Goal: Use online tool/utility: Utilize a website feature to perform a specific function

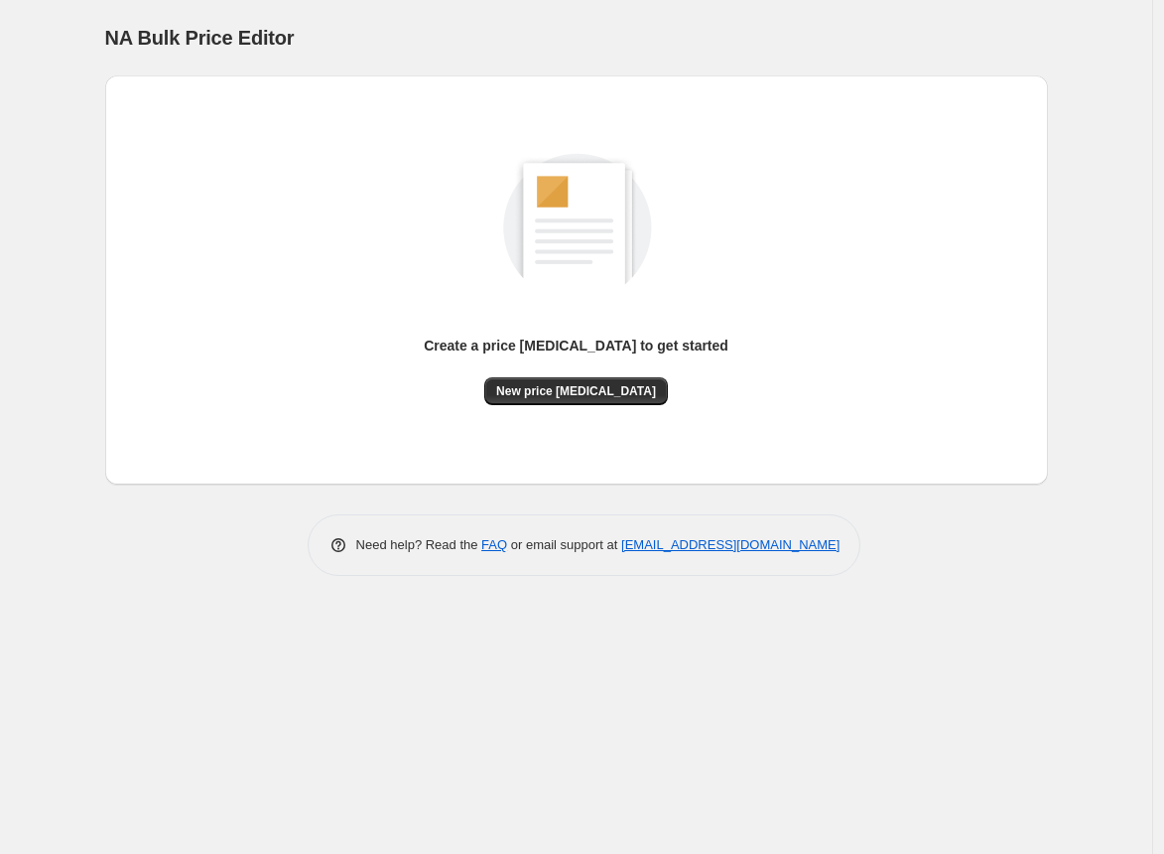
click at [727, 35] on div "NA Bulk Price Editor" at bounding box center [576, 38] width 943 height 28
click at [581, 399] on button "New price [MEDICAL_DATA]" at bounding box center [576, 391] width 184 height 28
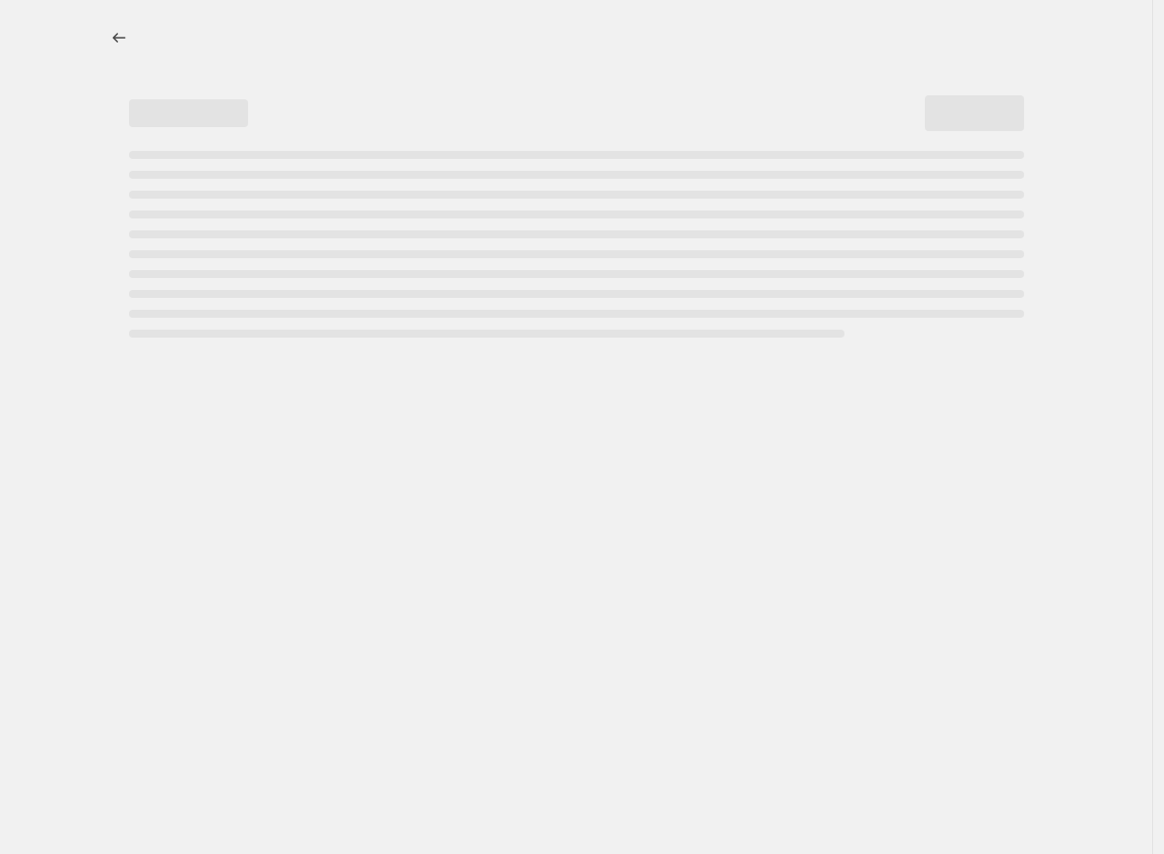
select select "percentage"
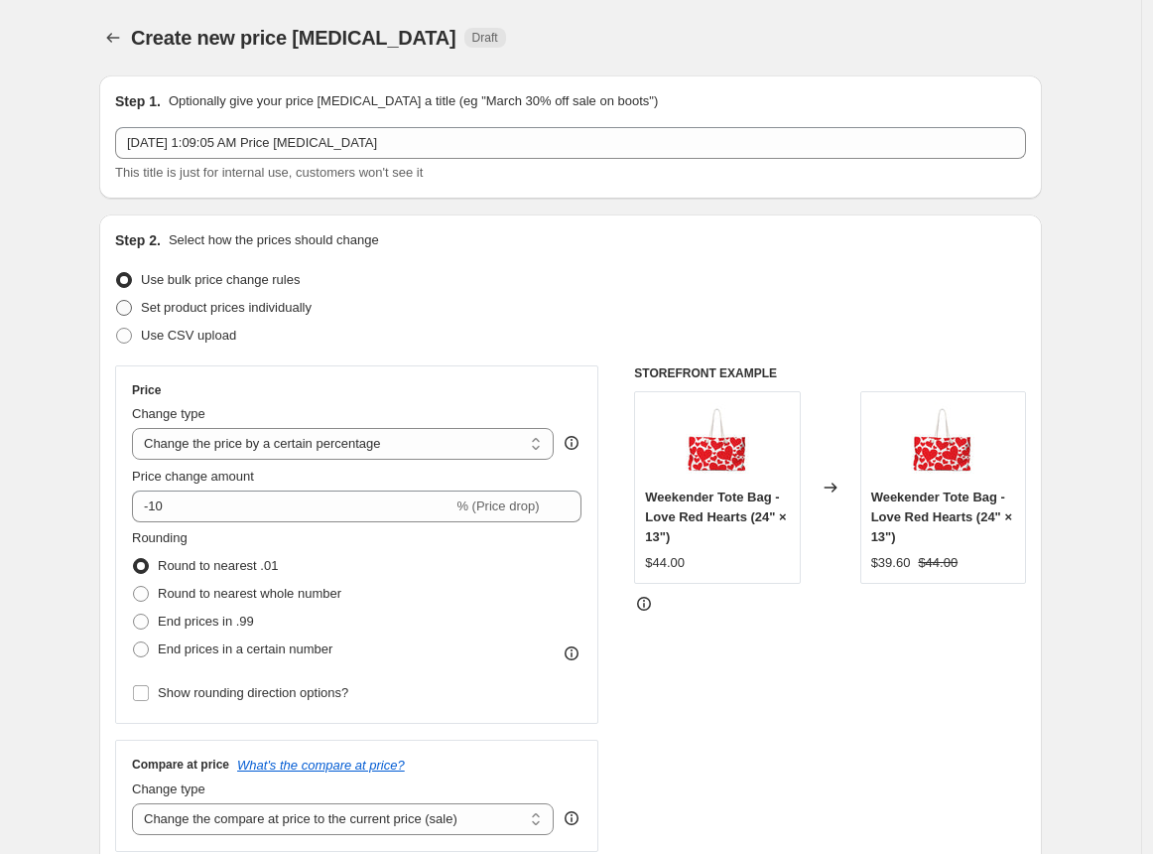
click at [130, 310] on span at bounding box center [124, 308] width 16 height 16
click at [117, 301] on input "Set product prices individually" at bounding box center [116, 300] width 1 height 1
radio input "true"
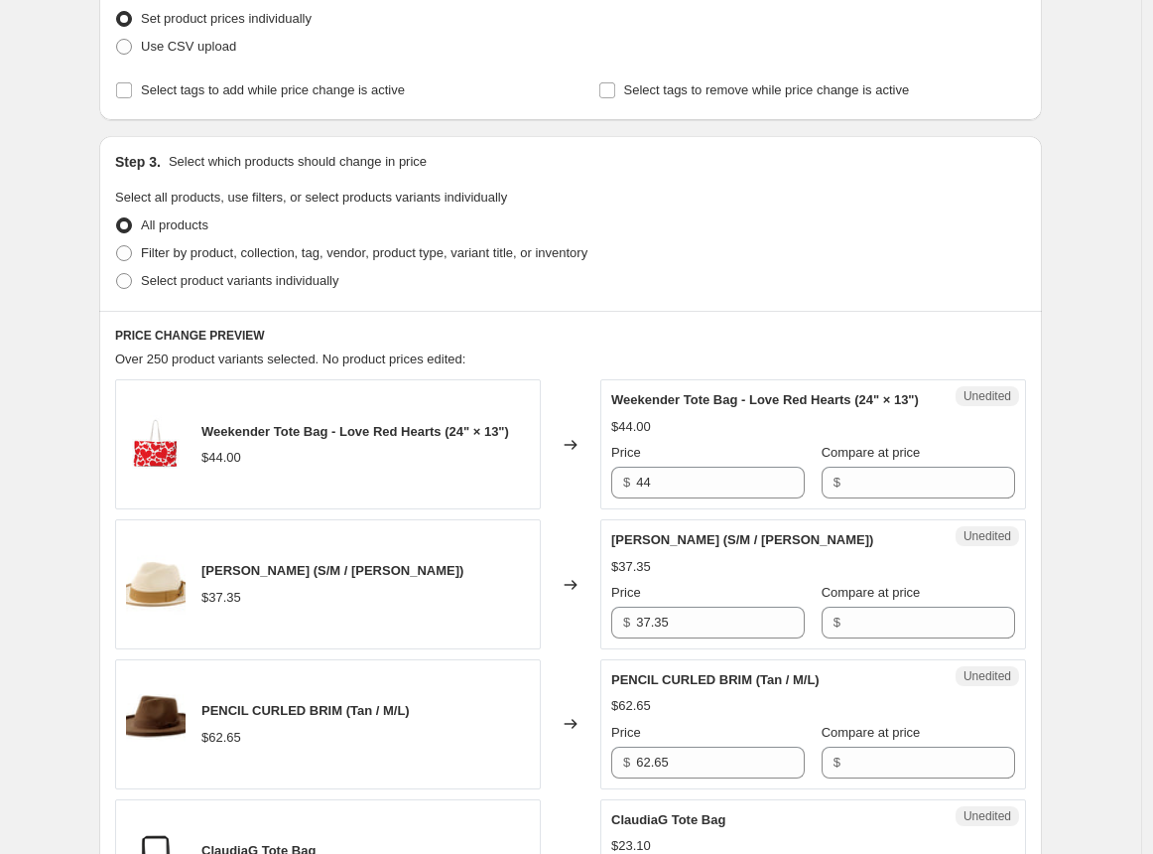
scroll to position [294, 0]
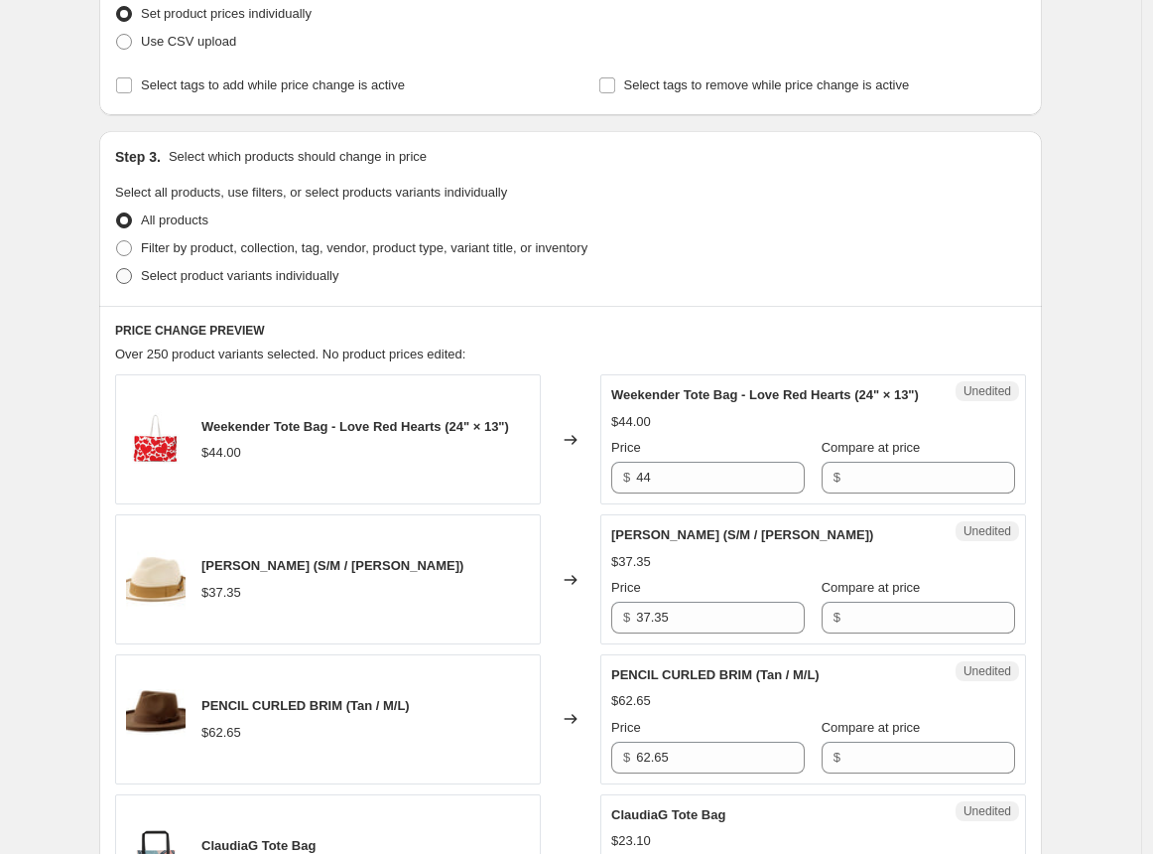
click at [122, 280] on span at bounding box center [124, 276] width 16 height 16
click at [117, 269] on input "Select product variants individually" at bounding box center [116, 268] width 1 height 1
radio input "true"
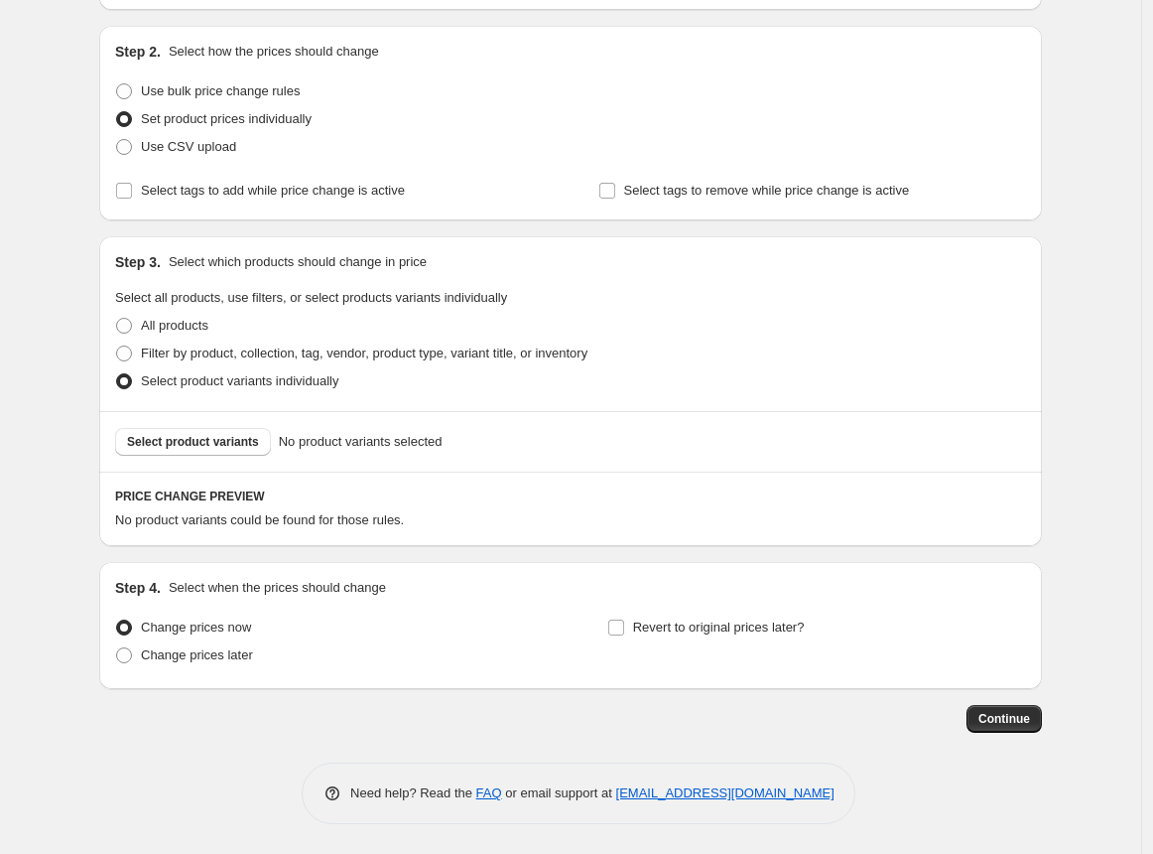
scroll to position [189, 0]
click at [130, 322] on span at bounding box center [124, 326] width 16 height 16
click at [117, 319] on input "All products" at bounding box center [116, 318] width 1 height 1
radio input "true"
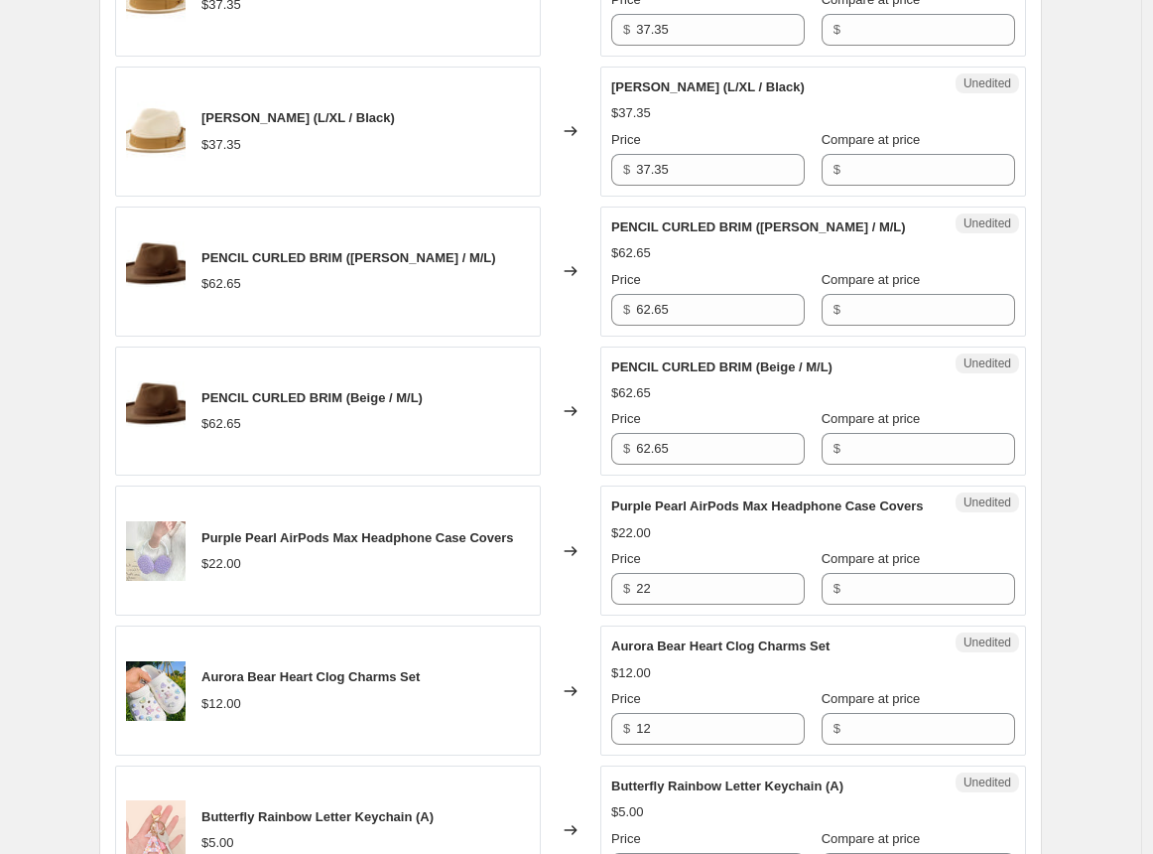
scroll to position [2092, 0]
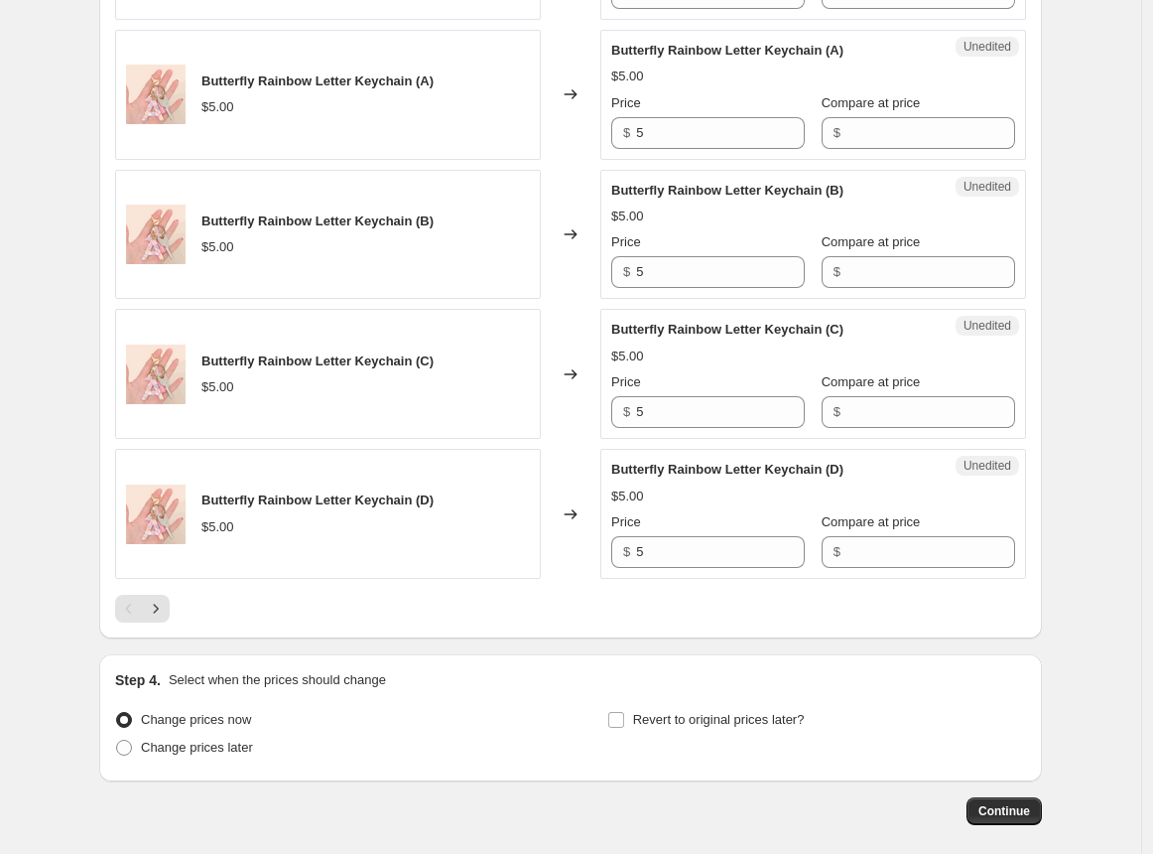
scroll to position [3011, 0]
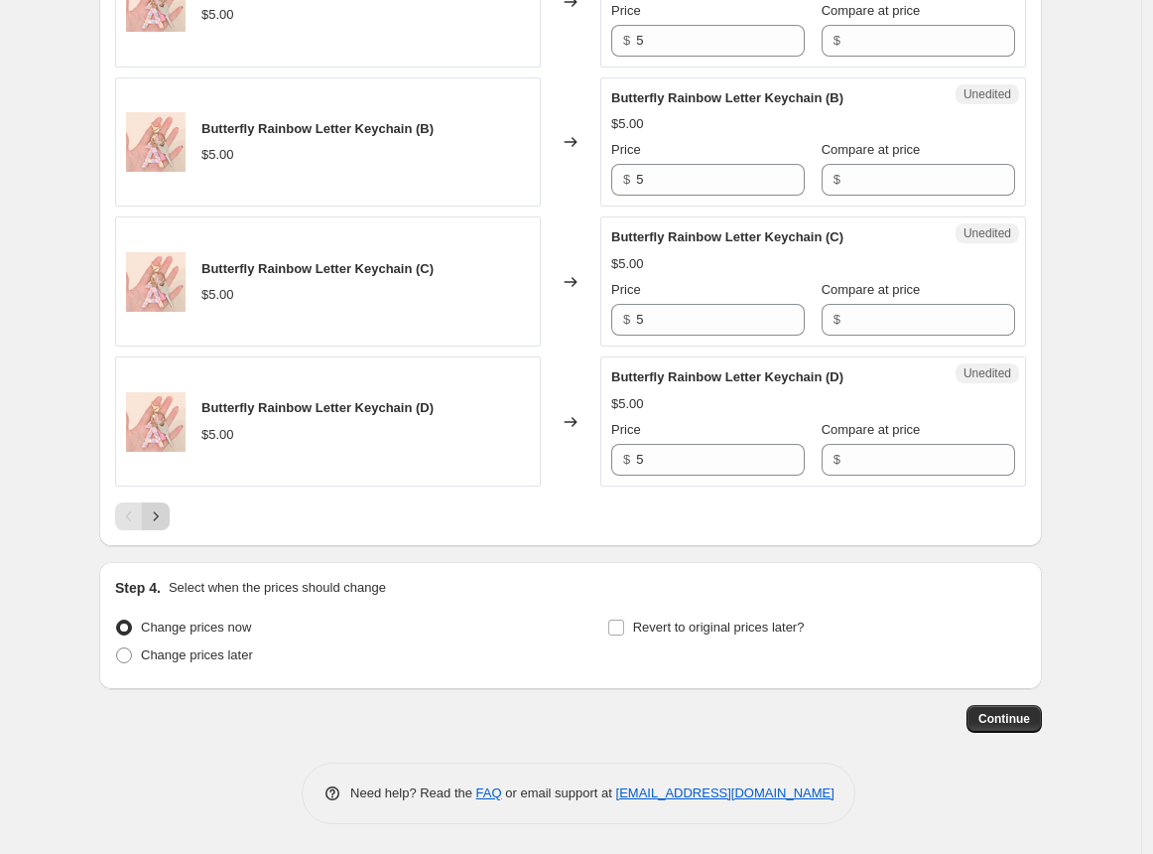
click at [156, 518] on icon "Next" at bounding box center [156, 516] width 20 height 20
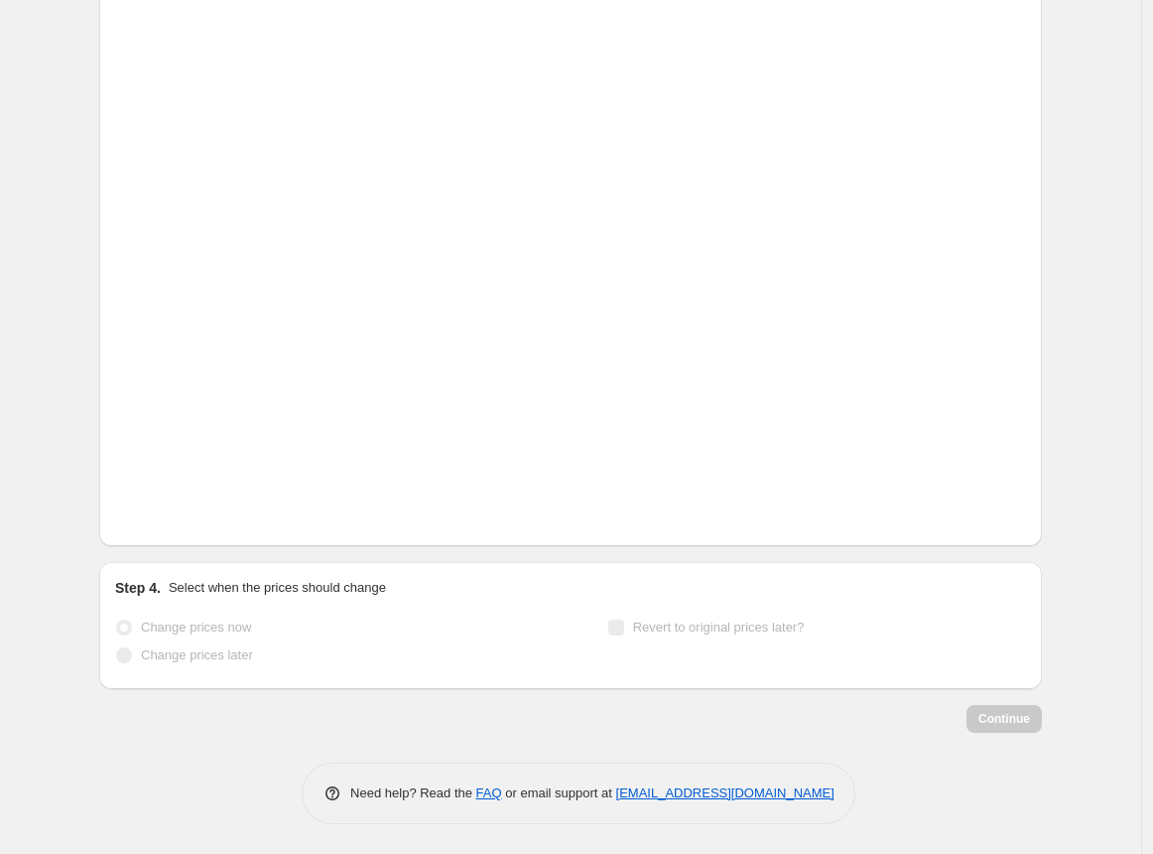
scroll to position [2971, 0]
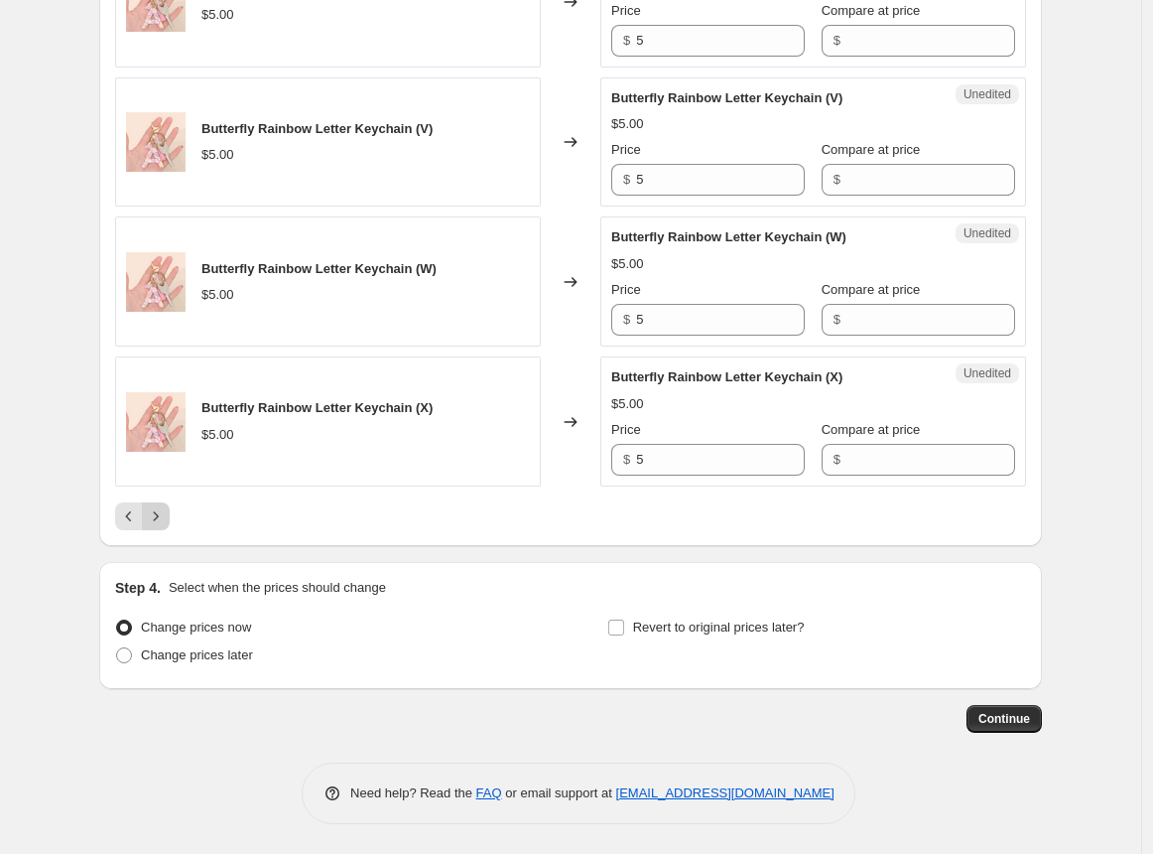
click at [160, 515] on icon "Next" at bounding box center [156, 516] width 20 height 20
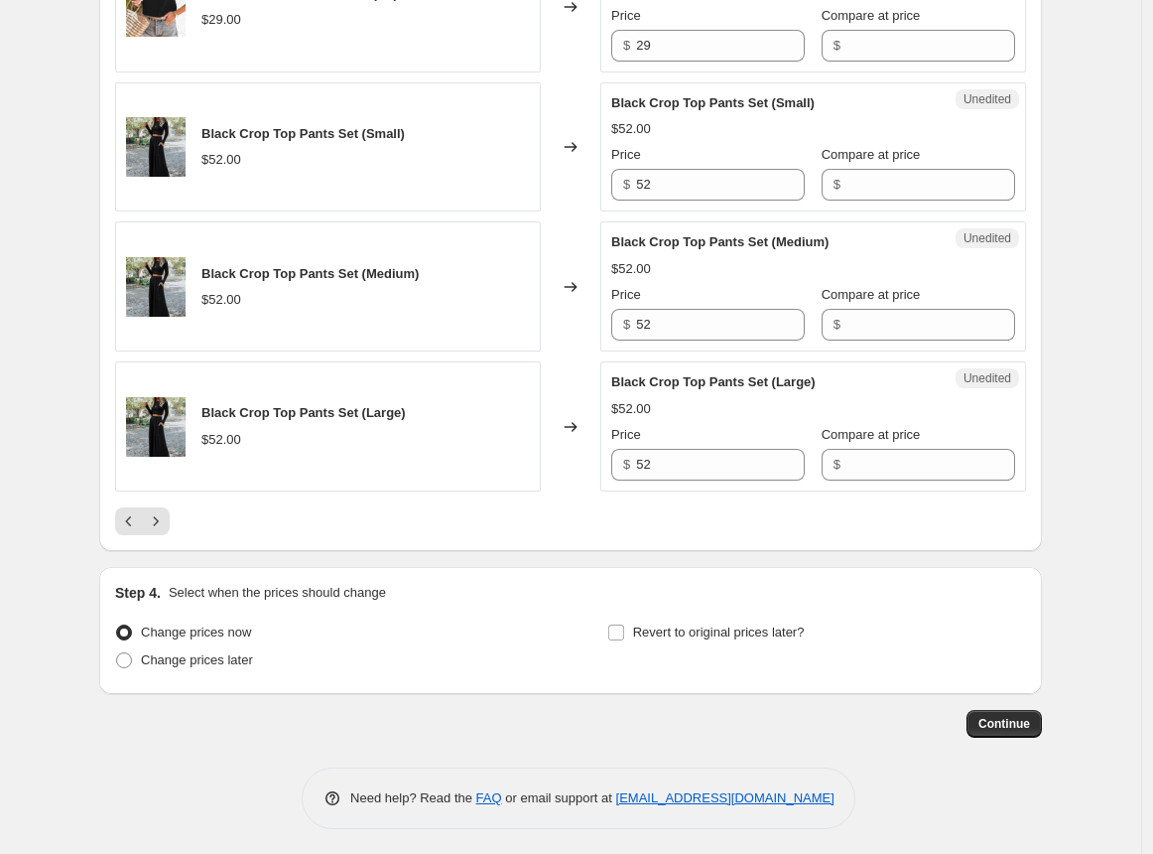
scroll to position [3087, 0]
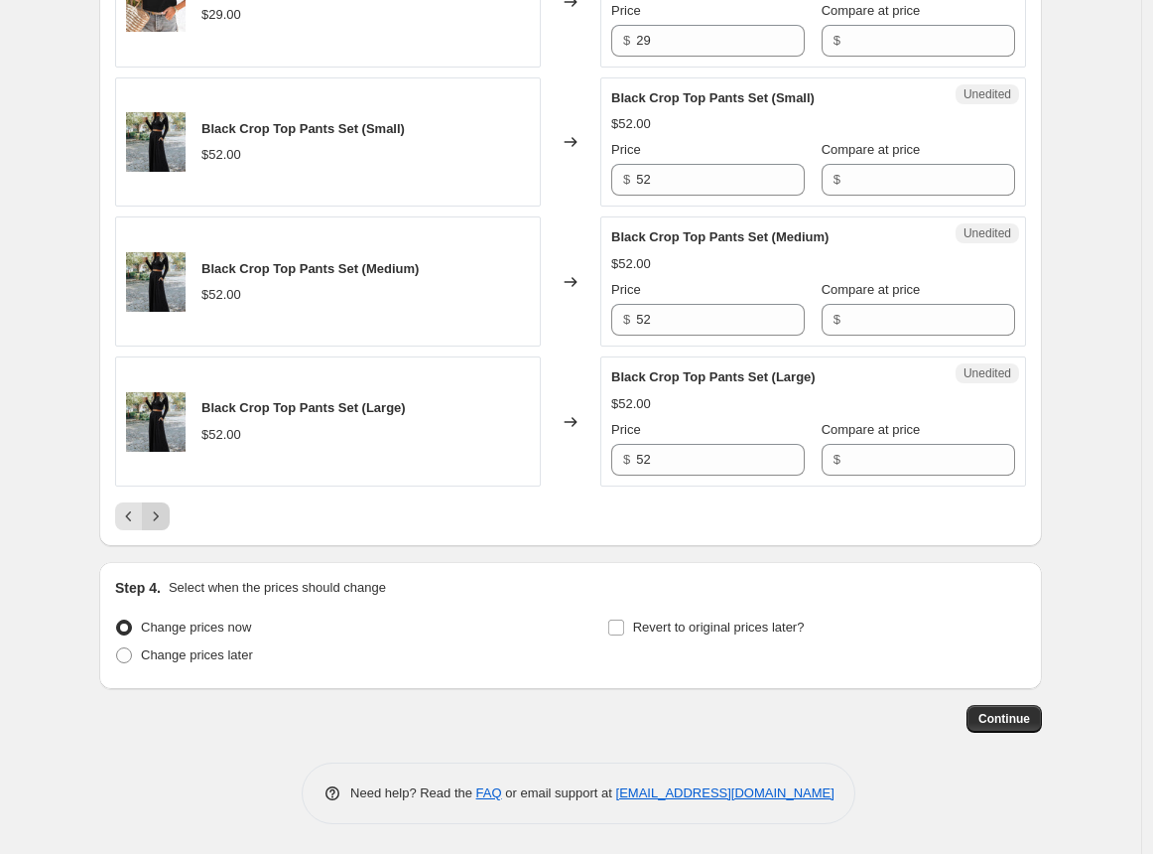
click at [166, 519] on icon "Next" at bounding box center [156, 516] width 20 height 20
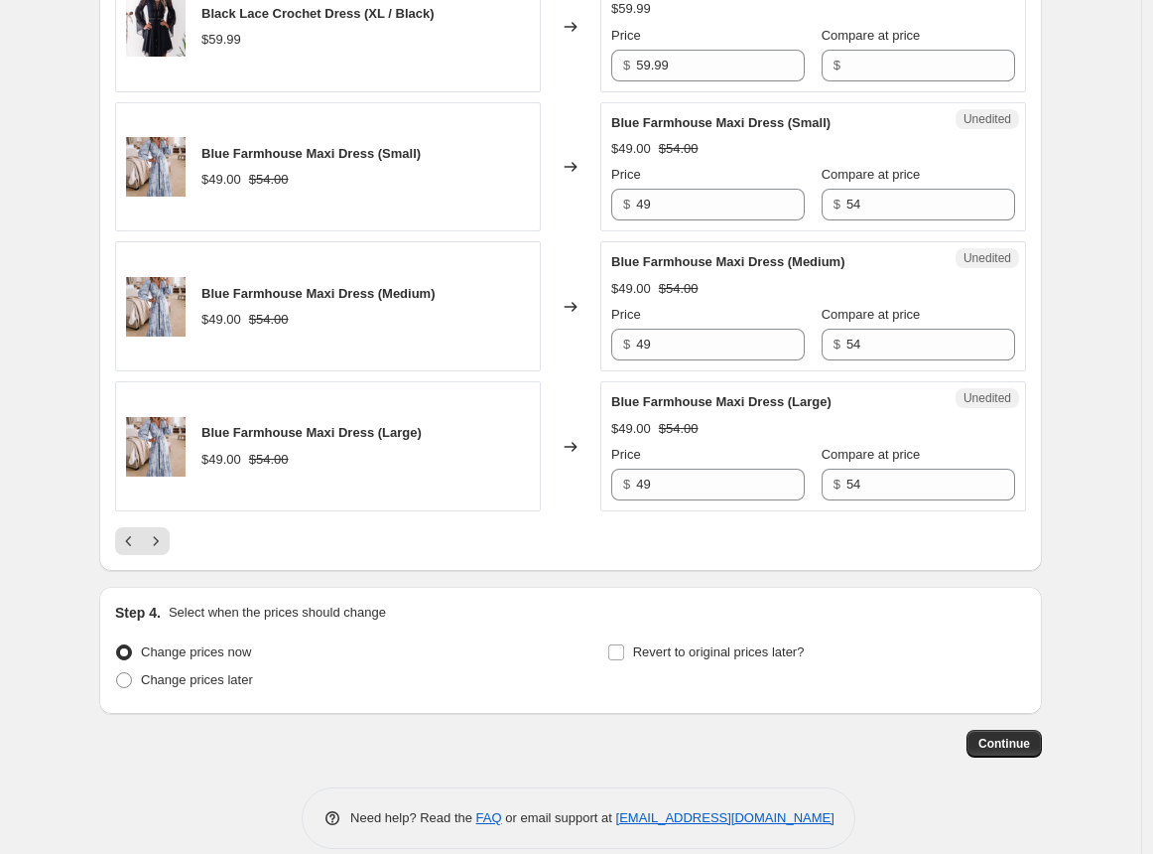
scroll to position [2991, 0]
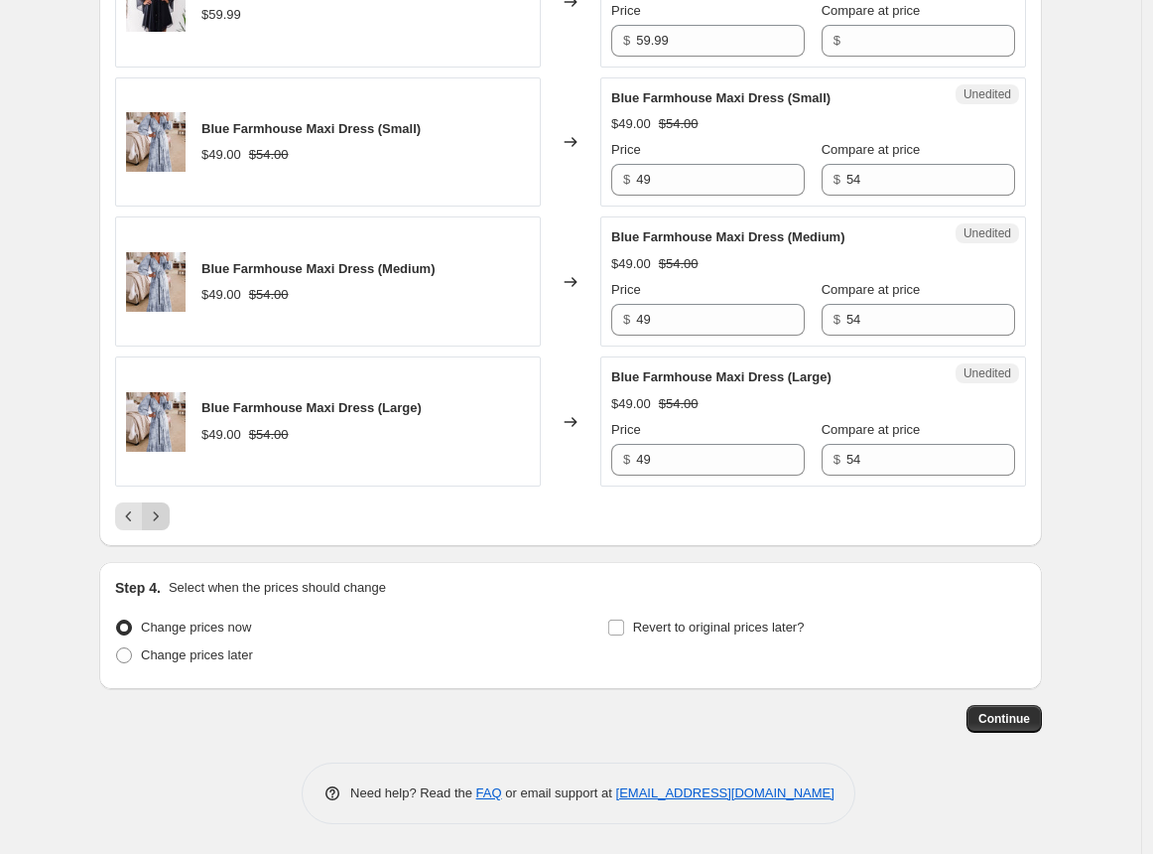
click at [157, 512] on icon "Next" at bounding box center [156, 516] width 20 height 20
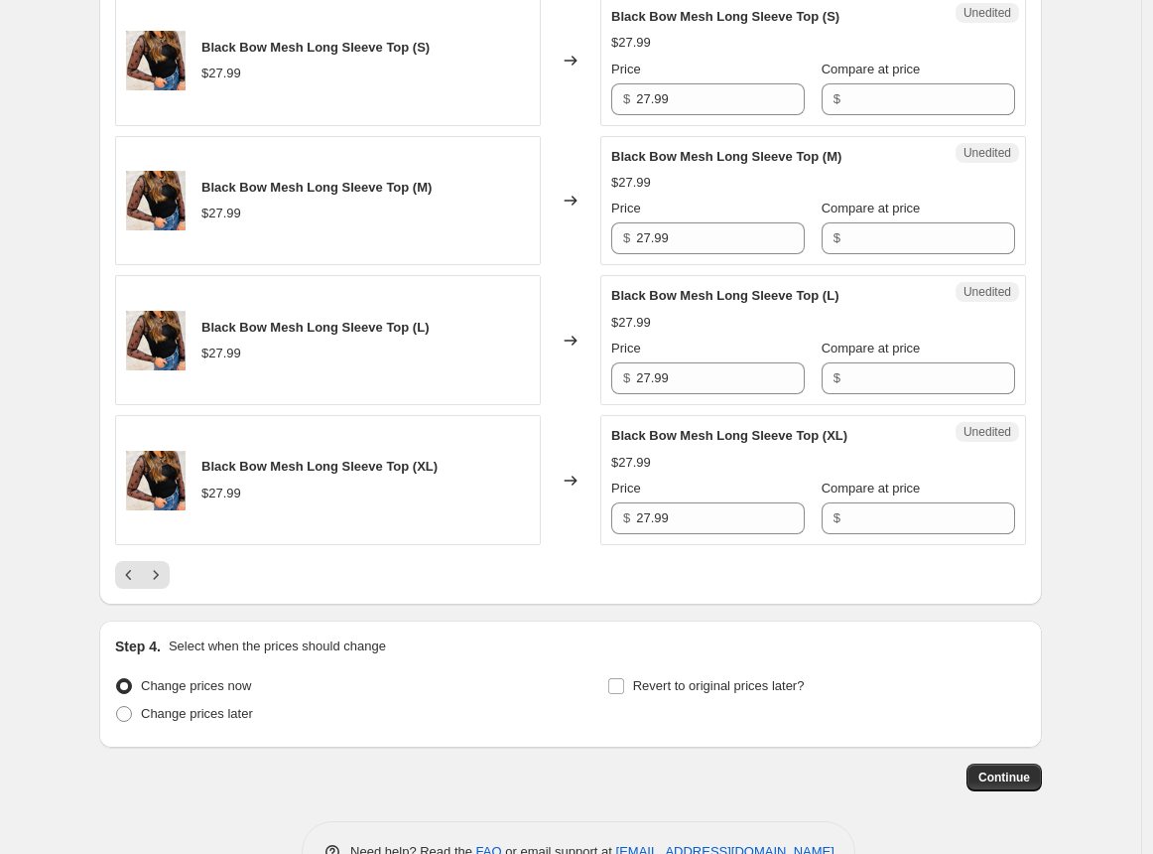
scroll to position [3090, 0]
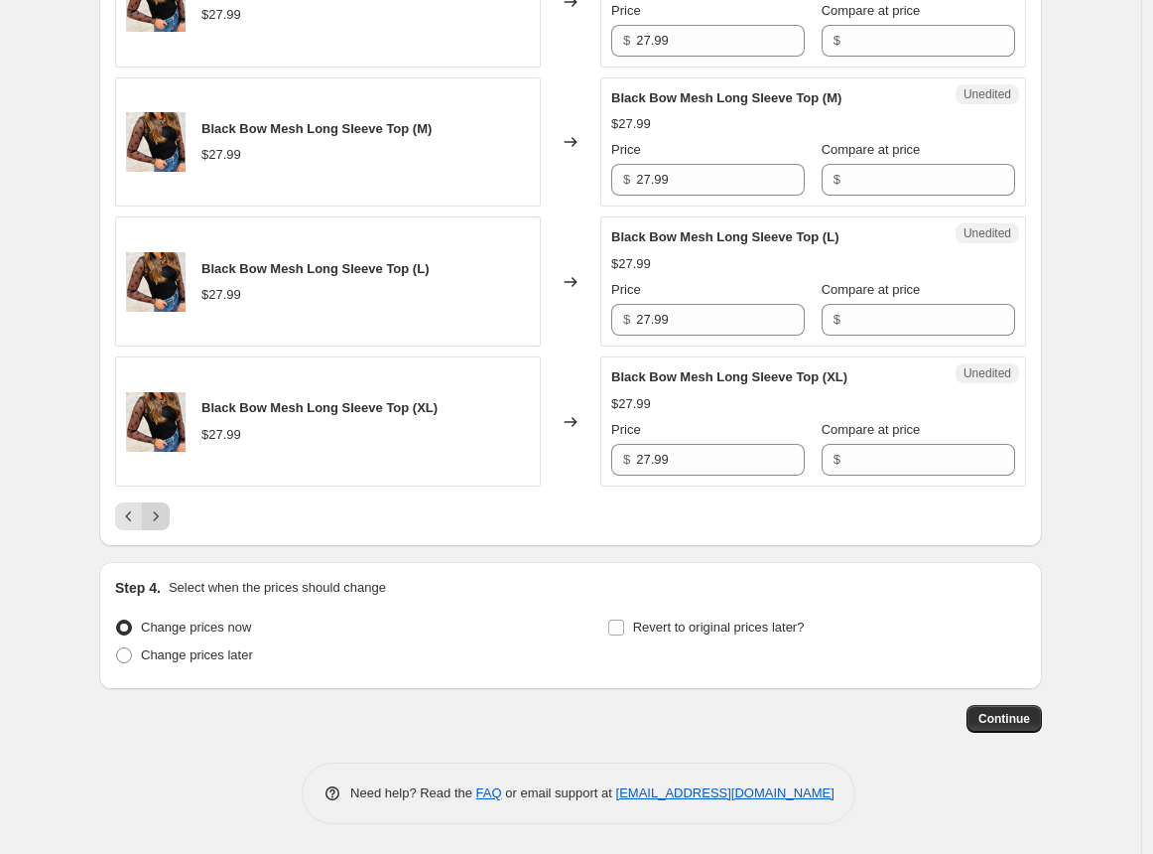
click at [154, 512] on icon "Next" at bounding box center [156, 516] width 20 height 20
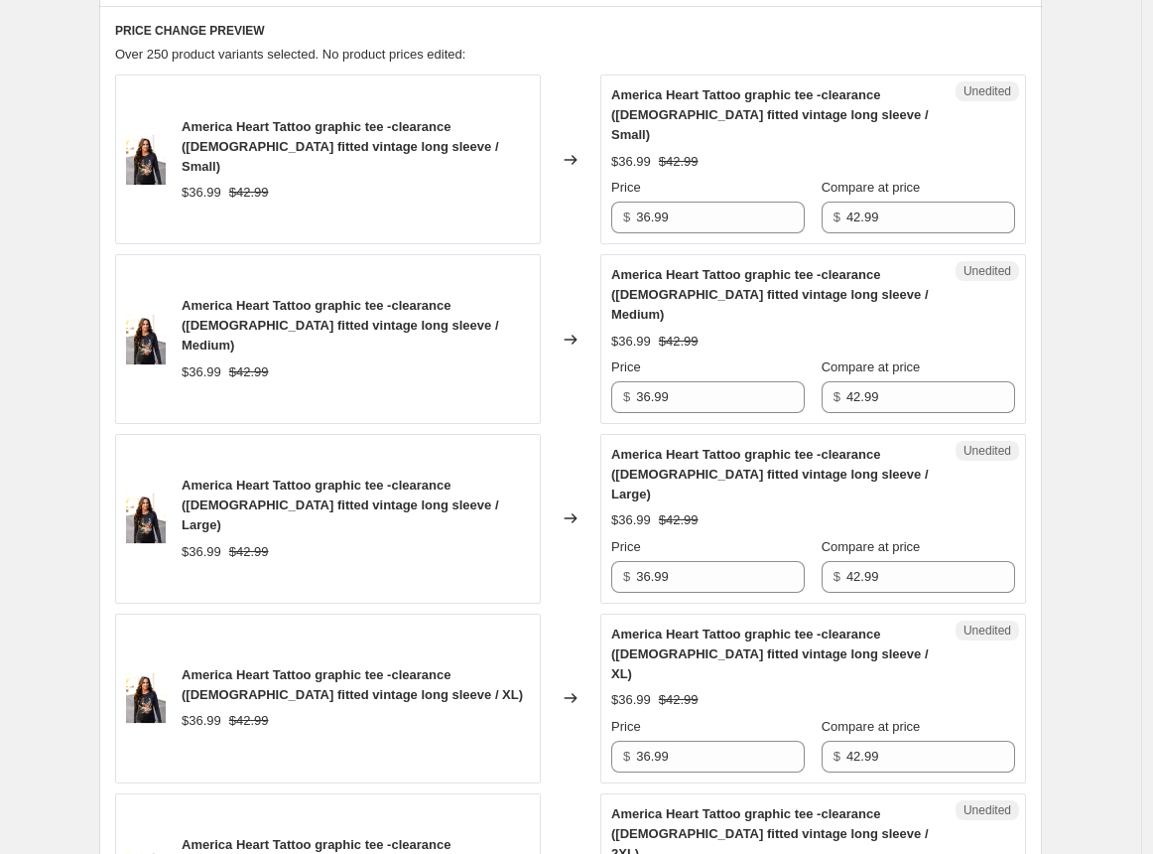
scroll to position [528, 0]
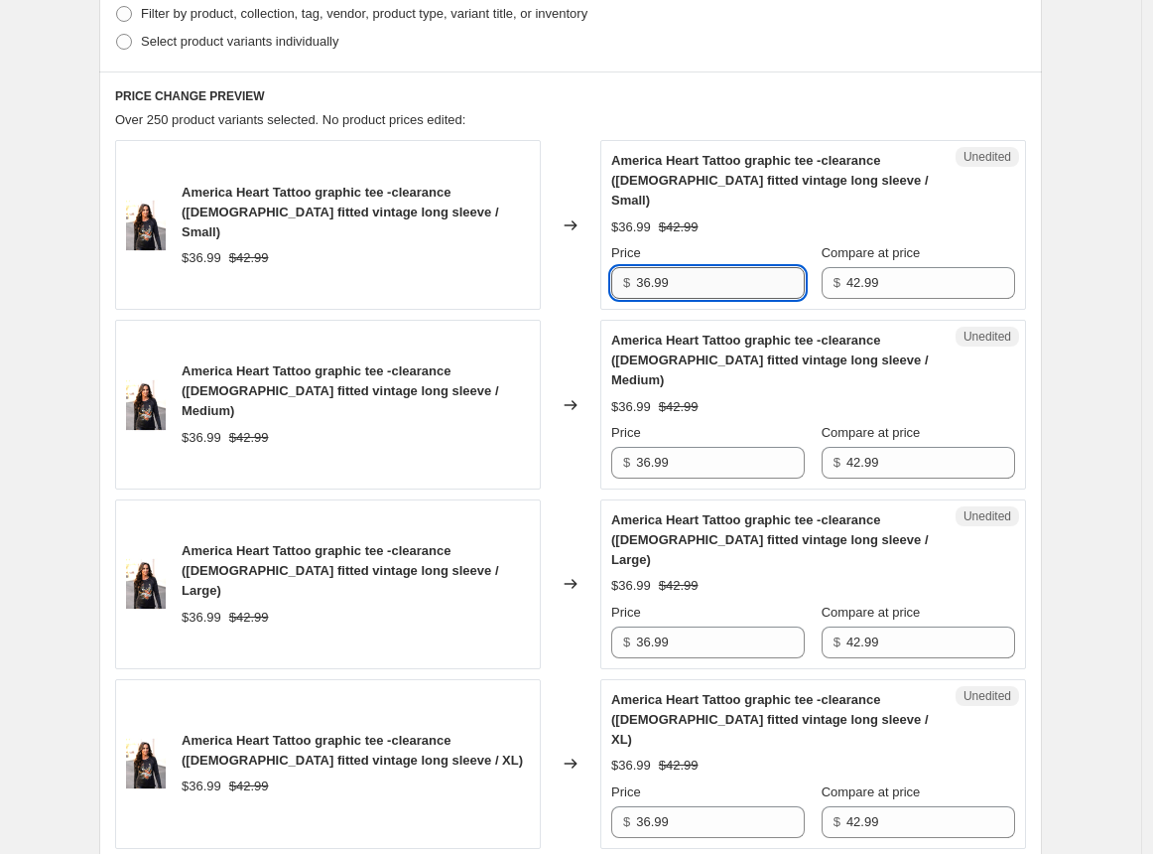
click at [653, 267] on input "36.99" at bounding box center [720, 283] width 169 height 32
type input "31.99"
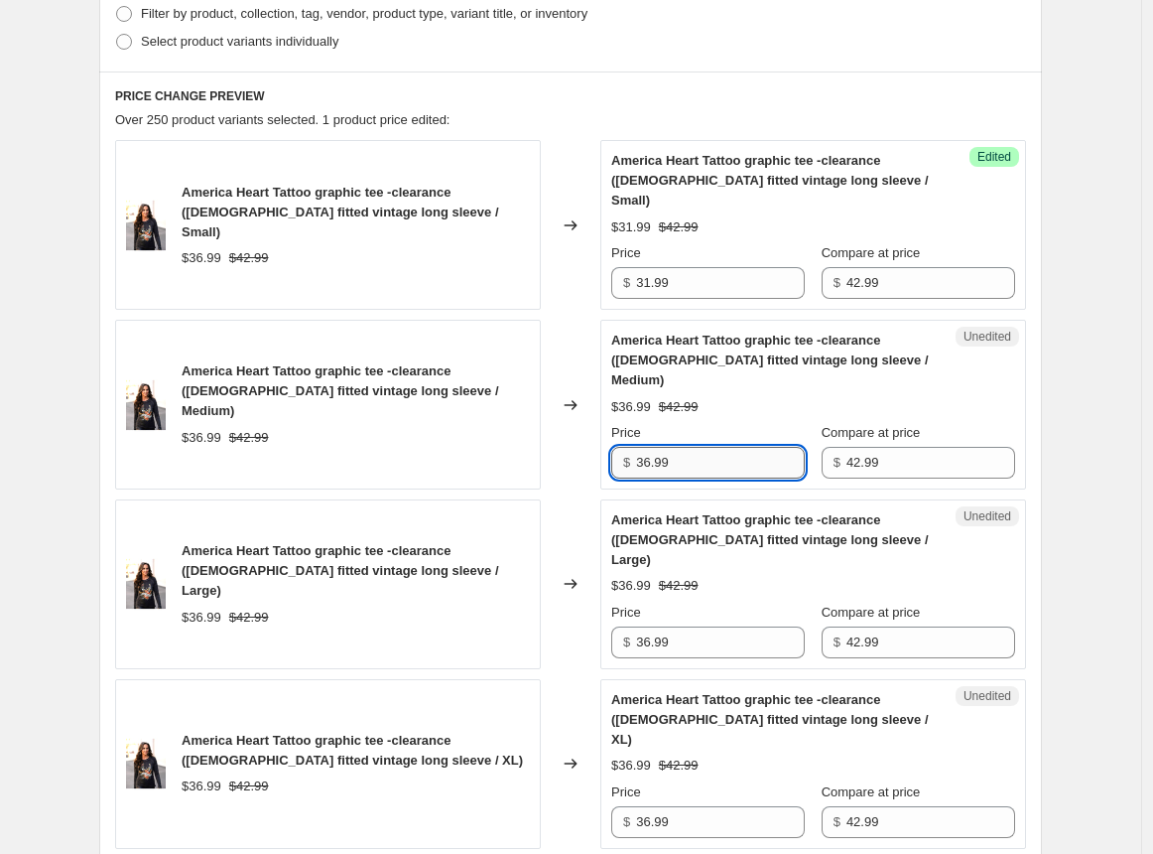
click at [652, 447] on input "36.99" at bounding box center [720, 463] width 169 height 32
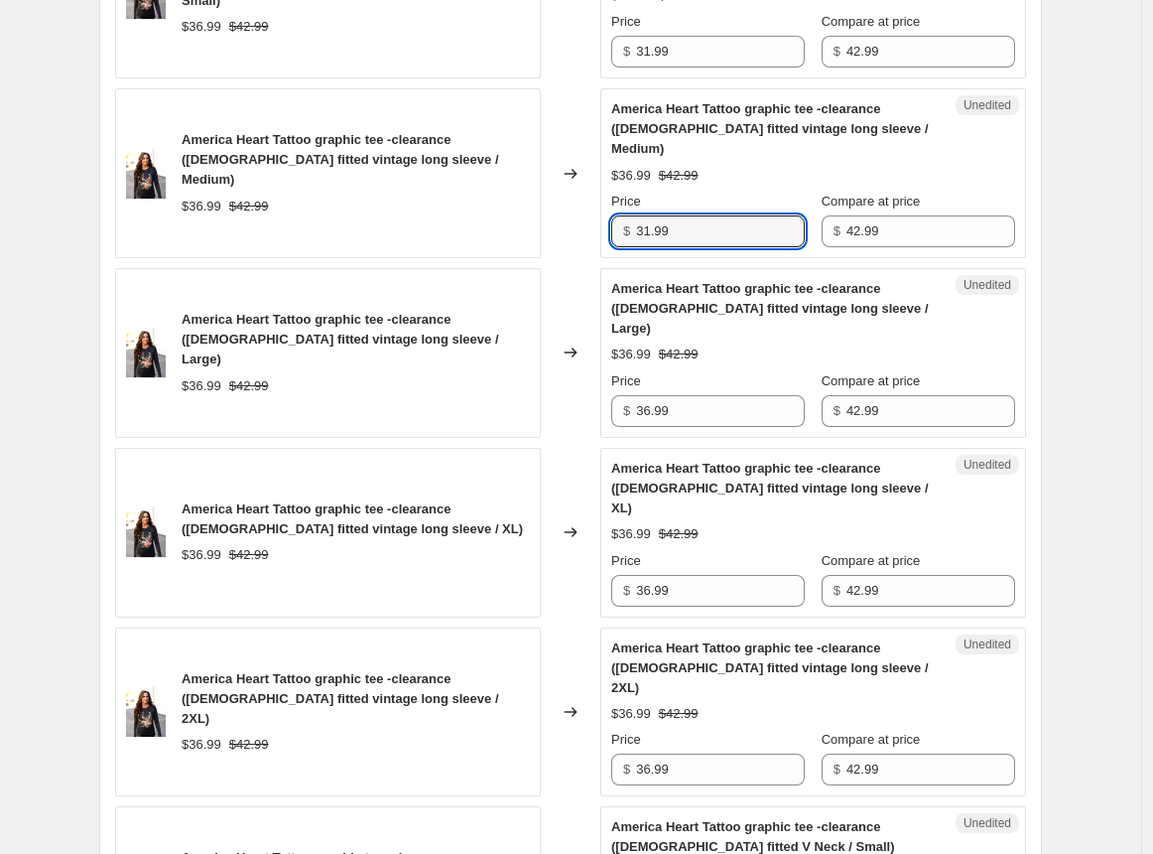
scroll to position [849, 0]
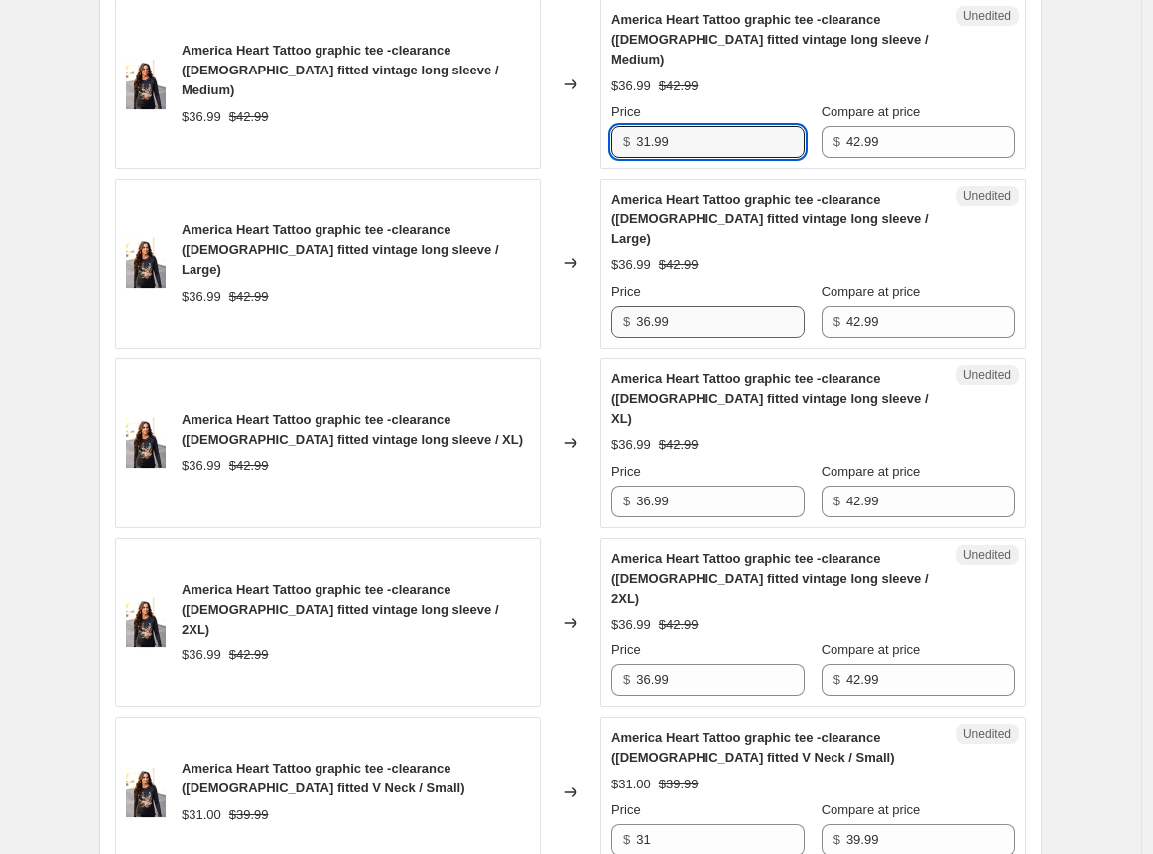
type input "31.99"
click at [653, 306] on input "36.99" at bounding box center [720, 322] width 169 height 32
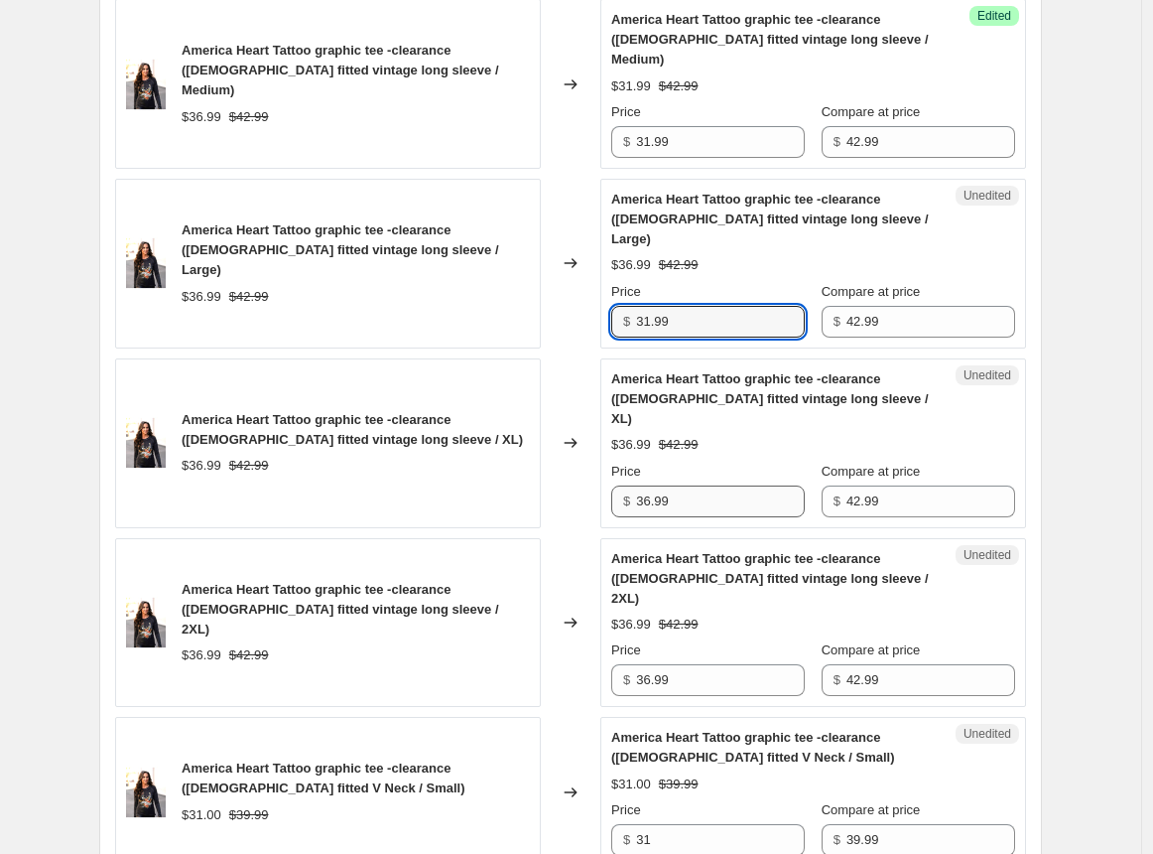
type input "31.99"
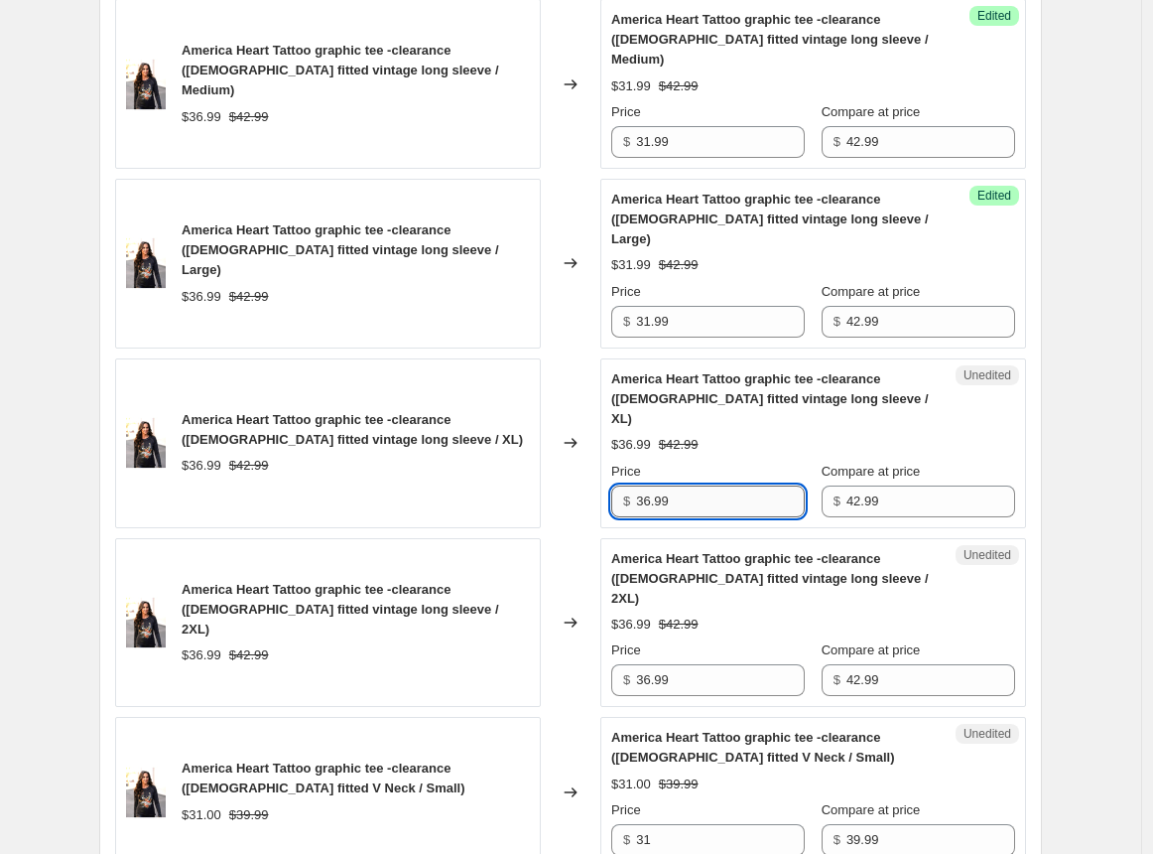
click at [652, 485] on input "36.99" at bounding box center [720, 501] width 169 height 32
type input "31.99"
click at [647, 664] on input "36.99" at bounding box center [720, 680] width 169 height 32
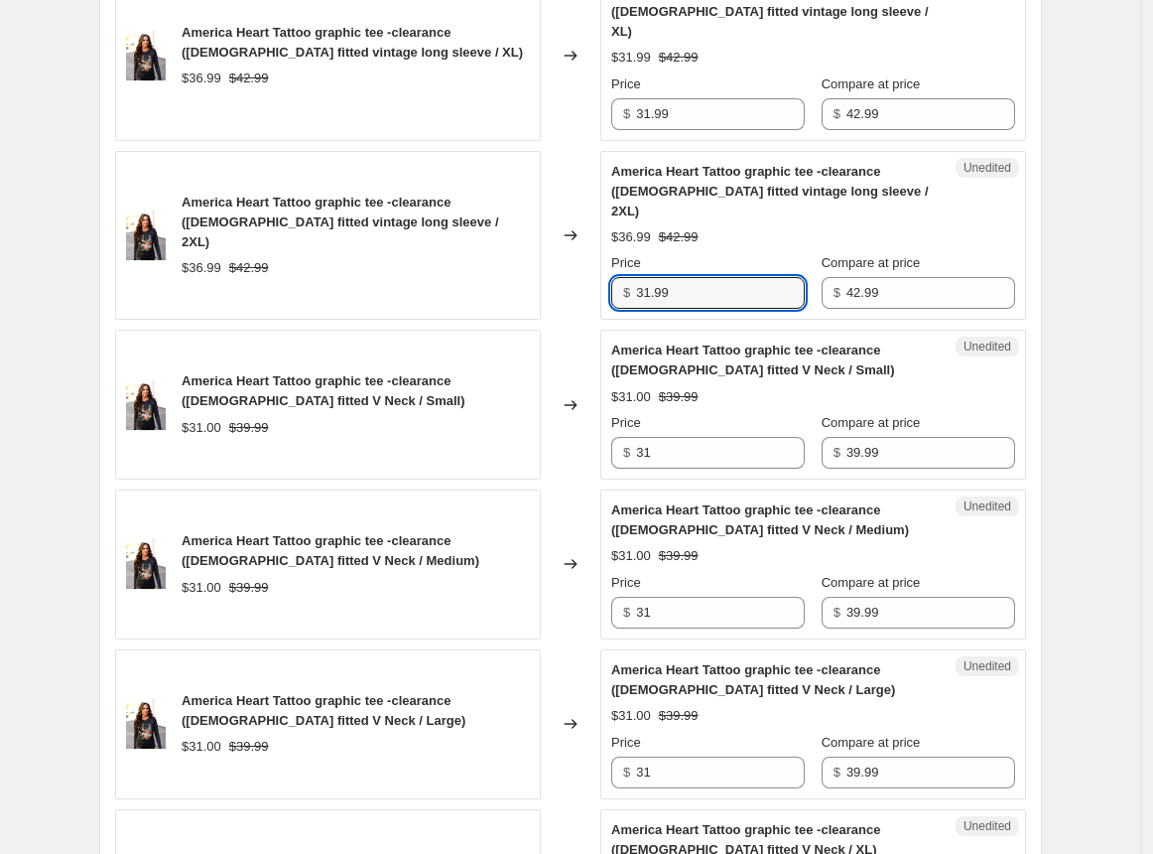
scroll to position [1231, 0]
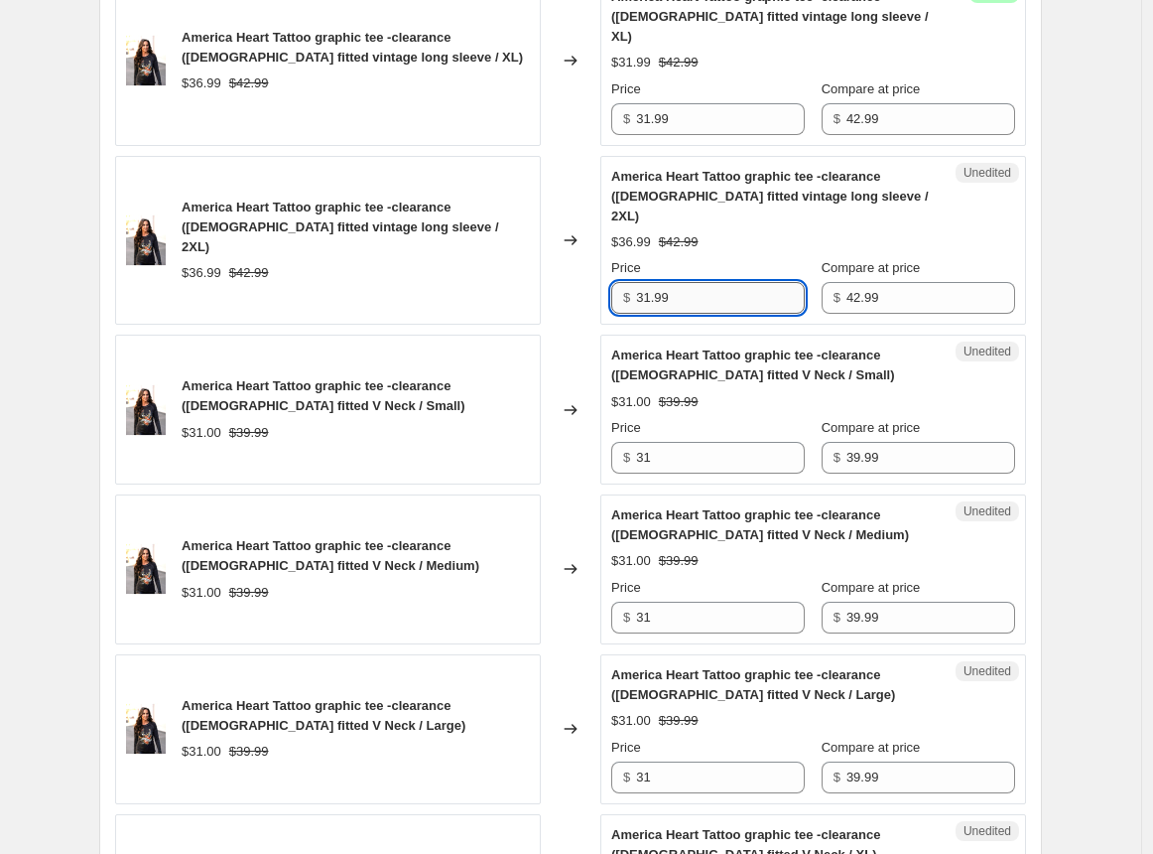
click at [748, 282] on input "31.99" at bounding box center [720, 298] width 169 height 32
type input "31.99"
click at [781, 442] on input "31" at bounding box center [720, 458] width 169 height 32
click at [730, 282] on input "31.99" at bounding box center [720, 298] width 169 height 32
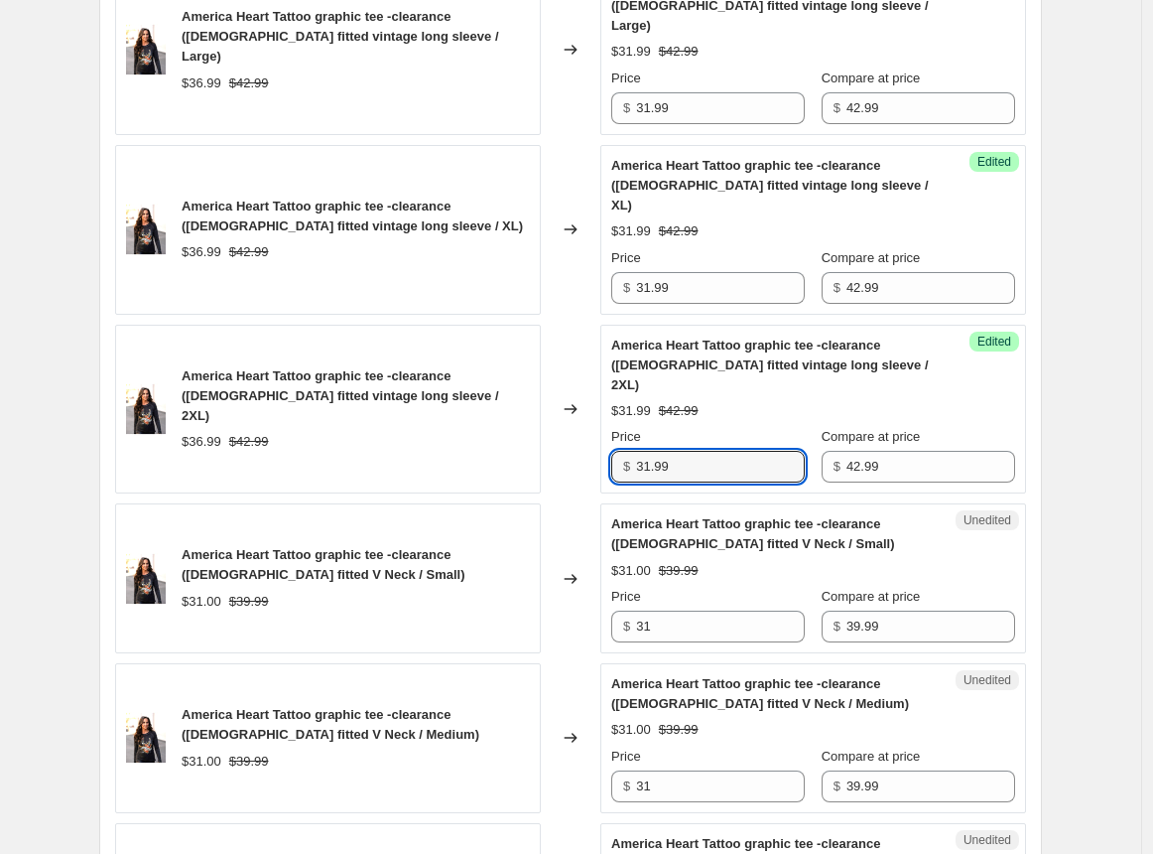
scroll to position [1107, 0]
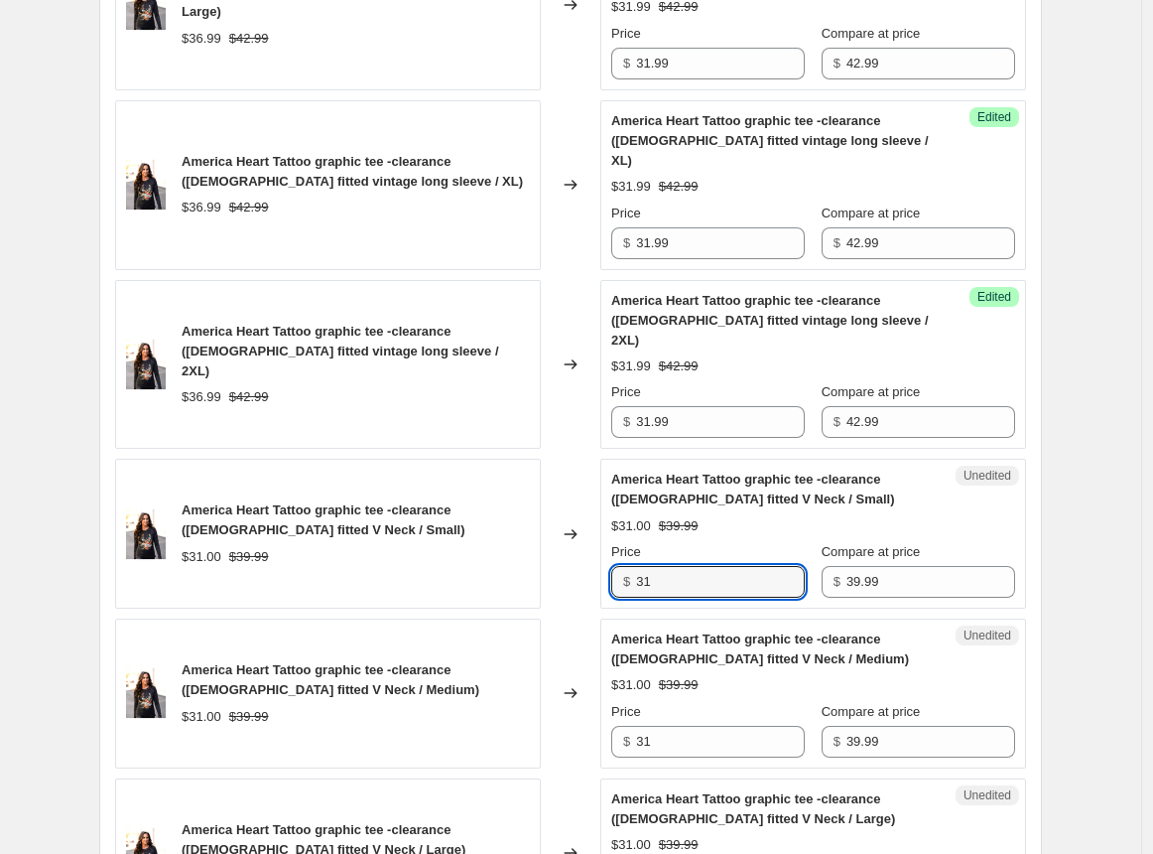
drag, startPoint x: 678, startPoint y: 482, endPoint x: 637, endPoint y: 486, distance: 40.9
click at [637, 566] on div "$ 31" at bounding box center [708, 582] width 194 height 32
type input "27"
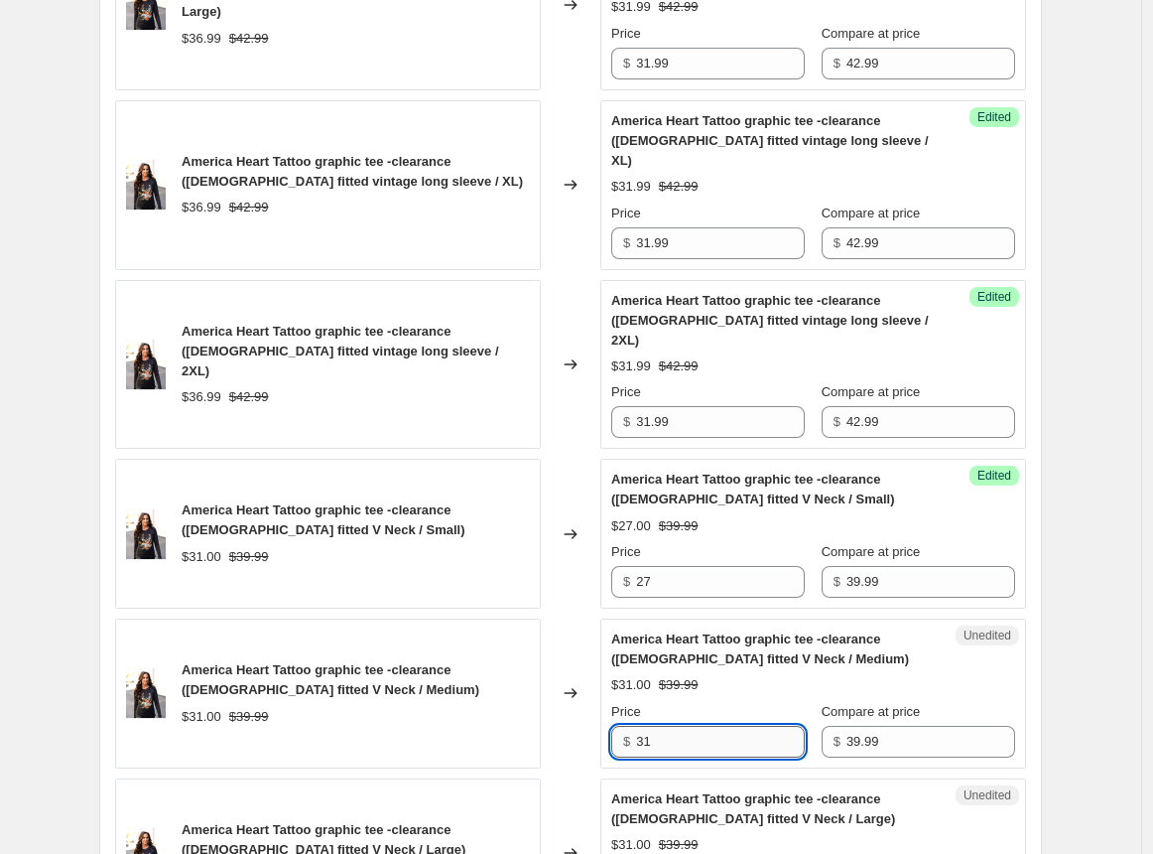
drag, startPoint x: 673, startPoint y: 641, endPoint x: 640, endPoint y: 643, distance: 32.8
click at [640, 726] on input "31" at bounding box center [720, 742] width 169 height 32
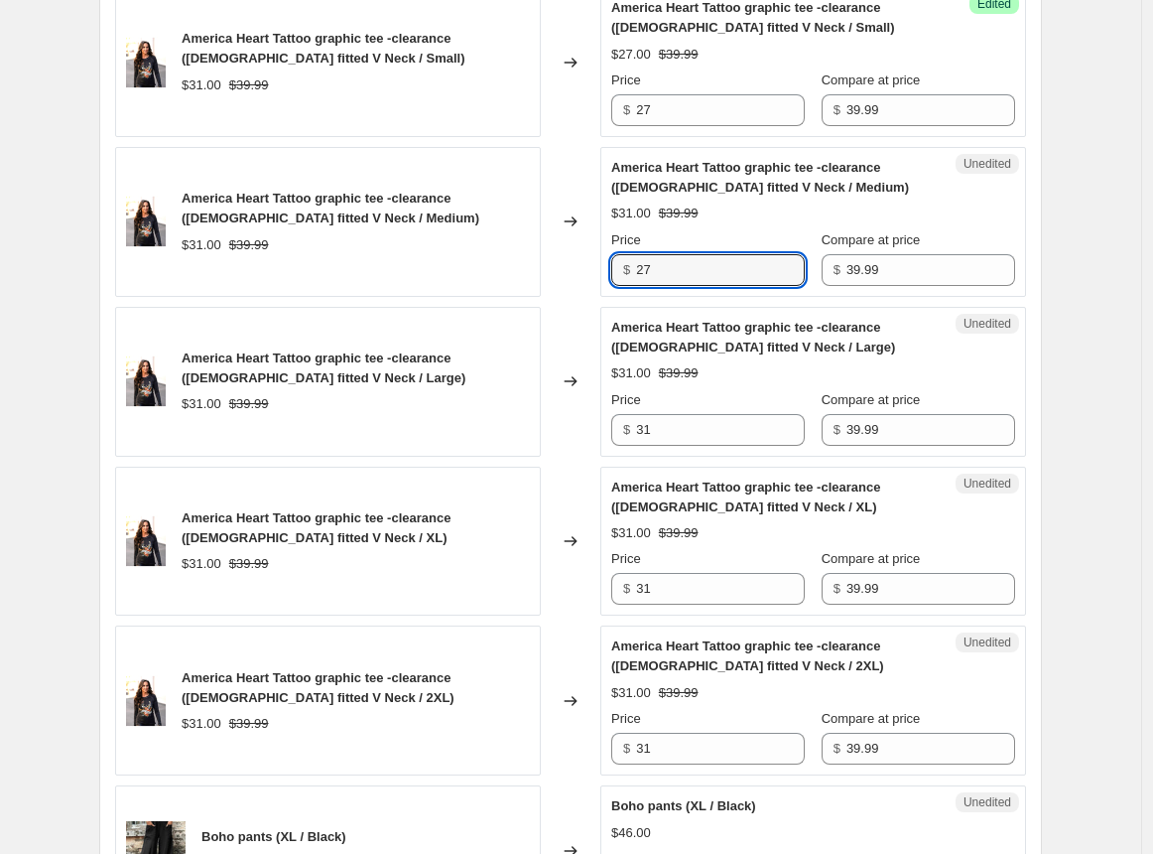
scroll to position [1583, 0]
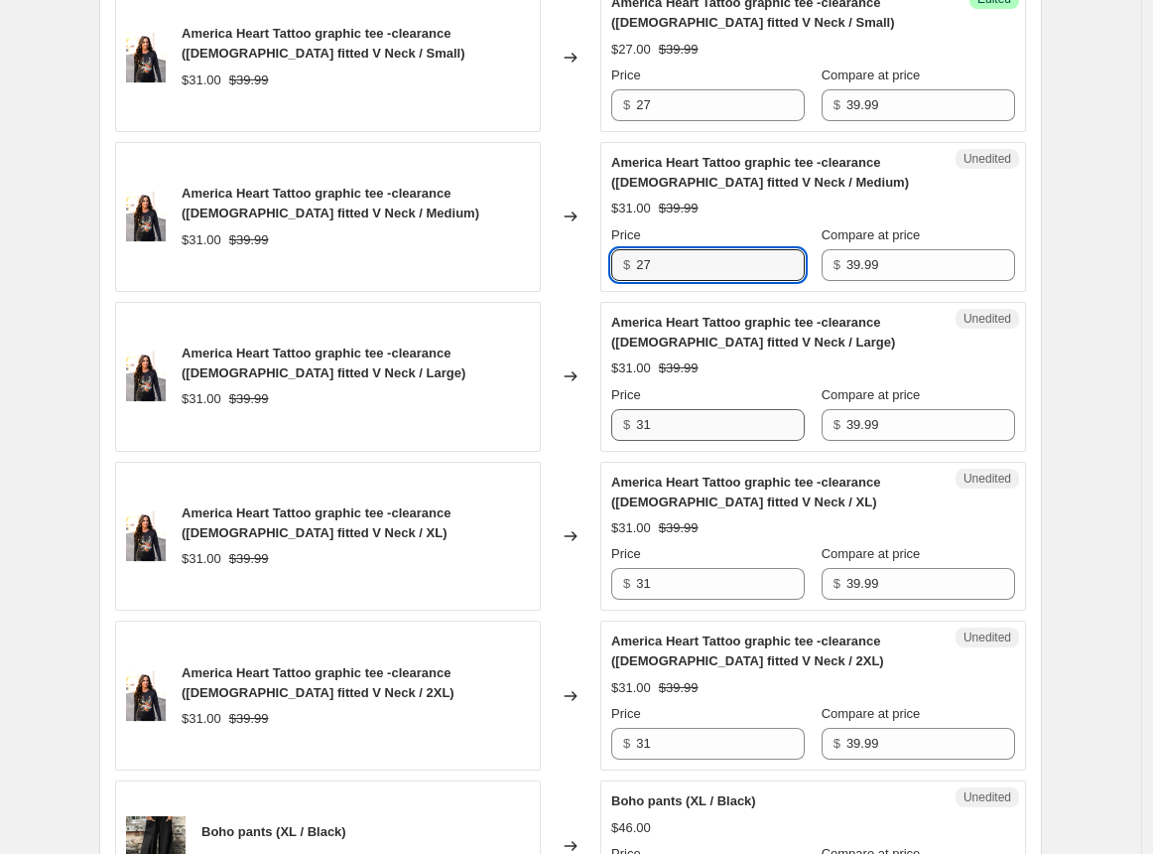
type input "27"
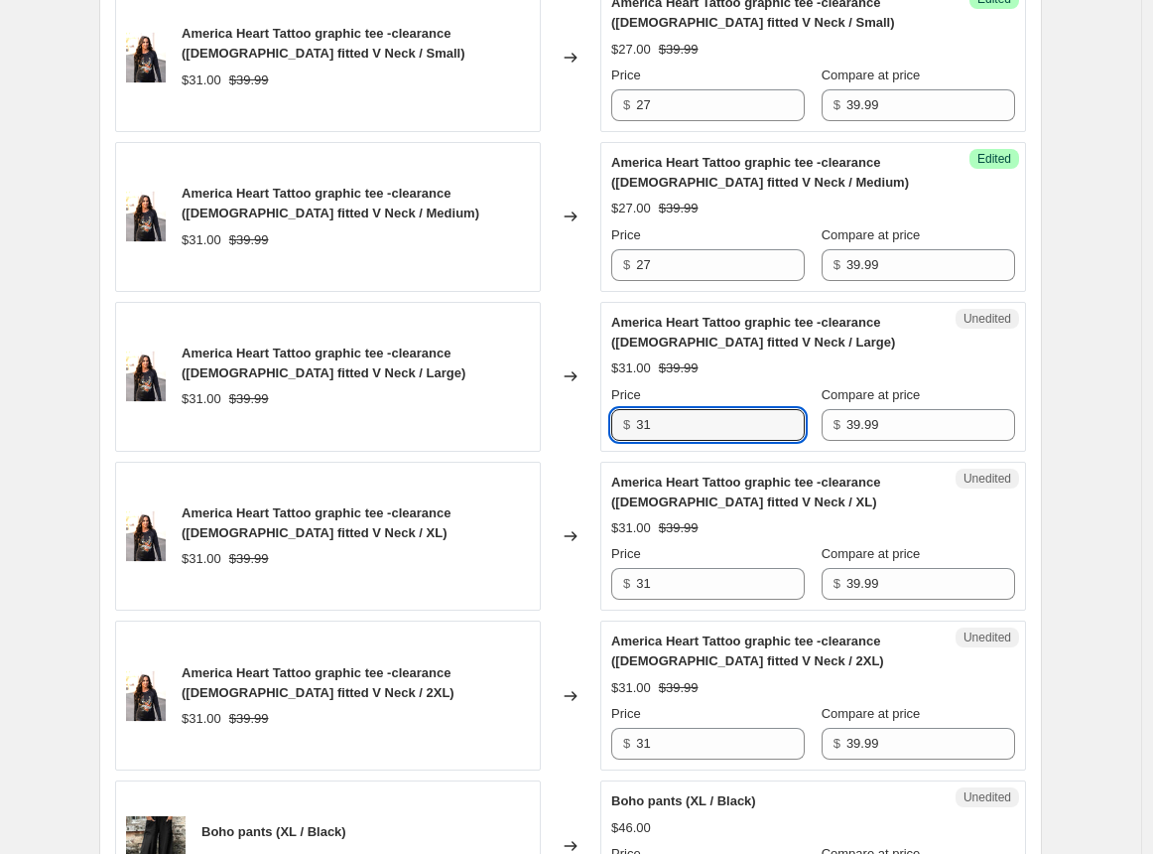
drag, startPoint x: 706, startPoint y: 332, endPoint x: 637, endPoint y: 329, distance: 68.6
click at [637, 409] on div "$ 31" at bounding box center [708, 425] width 194 height 32
type input "27"
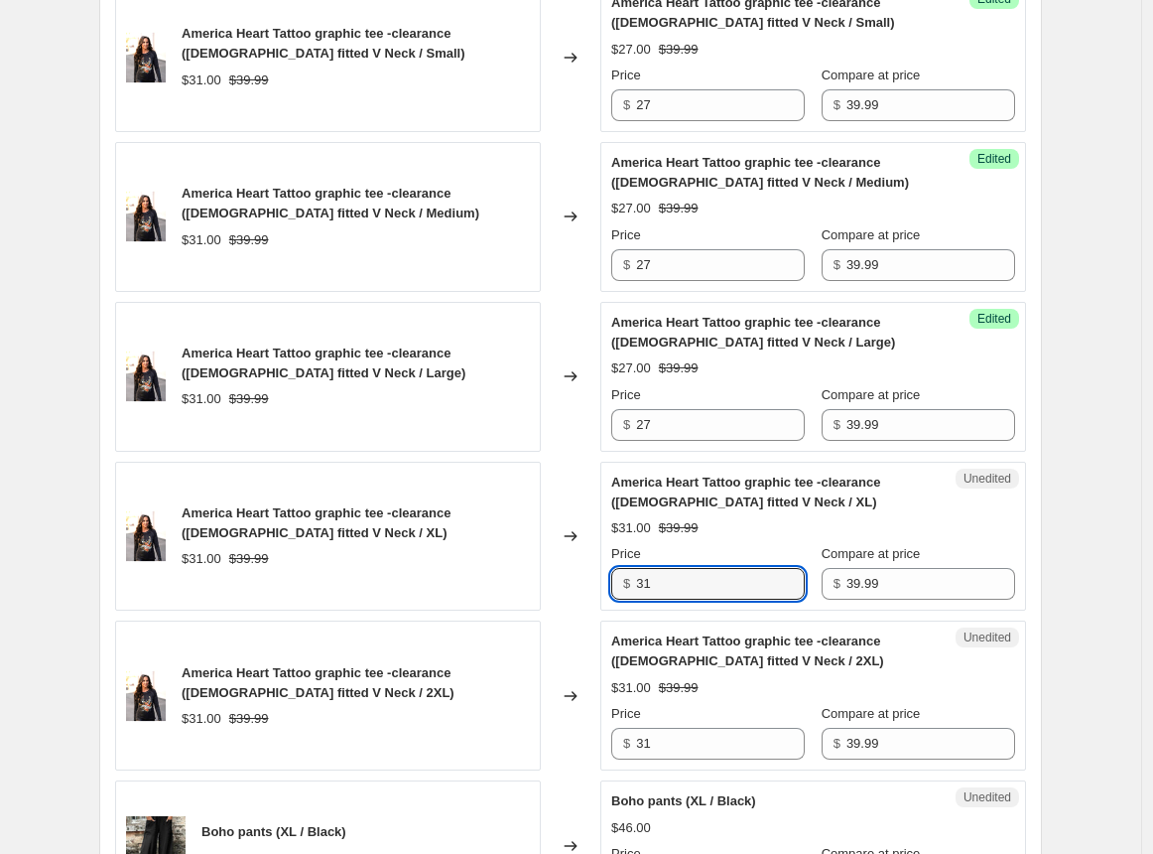
drag, startPoint x: 662, startPoint y: 487, endPoint x: 636, endPoint y: 487, distance: 25.8
click at [636, 568] on div "$ 31" at bounding box center [708, 584] width 194 height 32
type input "27"
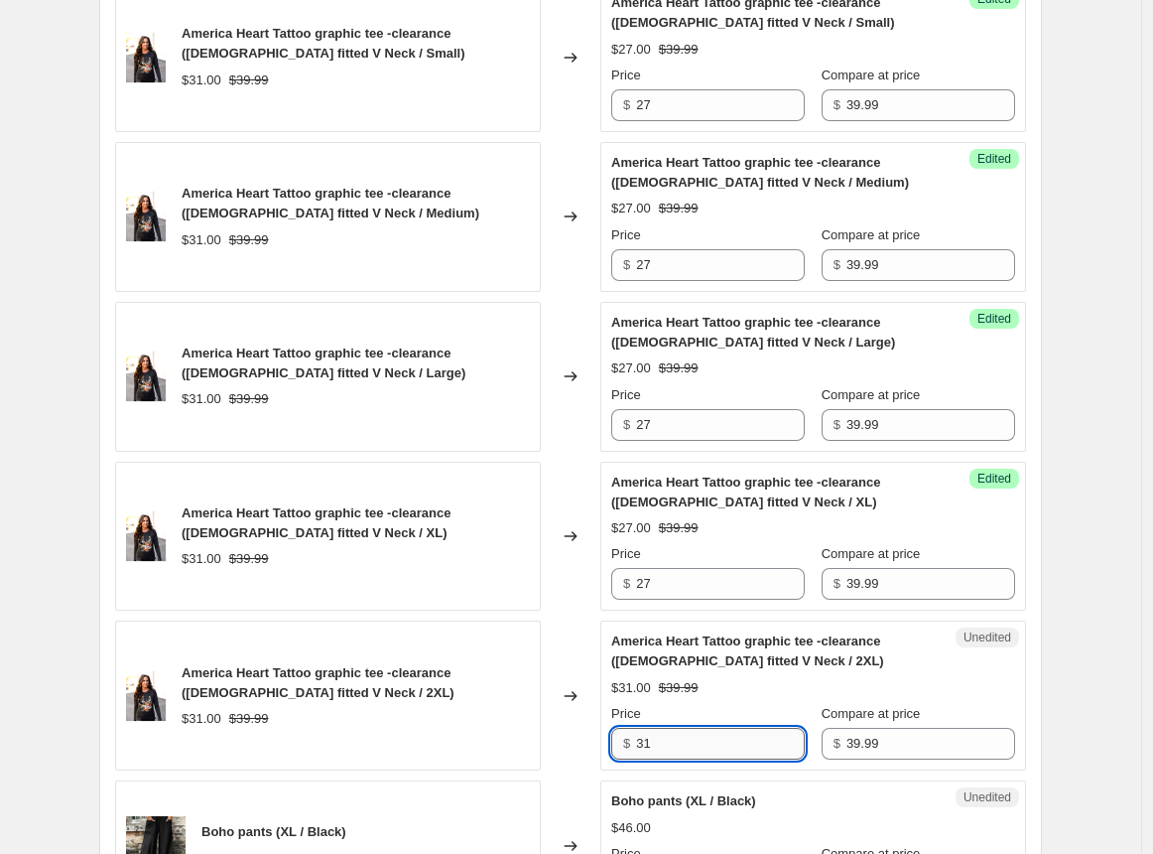
click at [641, 728] on input "31" at bounding box center [720, 744] width 169 height 32
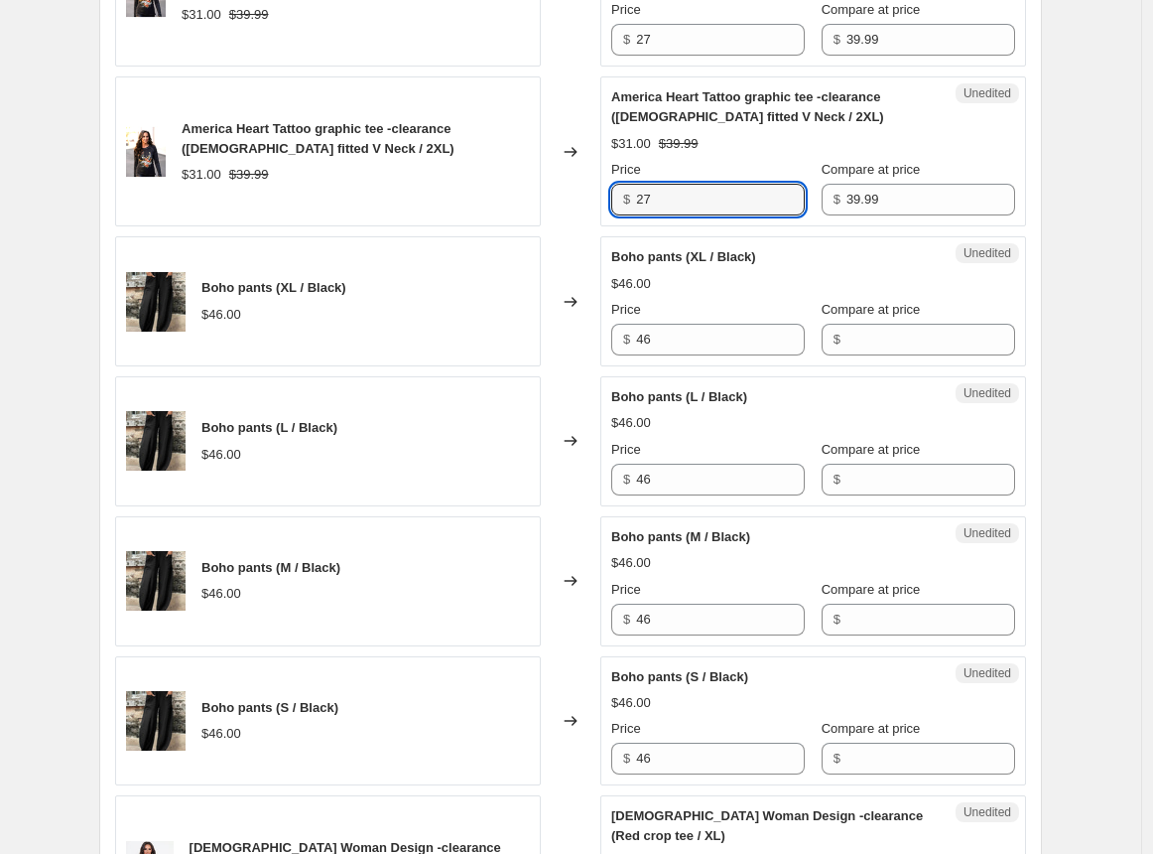
scroll to position [2182, 0]
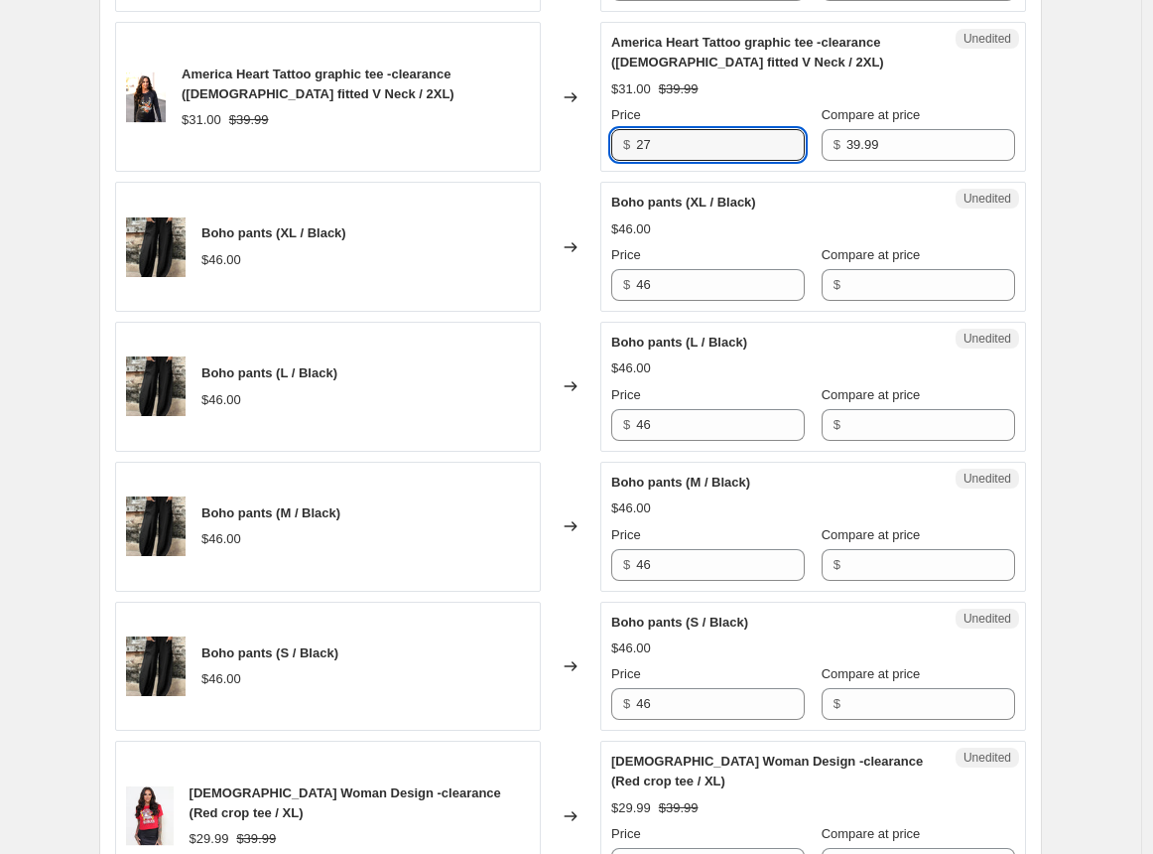
type input "27"
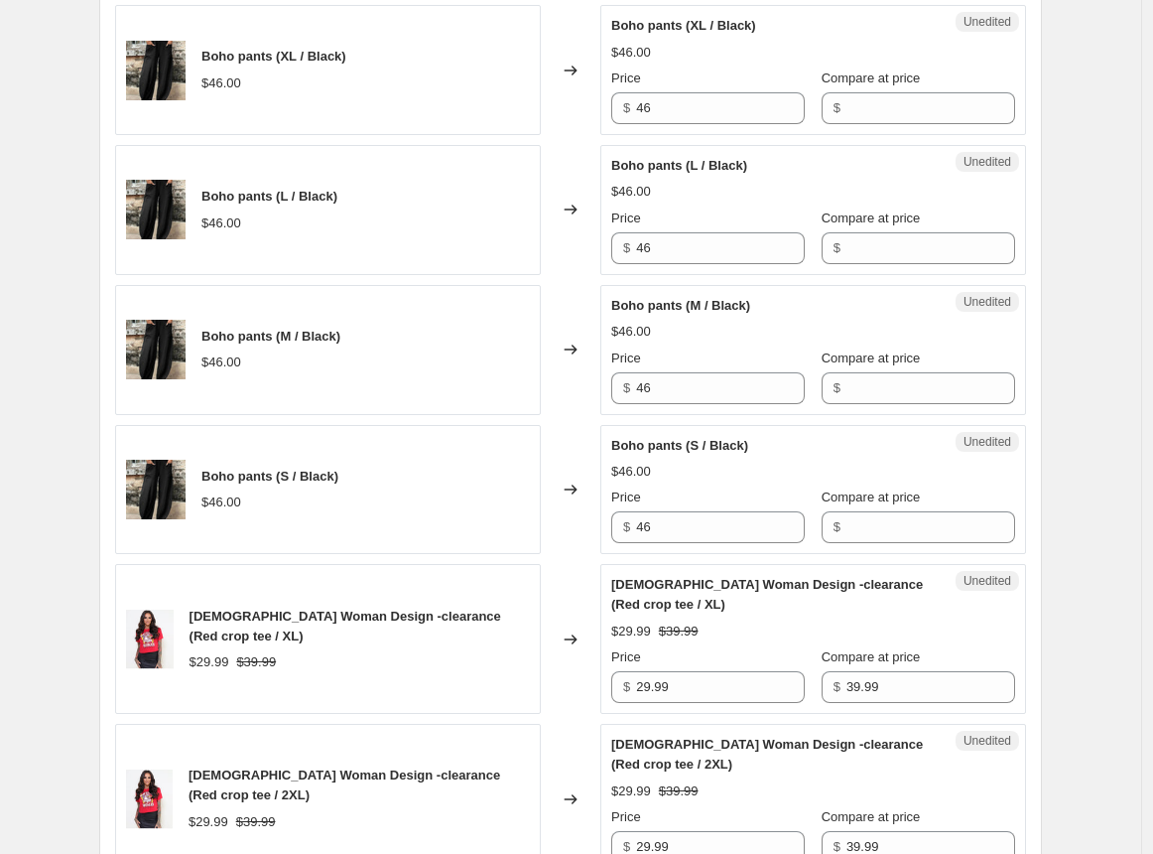
scroll to position [2198, 0]
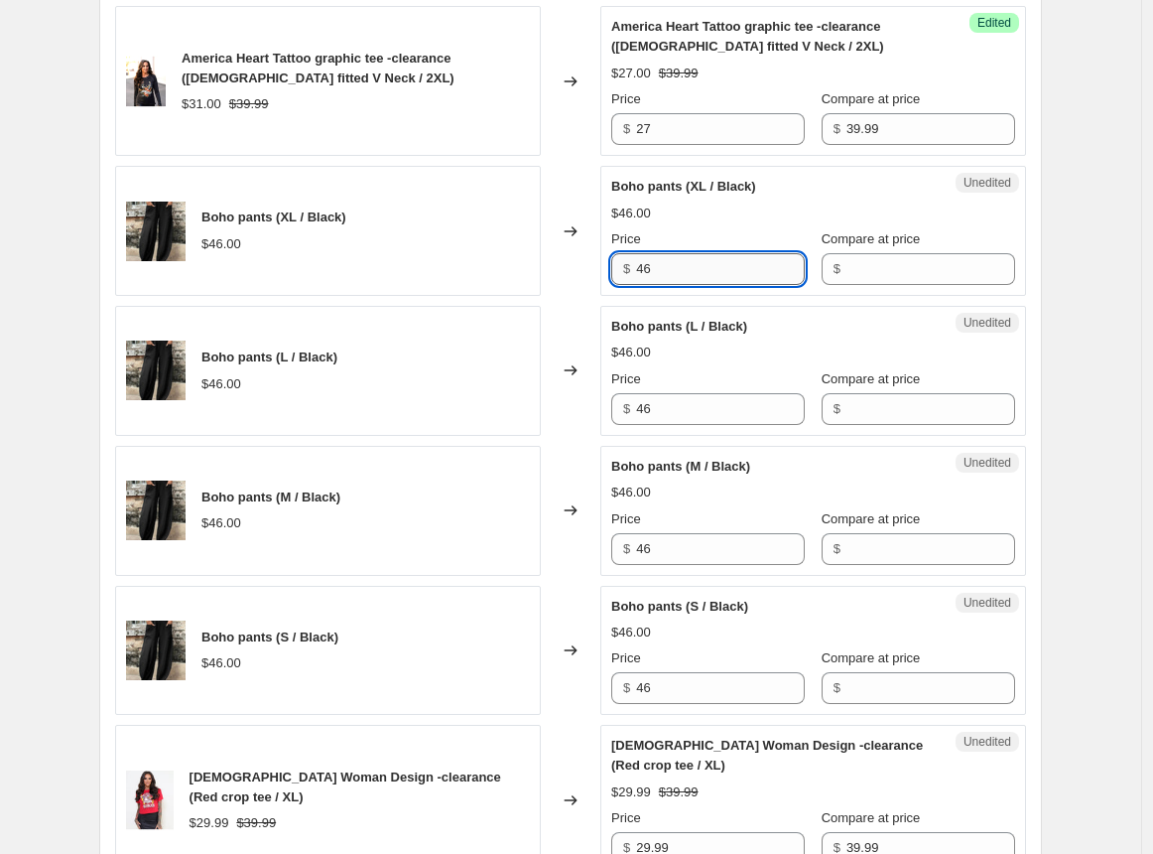
drag, startPoint x: 682, startPoint y: 167, endPoint x: 642, endPoint y: 171, distance: 39.9
click at [642, 253] on input "46" at bounding box center [720, 269] width 169 height 32
type input "42"
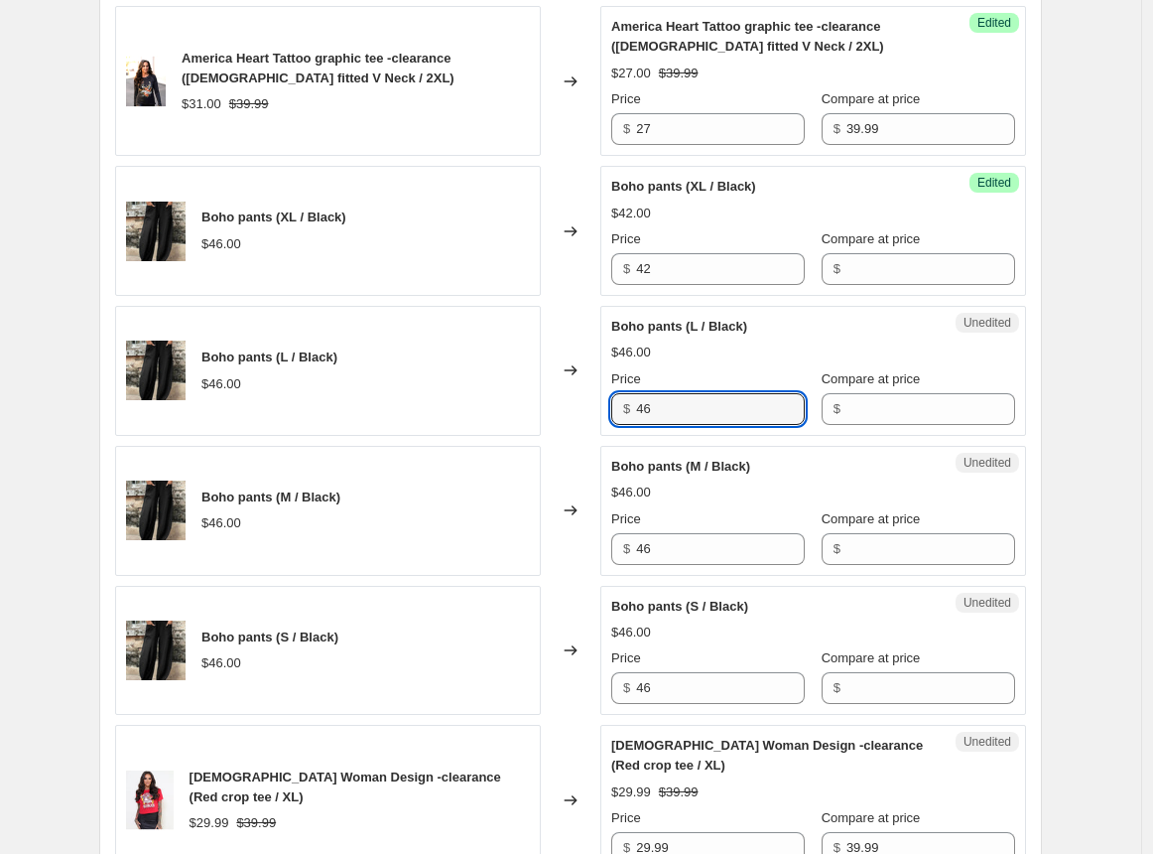
drag, startPoint x: 663, startPoint y: 311, endPoint x: 636, endPoint y: 312, distance: 26.8
click at [636, 393] on div "$ 46" at bounding box center [708, 409] width 194 height 32
type input "42"
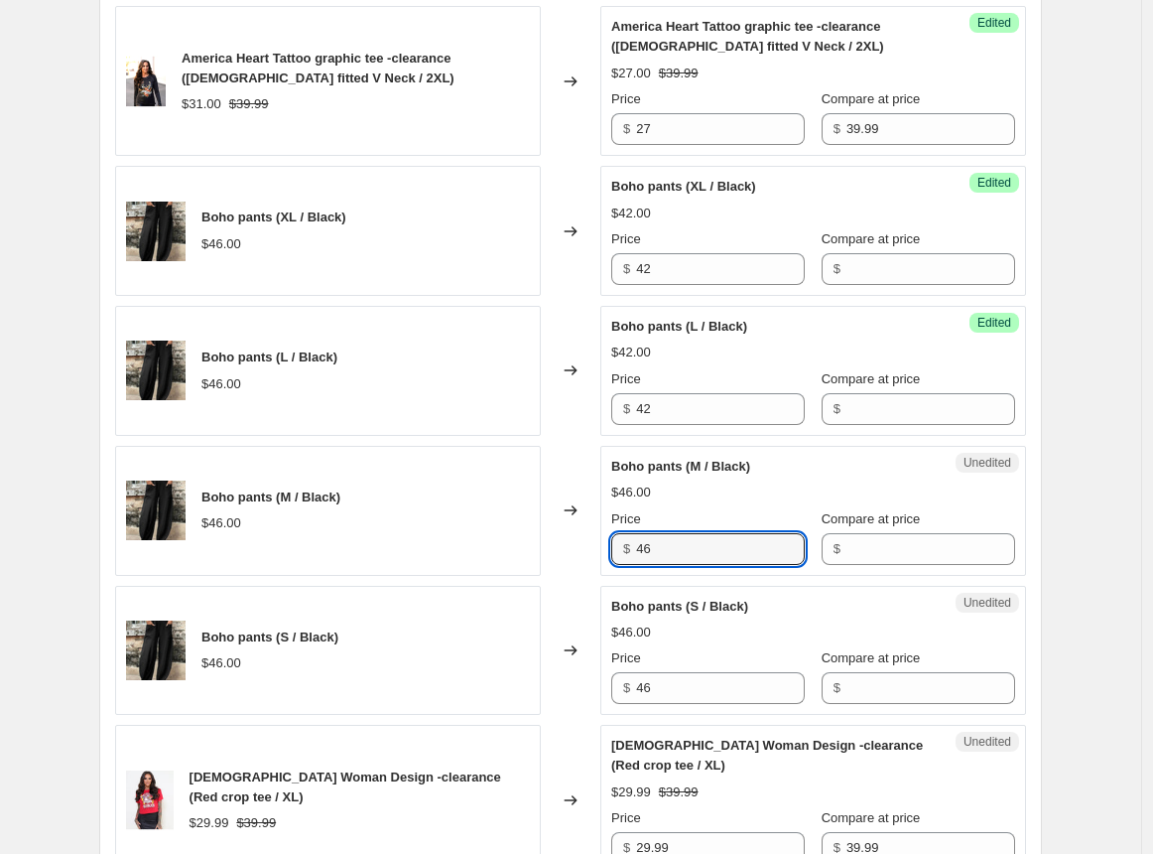
drag, startPoint x: 663, startPoint y: 452, endPoint x: 638, endPoint y: 452, distance: 24.8
click at [638, 533] on div "$ 46" at bounding box center [708, 549] width 194 height 32
type input "42"
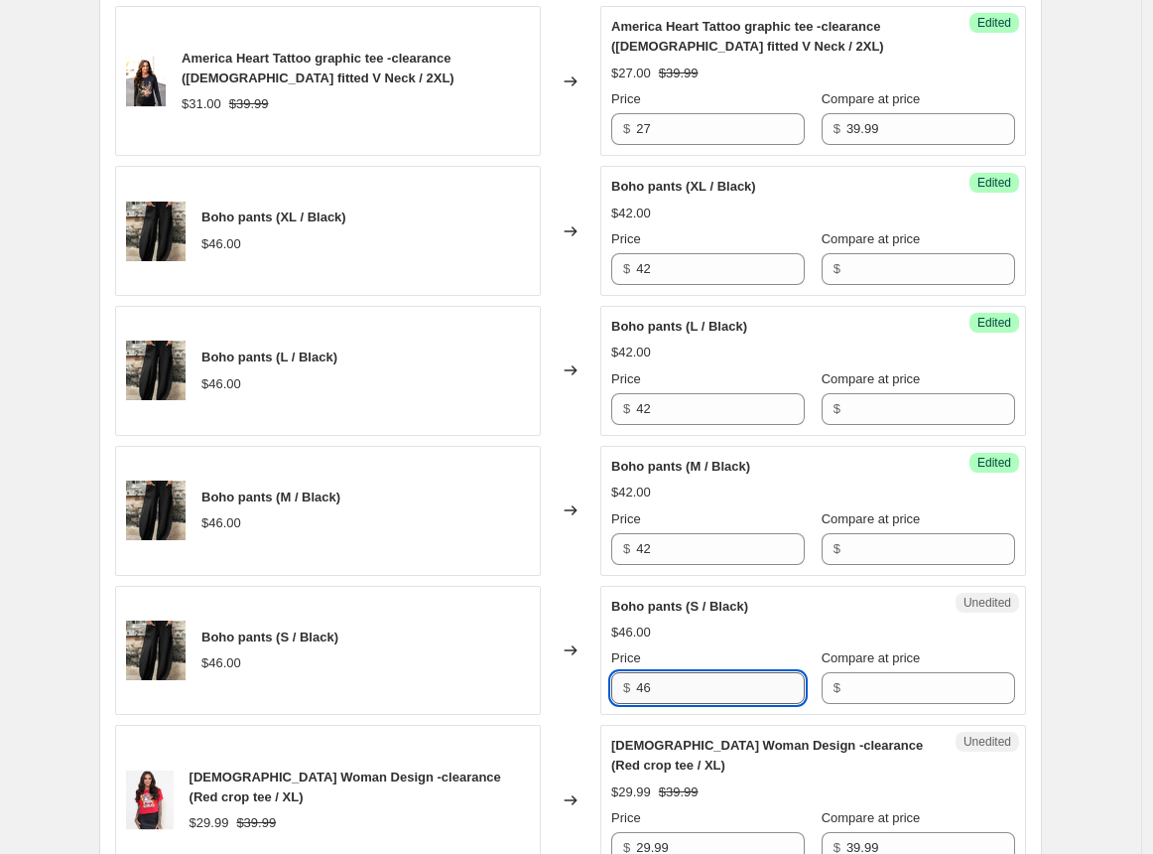
drag, startPoint x: 683, startPoint y: 591, endPoint x: 642, endPoint y: 586, distance: 41.0
click at [642, 672] on input "46" at bounding box center [720, 688] width 169 height 32
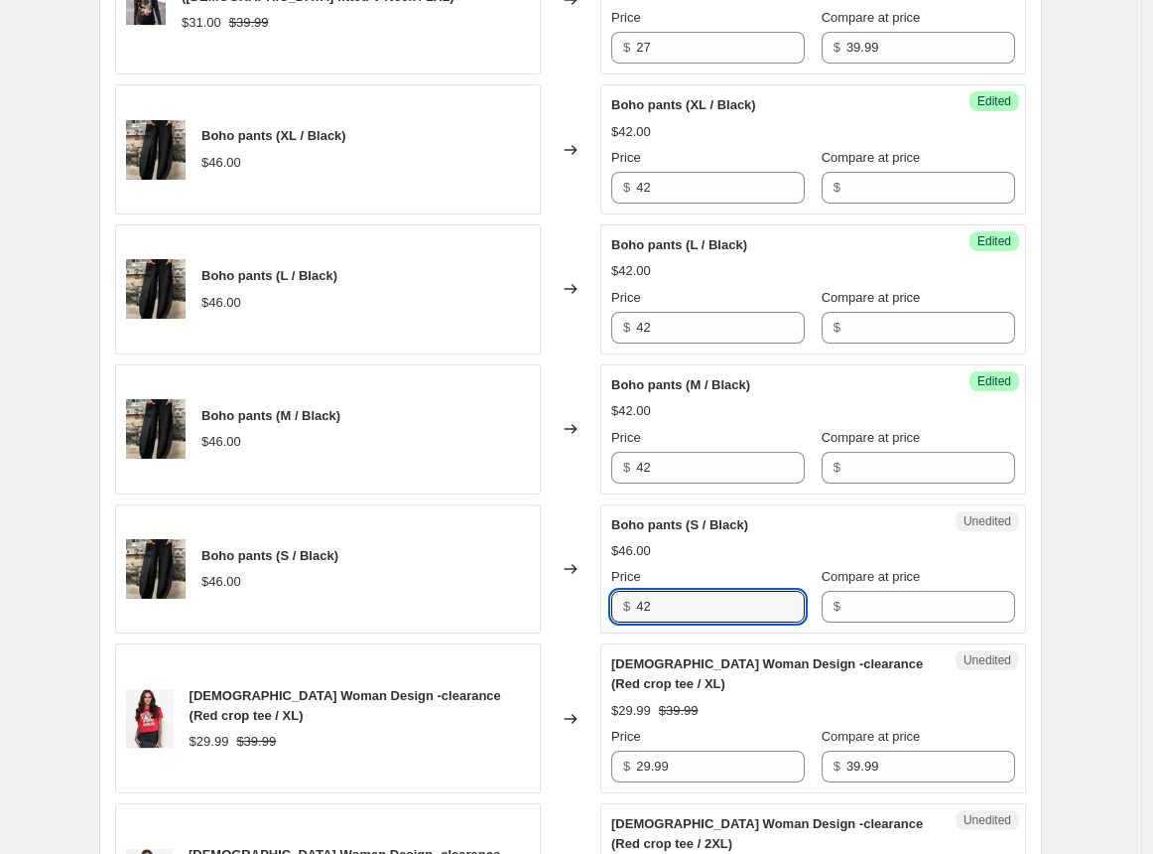
scroll to position [2297, 0]
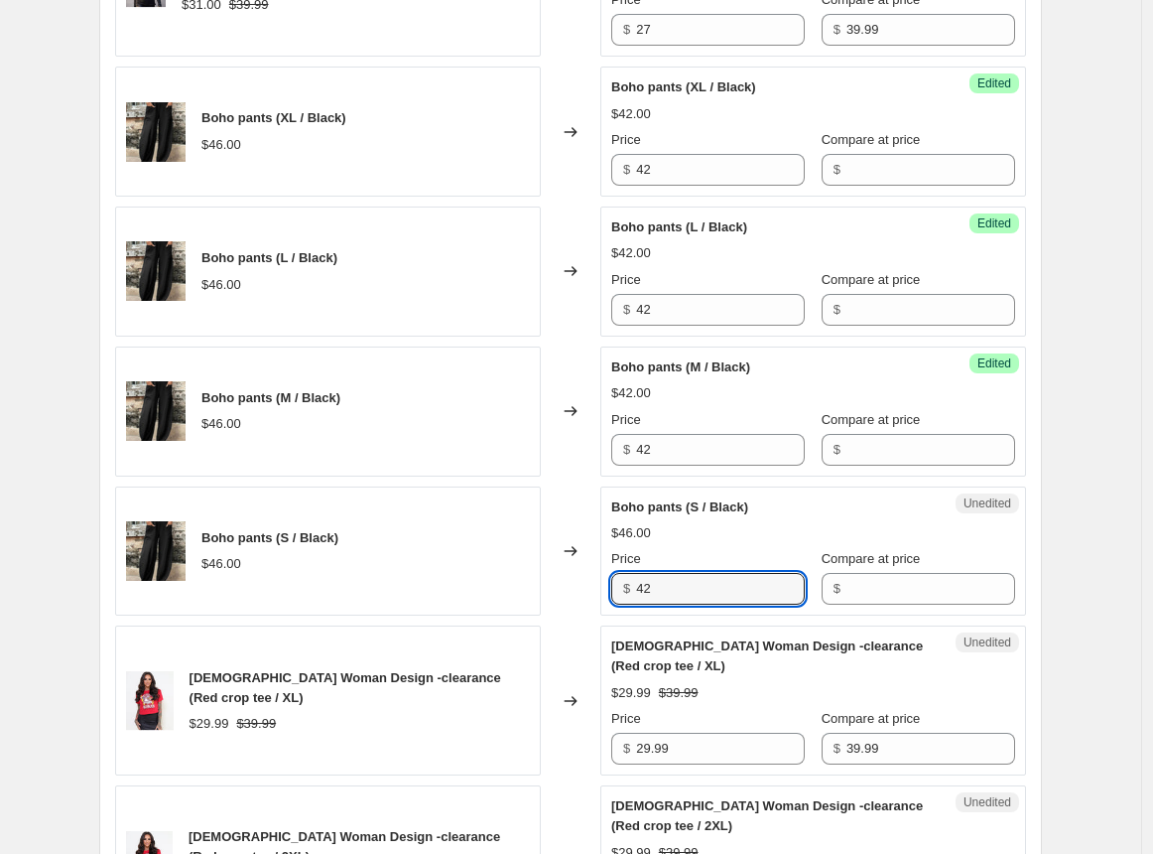
type input "42"
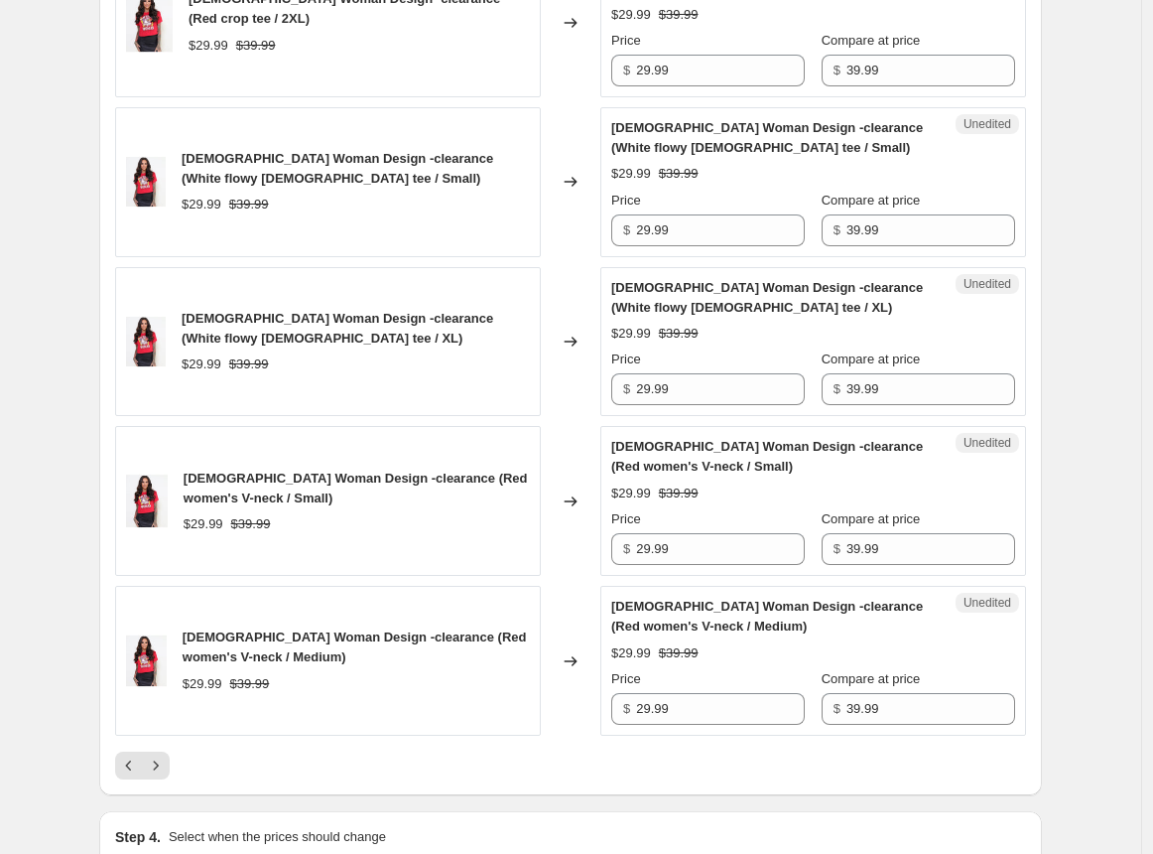
scroll to position [3208, 0]
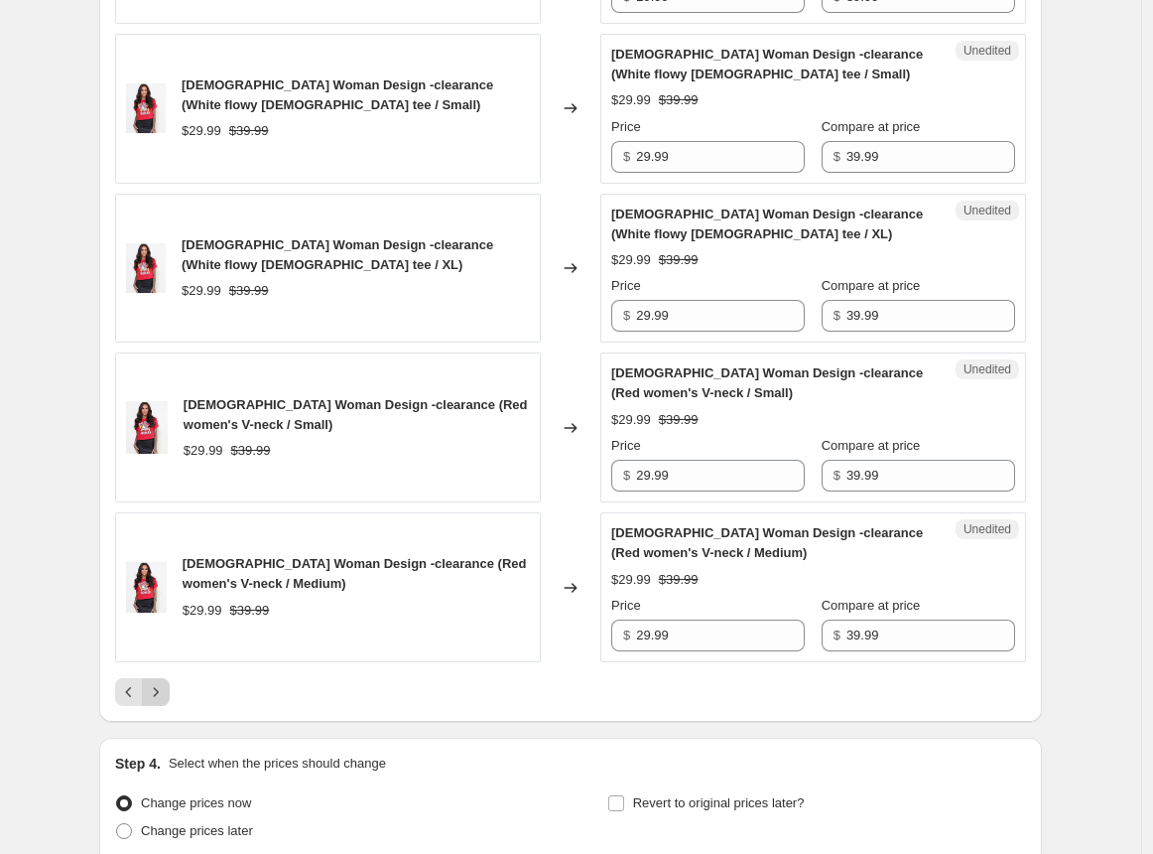
click at [166, 682] on icon "Next" at bounding box center [156, 692] width 20 height 20
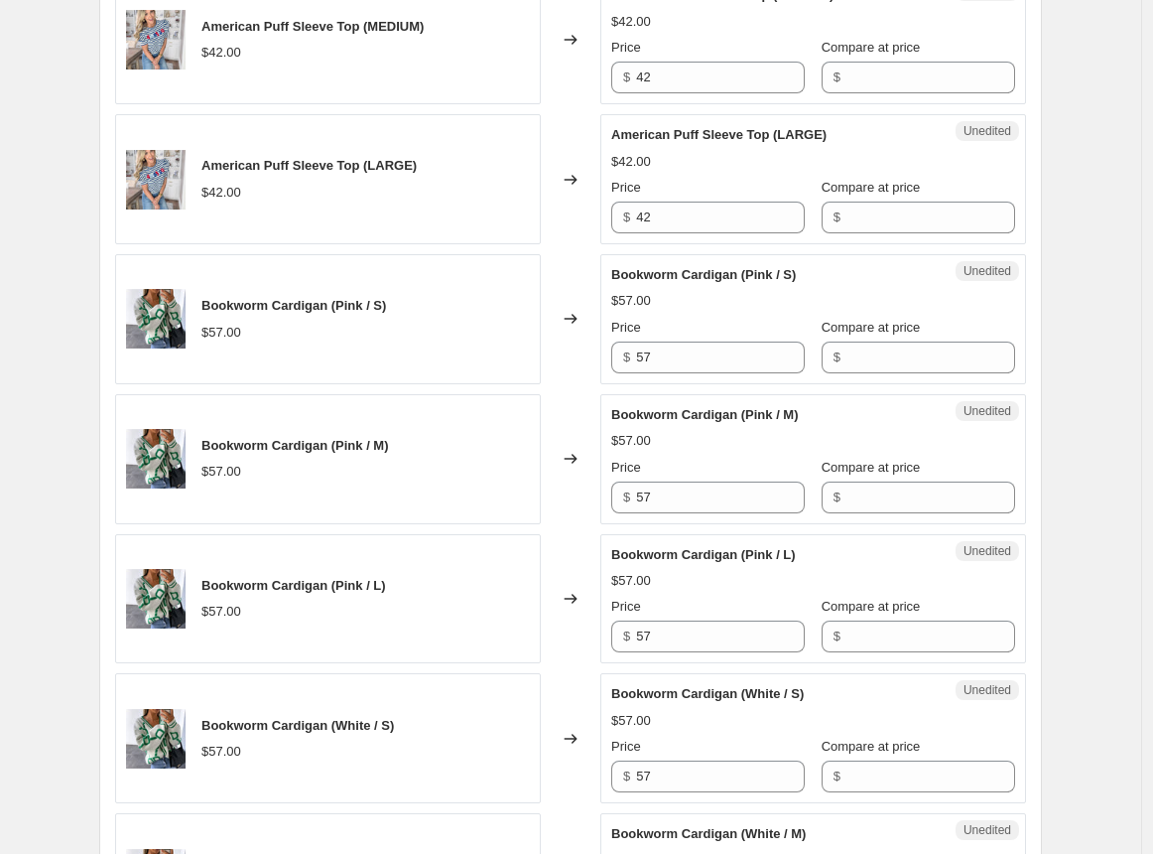
scroll to position [2068, 0]
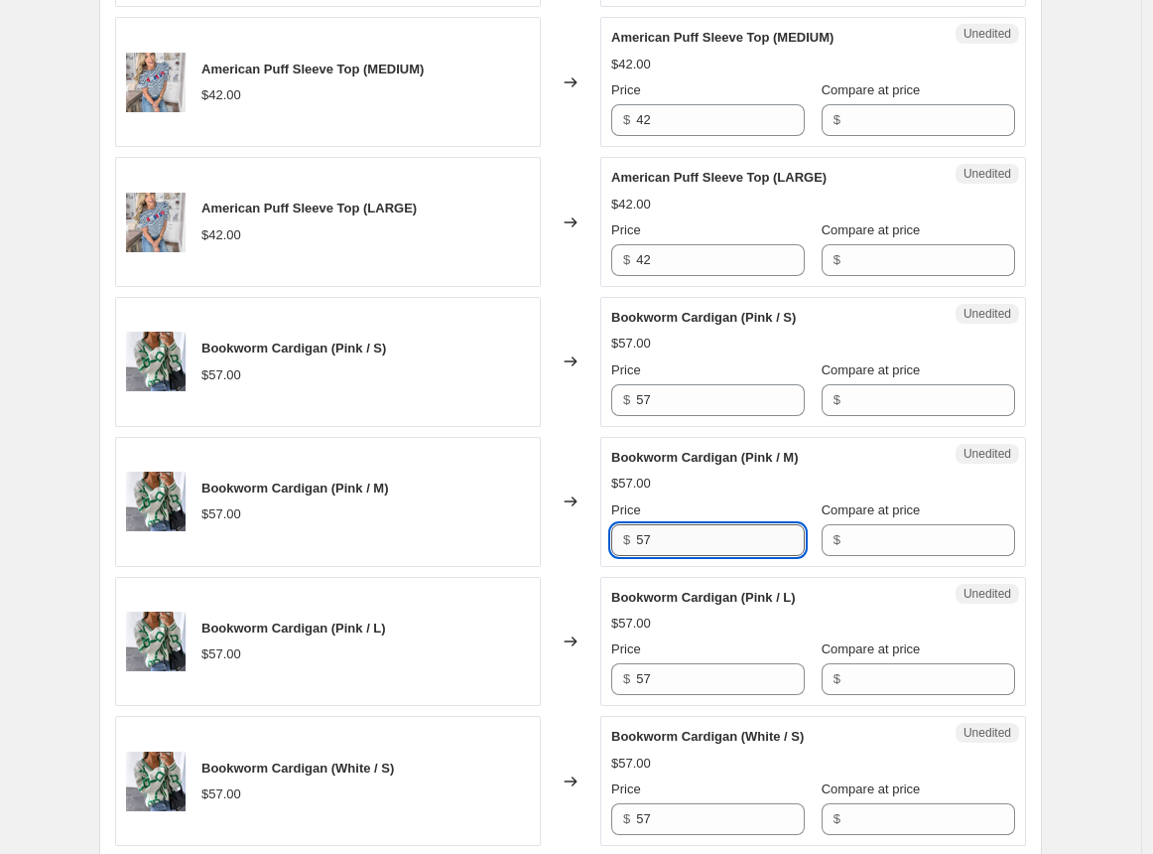
click at [678, 544] on input "57" at bounding box center [720, 540] width 169 height 32
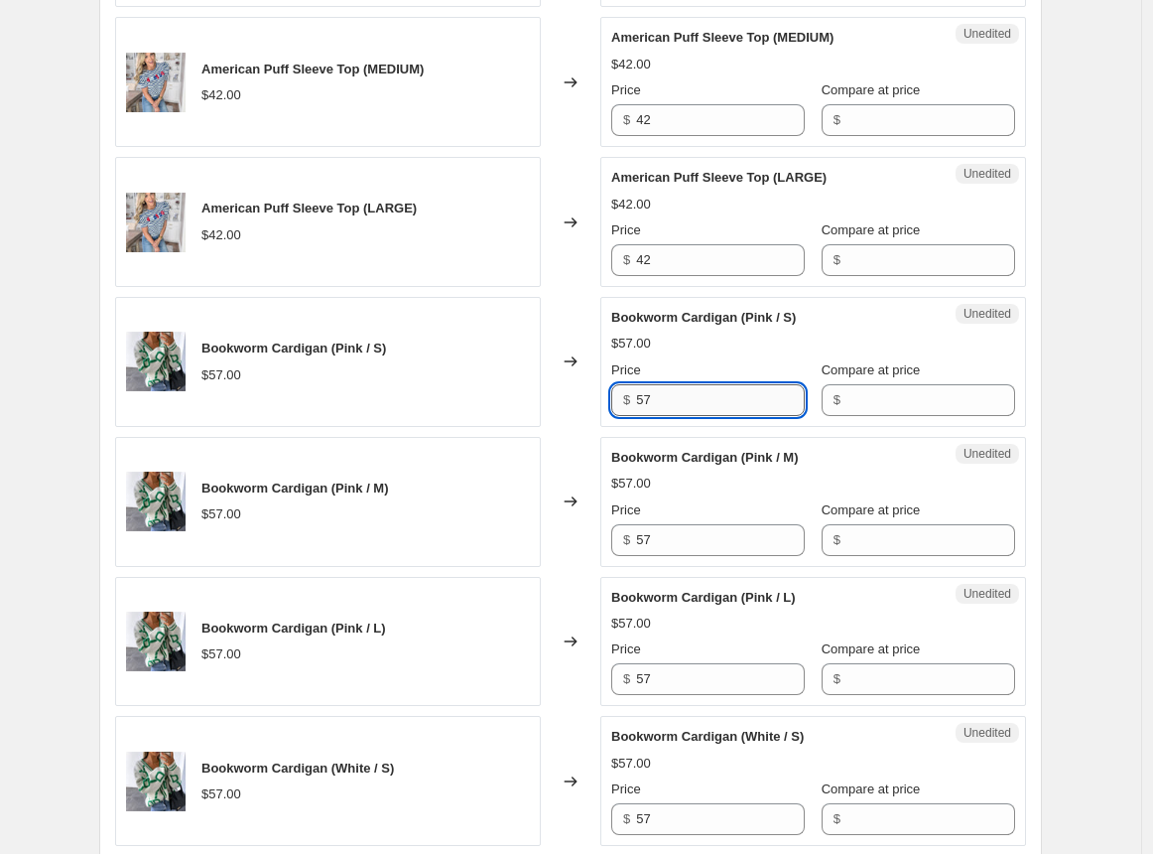
click at [677, 395] on input "57" at bounding box center [720, 400] width 169 height 32
type input "52"
click at [680, 535] on input "57" at bounding box center [720, 540] width 169 height 32
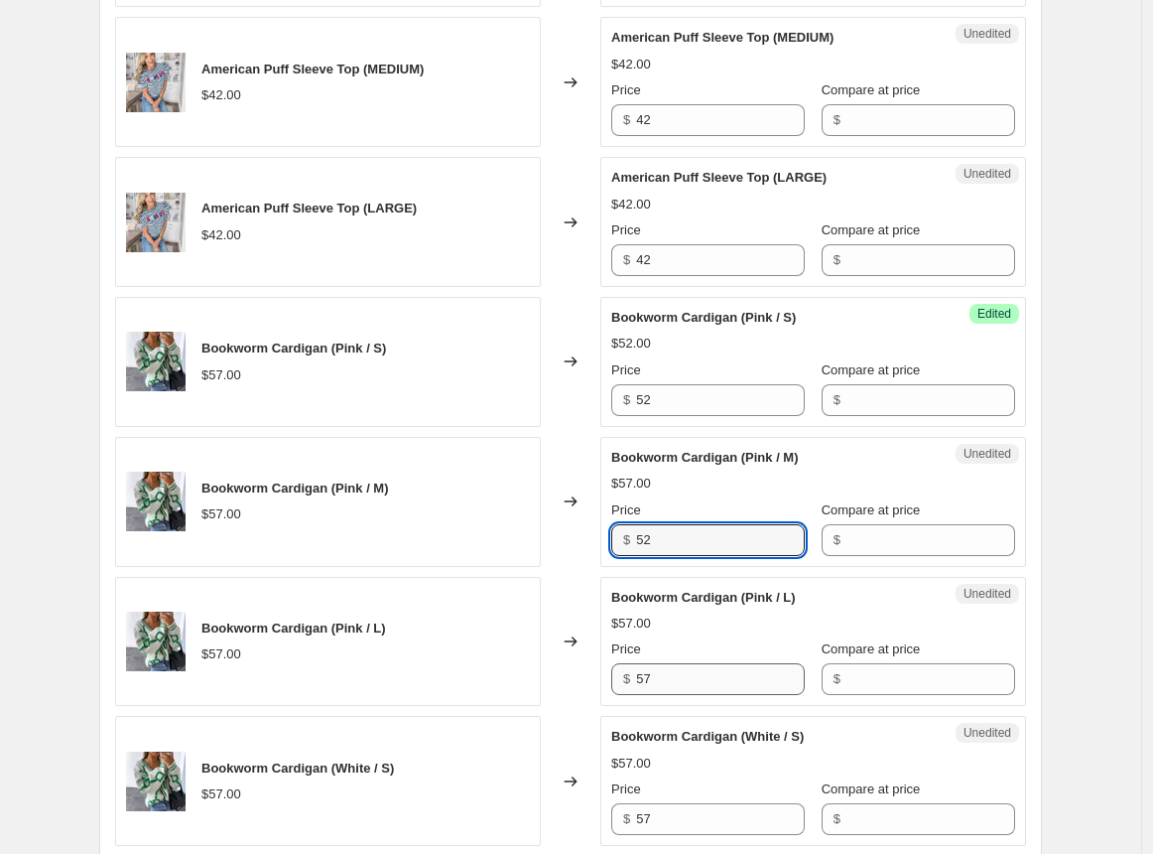
type input "52"
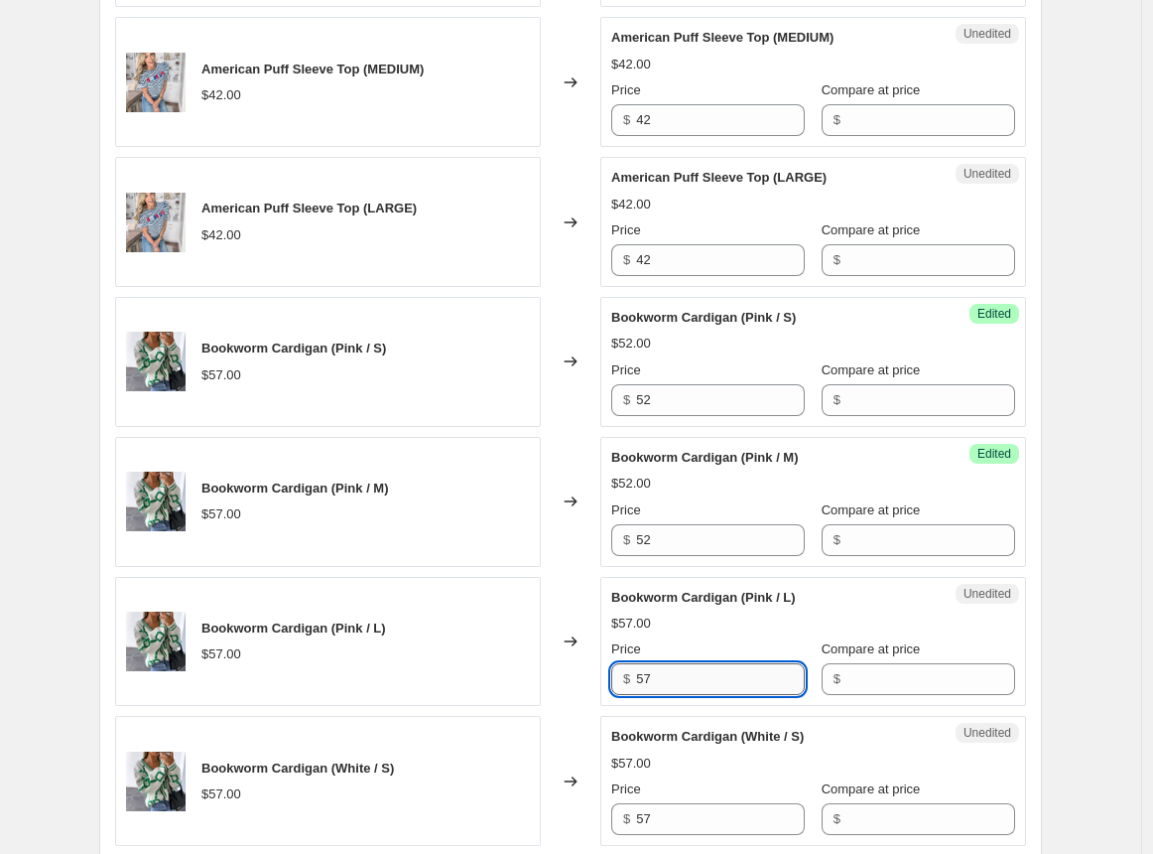
click at [669, 675] on input "57" at bounding box center [720, 679] width 169 height 32
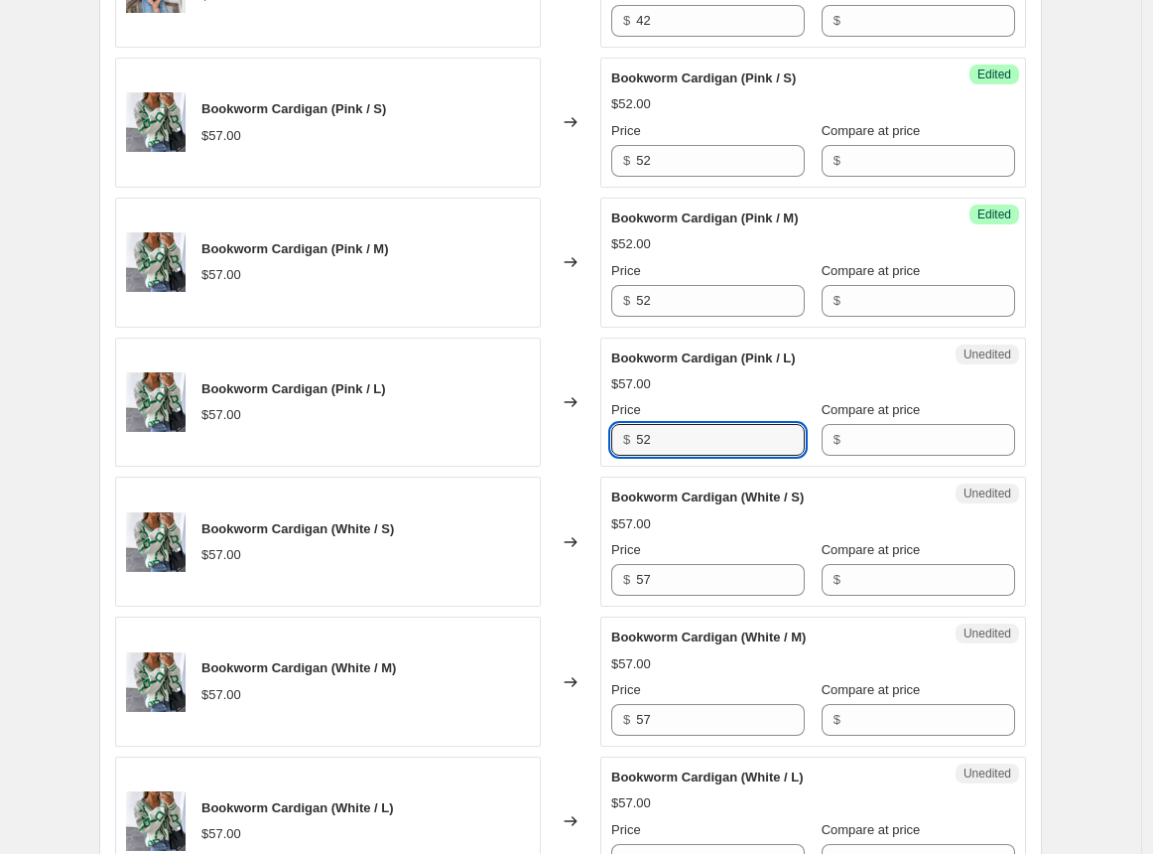
scroll to position [2414, 0]
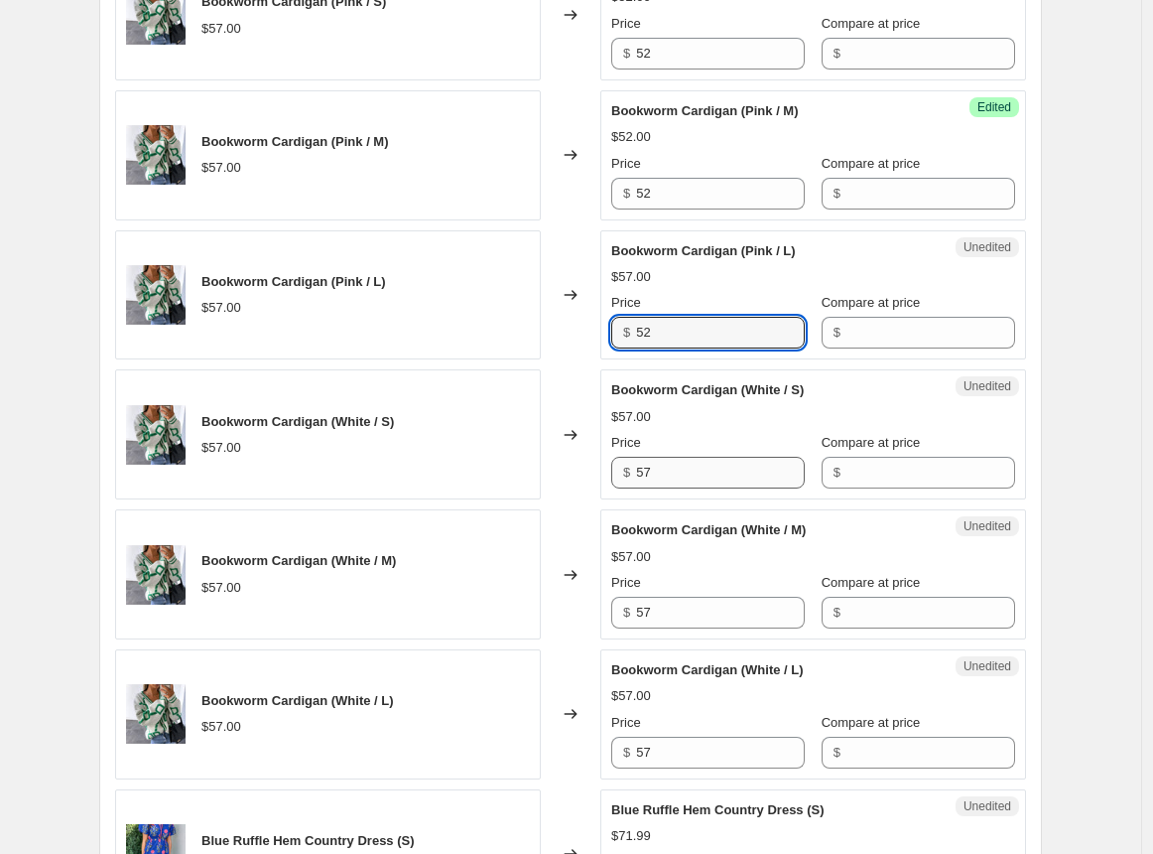
type input "52"
click at [685, 471] on input "57" at bounding box center [720, 473] width 169 height 32
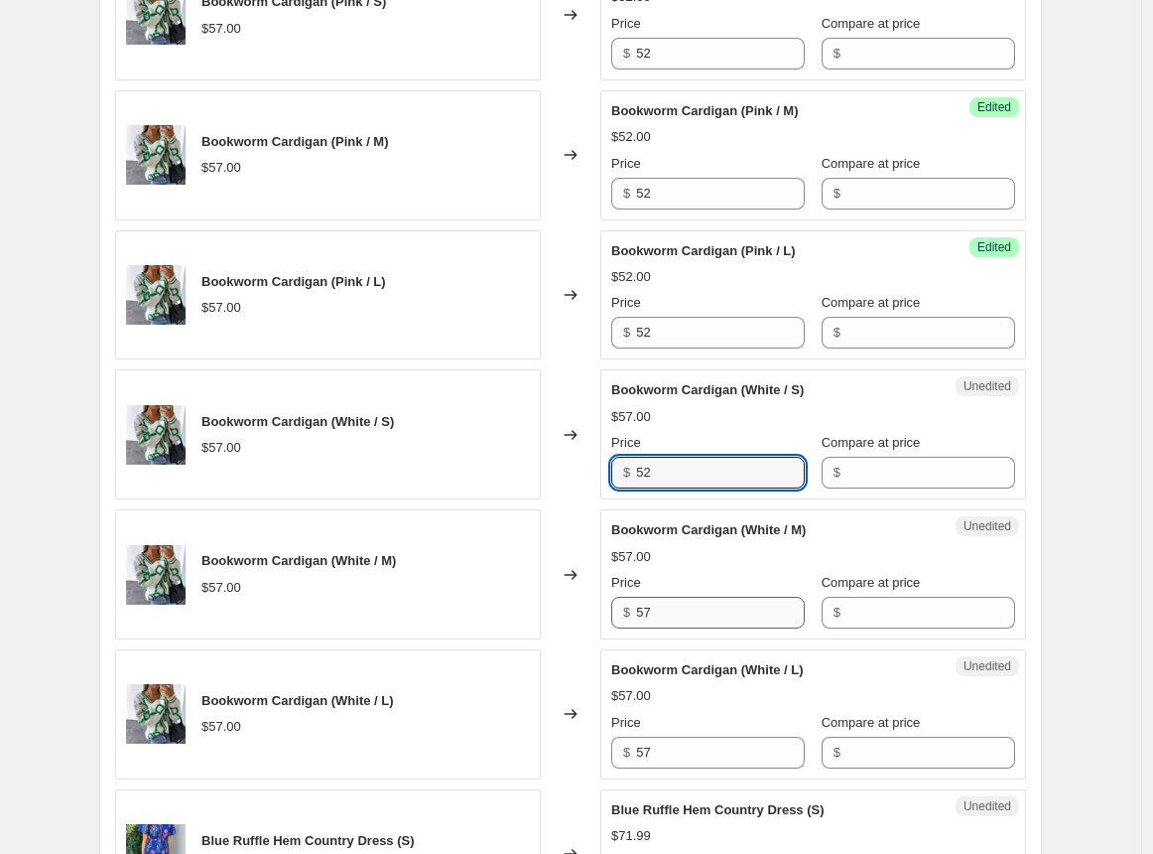
type input "52"
click at [716, 624] on input "57" at bounding box center [720, 613] width 169 height 32
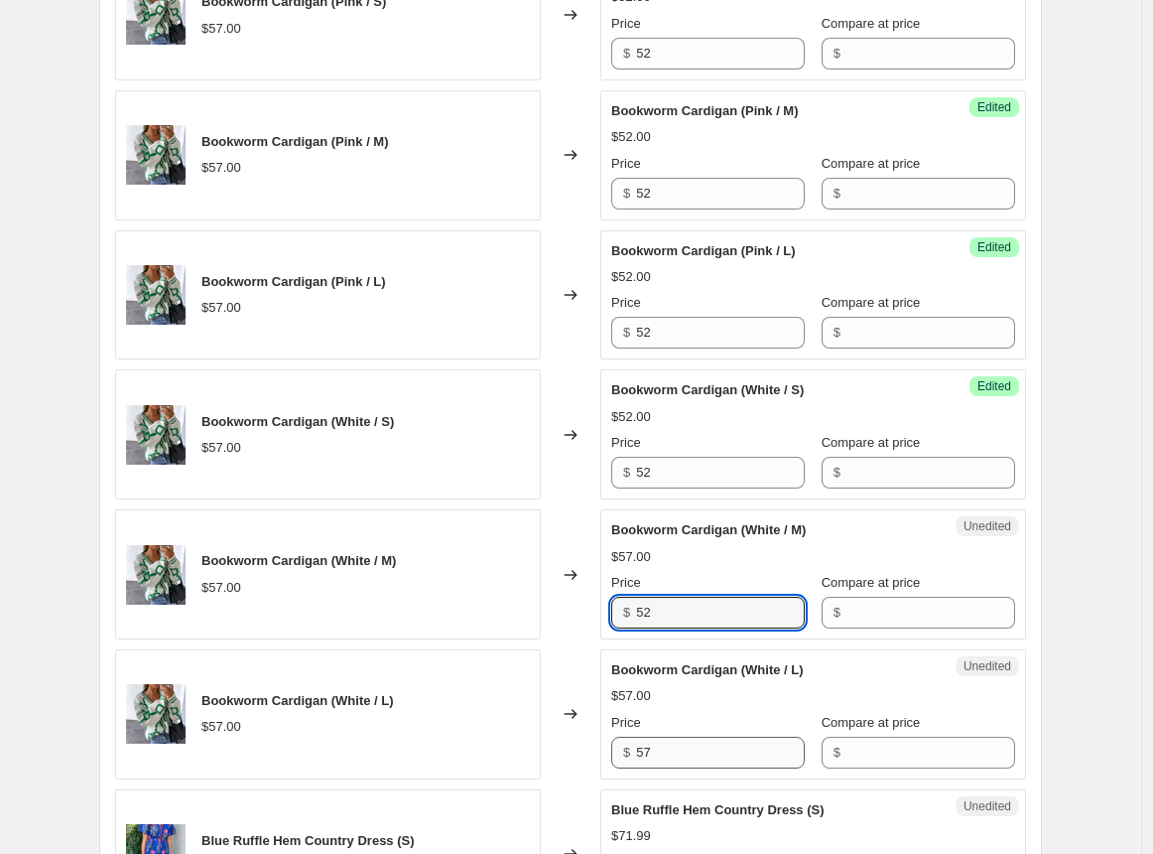
type input "52"
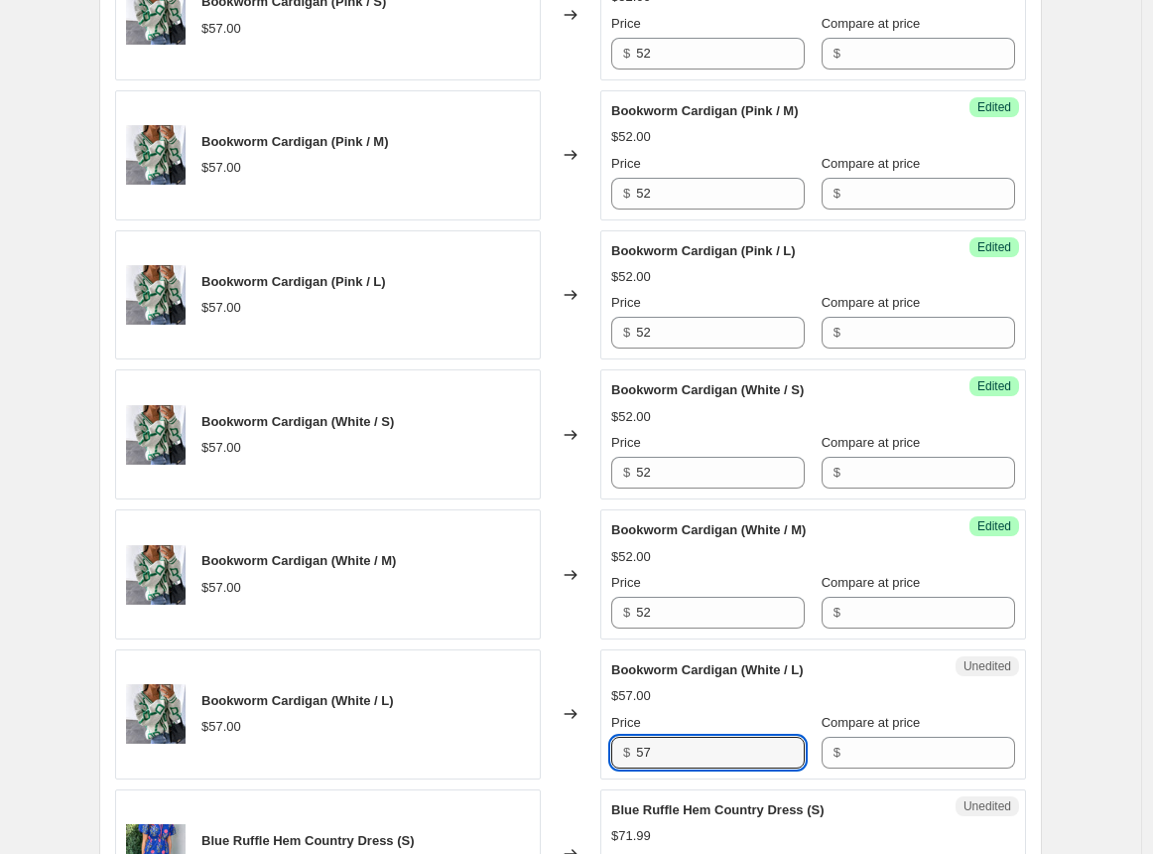
drag, startPoint x: 693, startPoint y: 742, endPoint x: 699, endPoint y: 687, distance: 55.9
click at [693, 742] on input "57" at bounding box center [720, 753] width 169 height 32
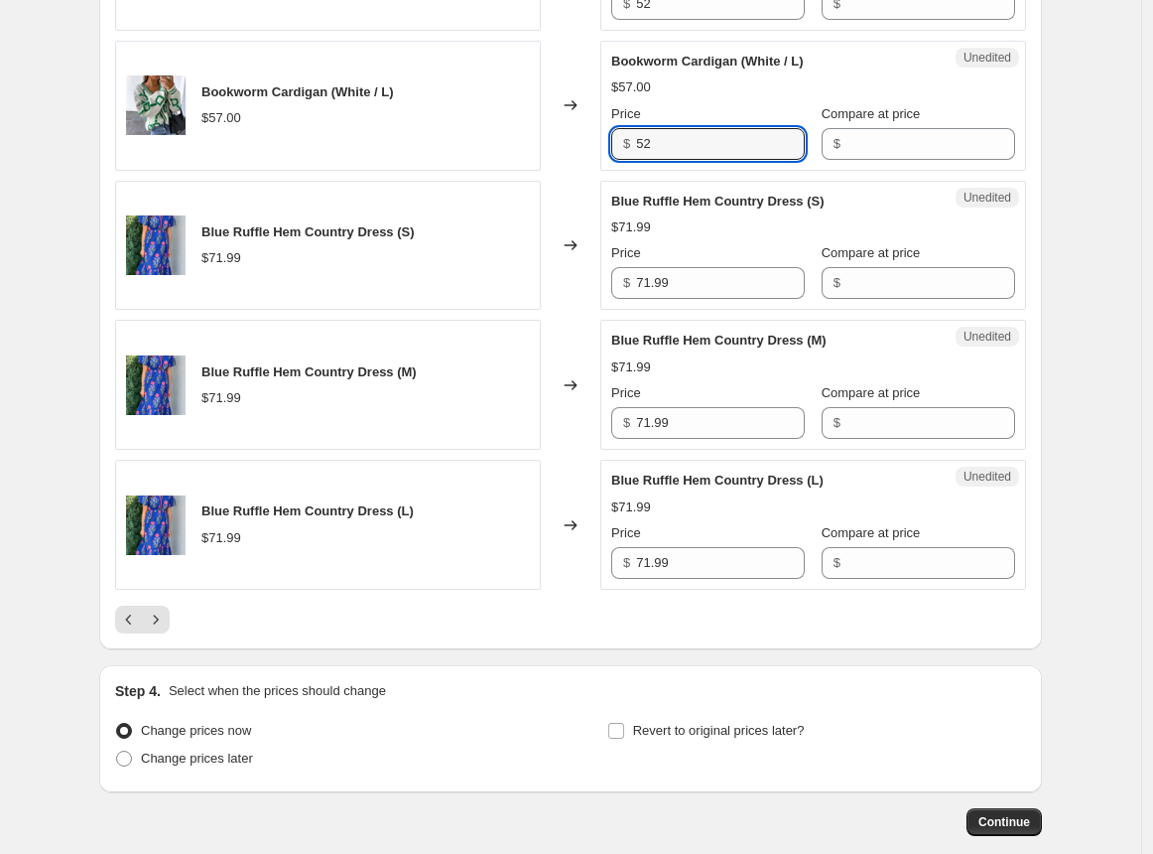
scroll to position [3130, 0]
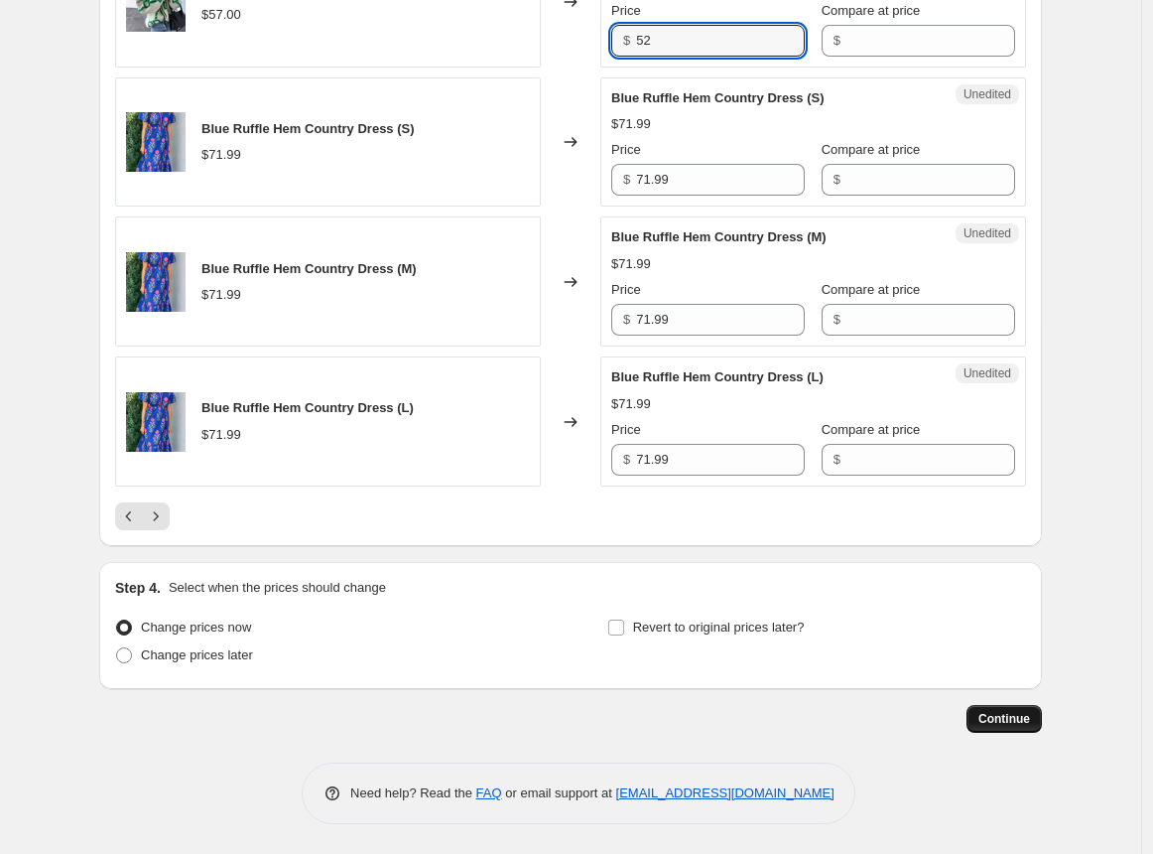
type input "52"
click at [1006, 711] on span "Continue" at bounding box center [1005, 719] width 52 height 16
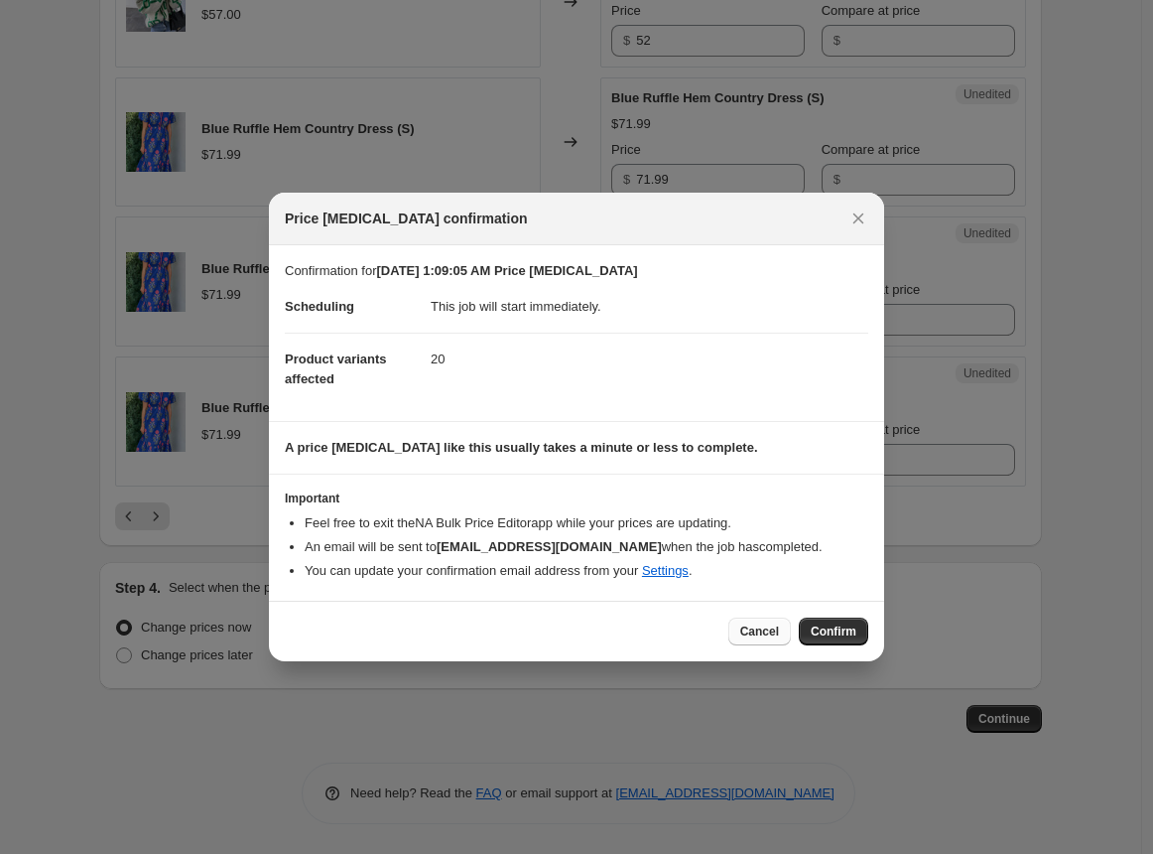
click at [768, 634] on span "Cancel" at bounding box center [759, 631] width 39 height 16
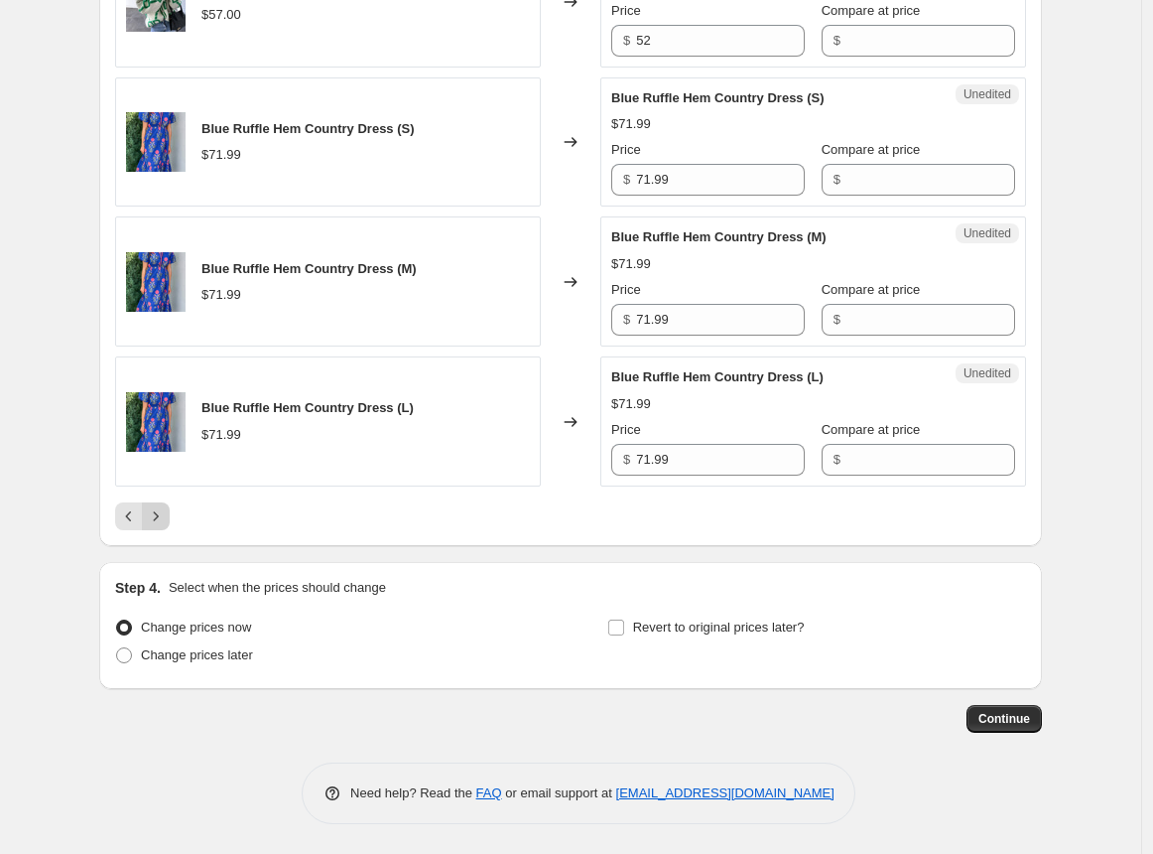
click at [159, 515] on icon "Next" at bounding box center [156, 515] width 5 height 9
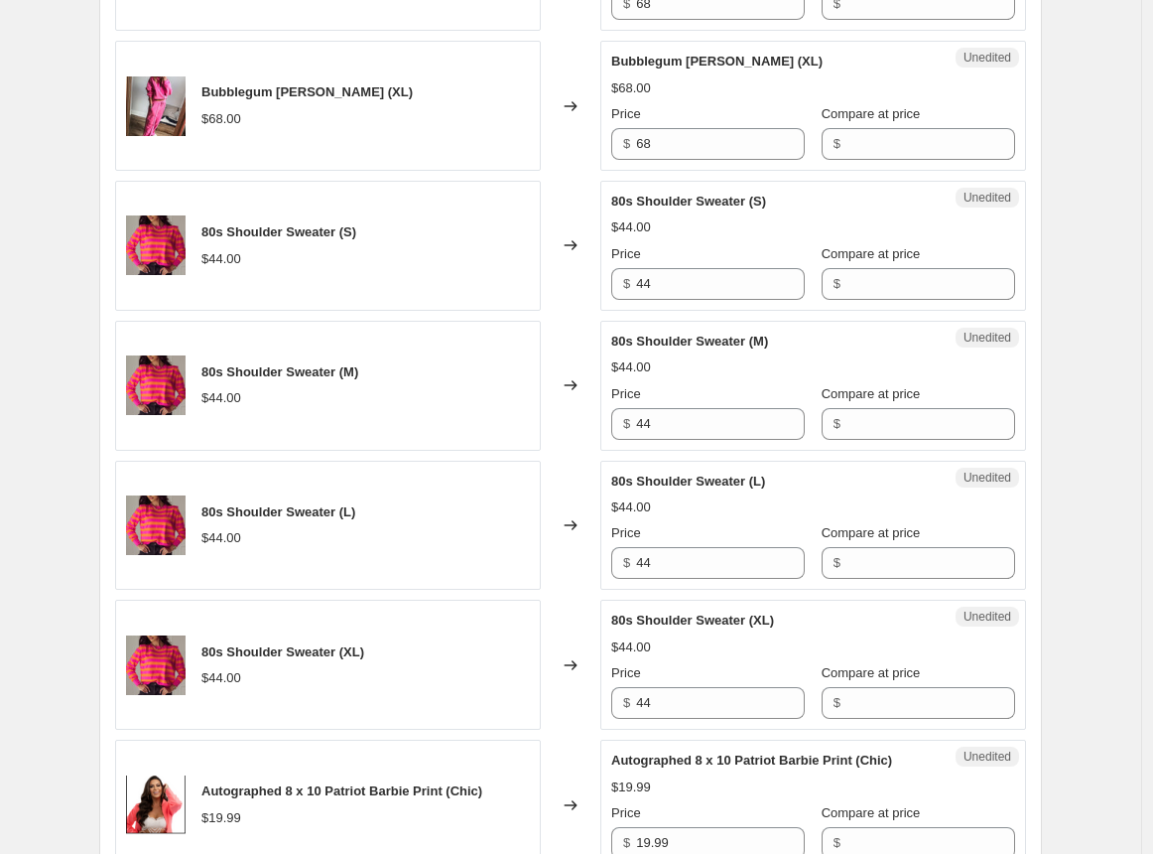
scroll to position [1868, 0]
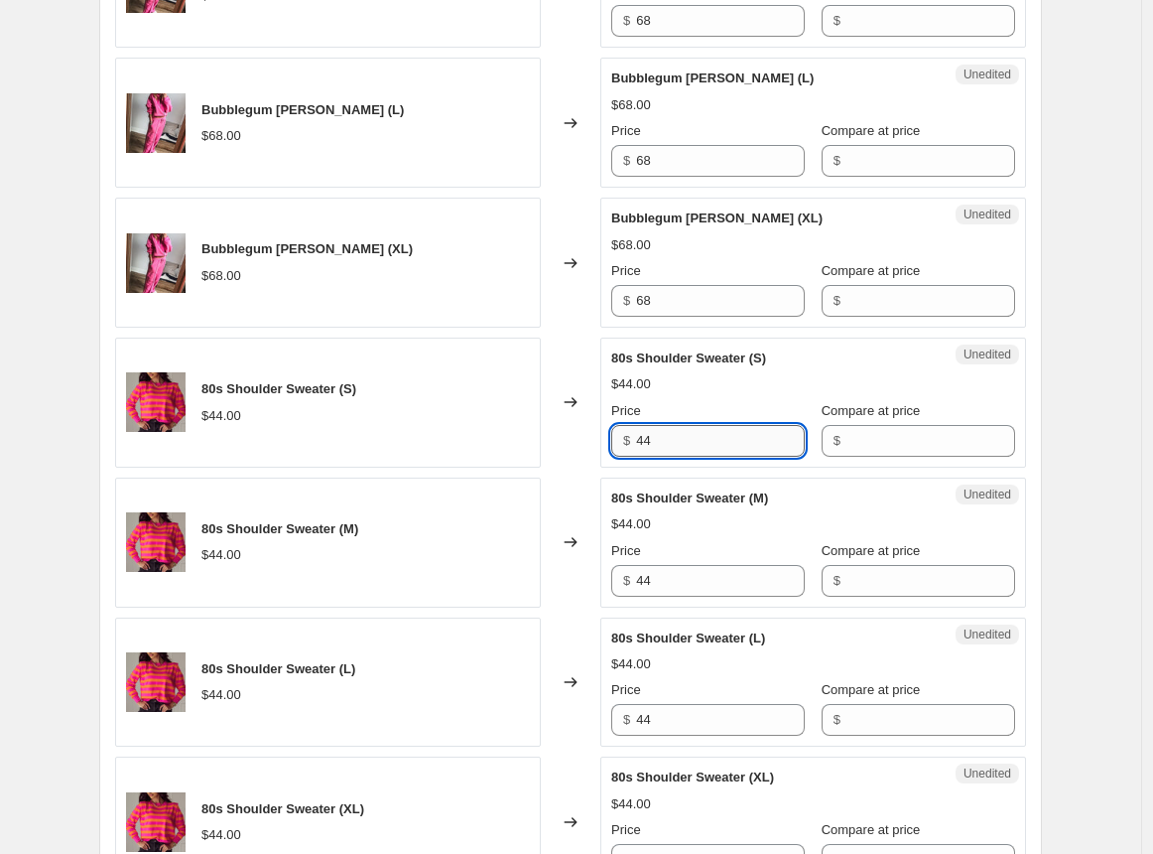
click at [722, 438] on input "44" at bounding box center [720, 441] width 169 height 32
type input "40"
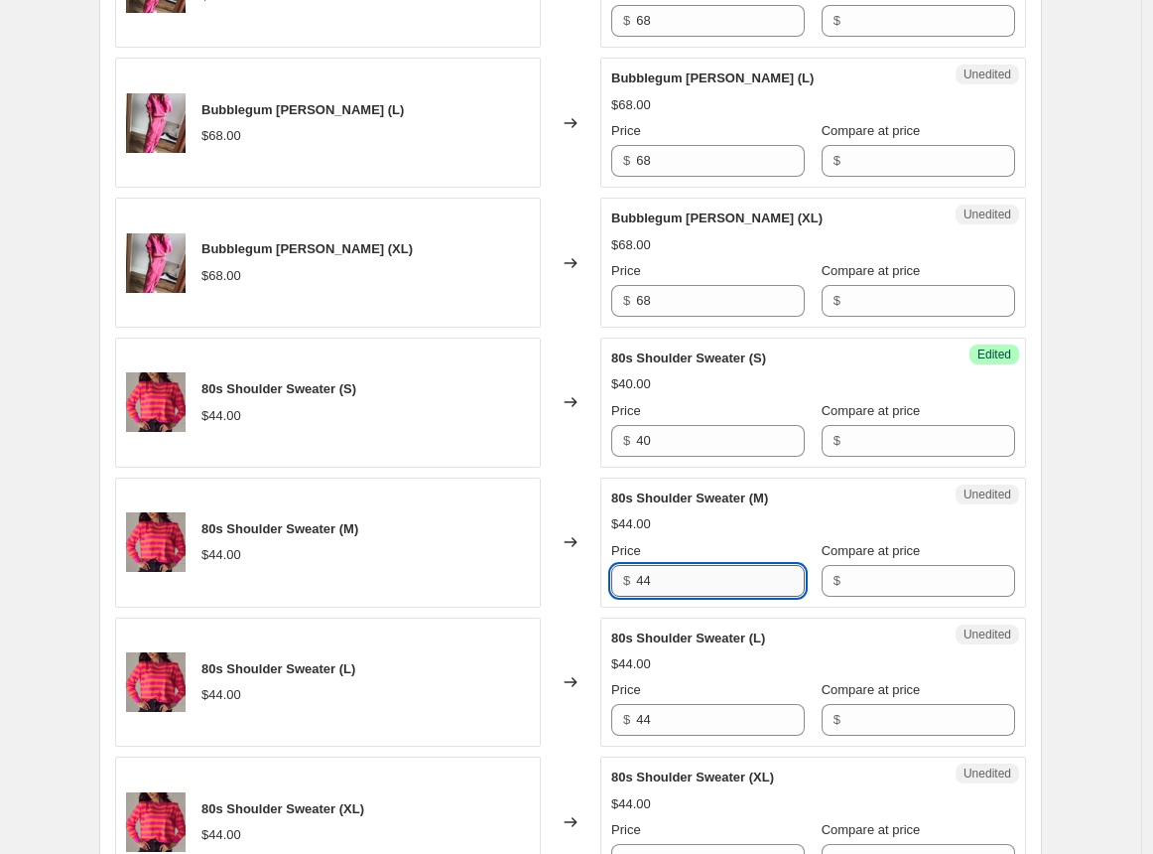
click at [692, 585] on input "44" at bounding box center [720, 581] width 169 height 32
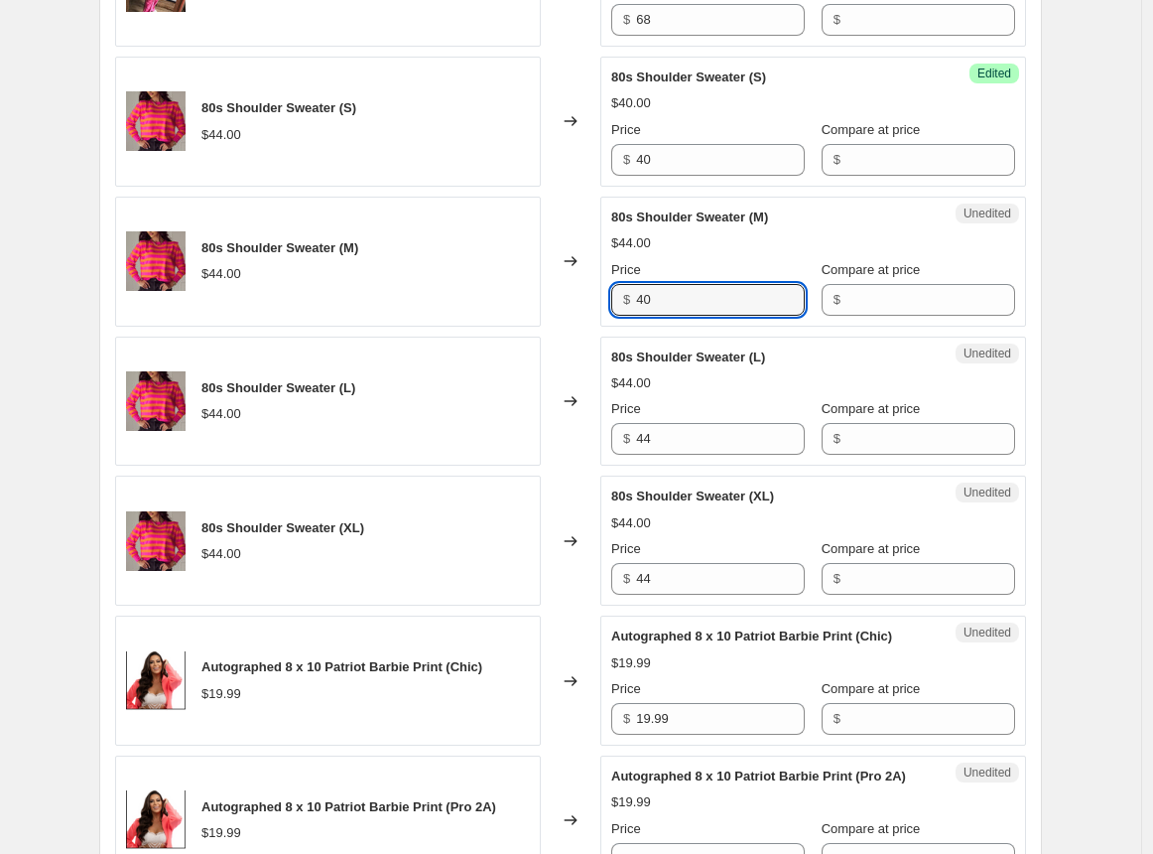
scroll to position [2154, 0]
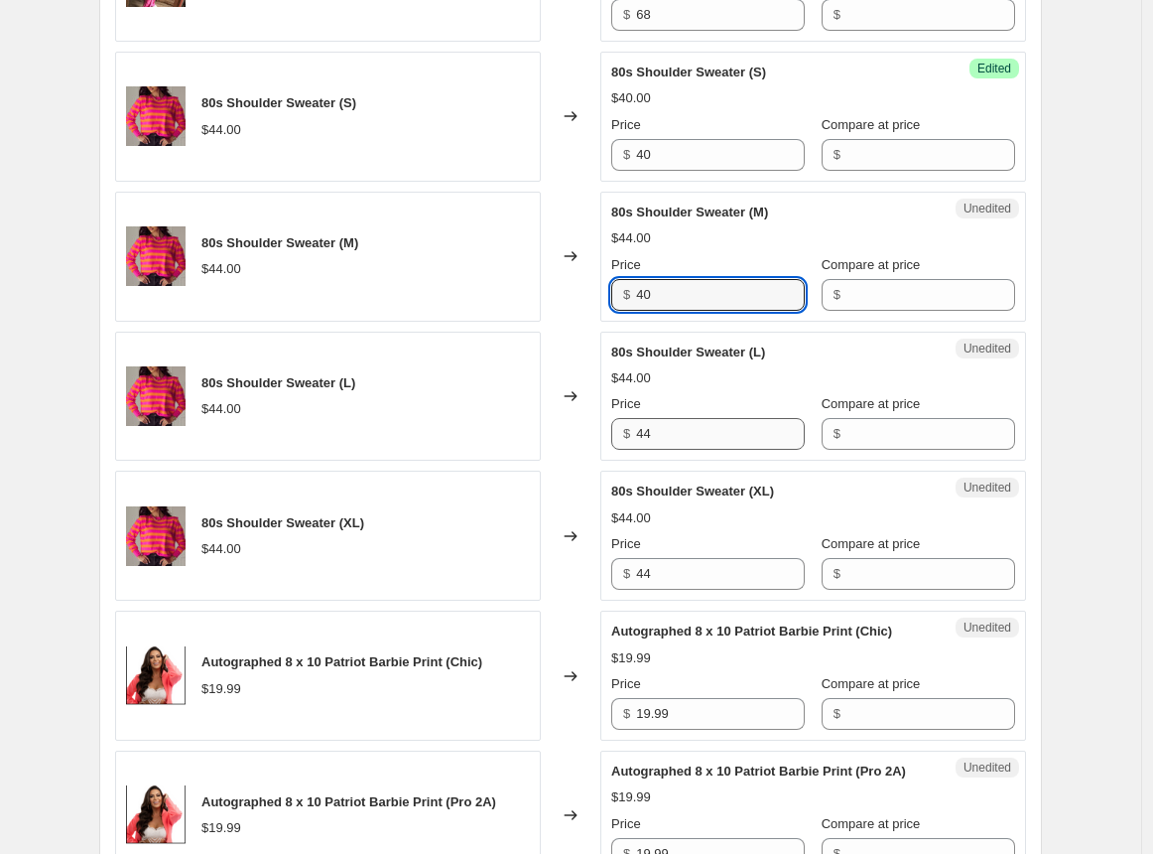
type input "40"
click at [707, 437] on input "44" at bounding box center [720, 434] width 169 height 32
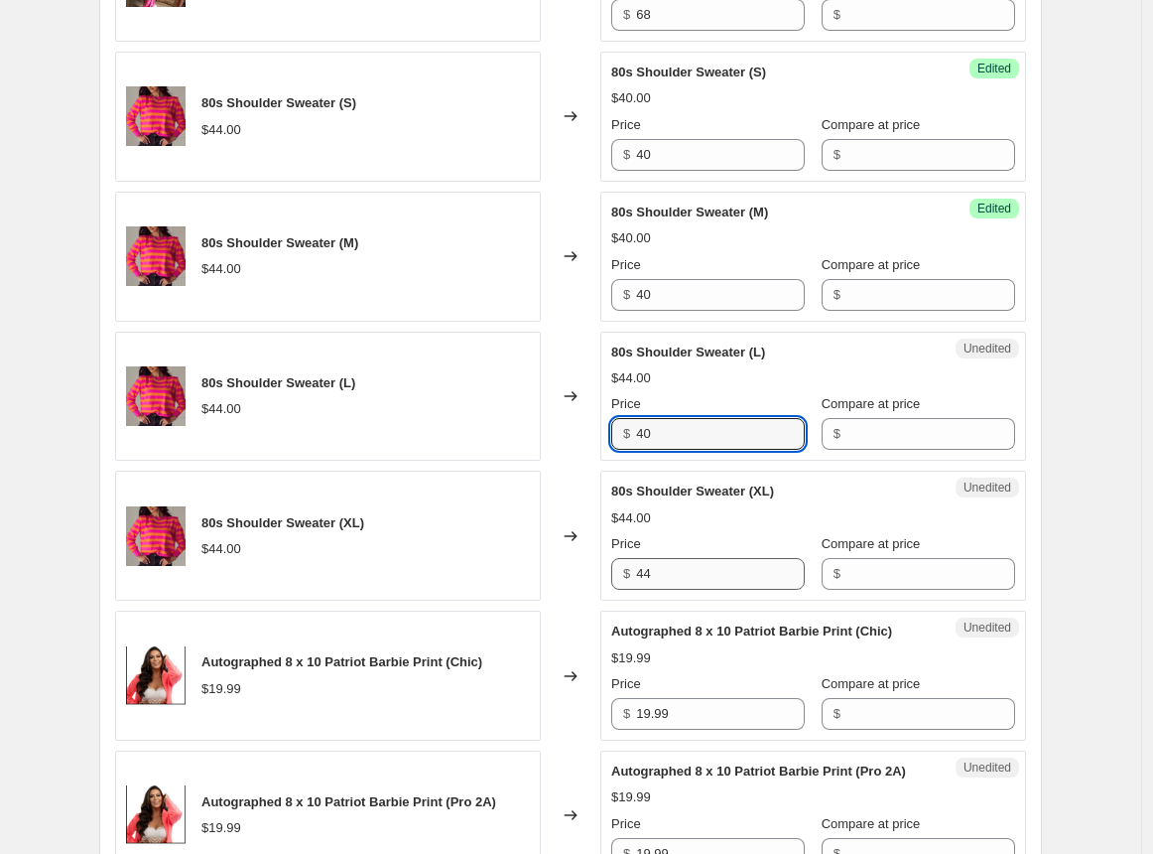
type input "40"
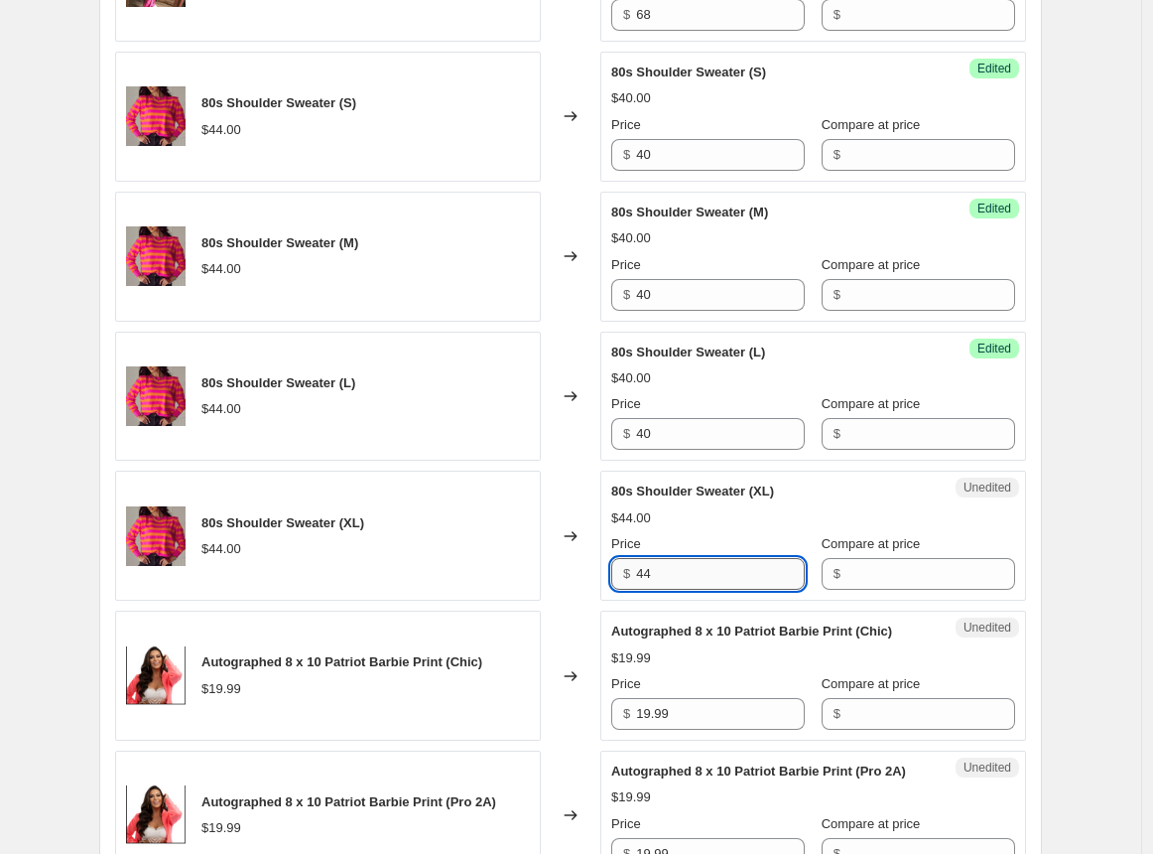
click at [700, 569] on input "44" at bounding box center [720, 574] width 169 height 32
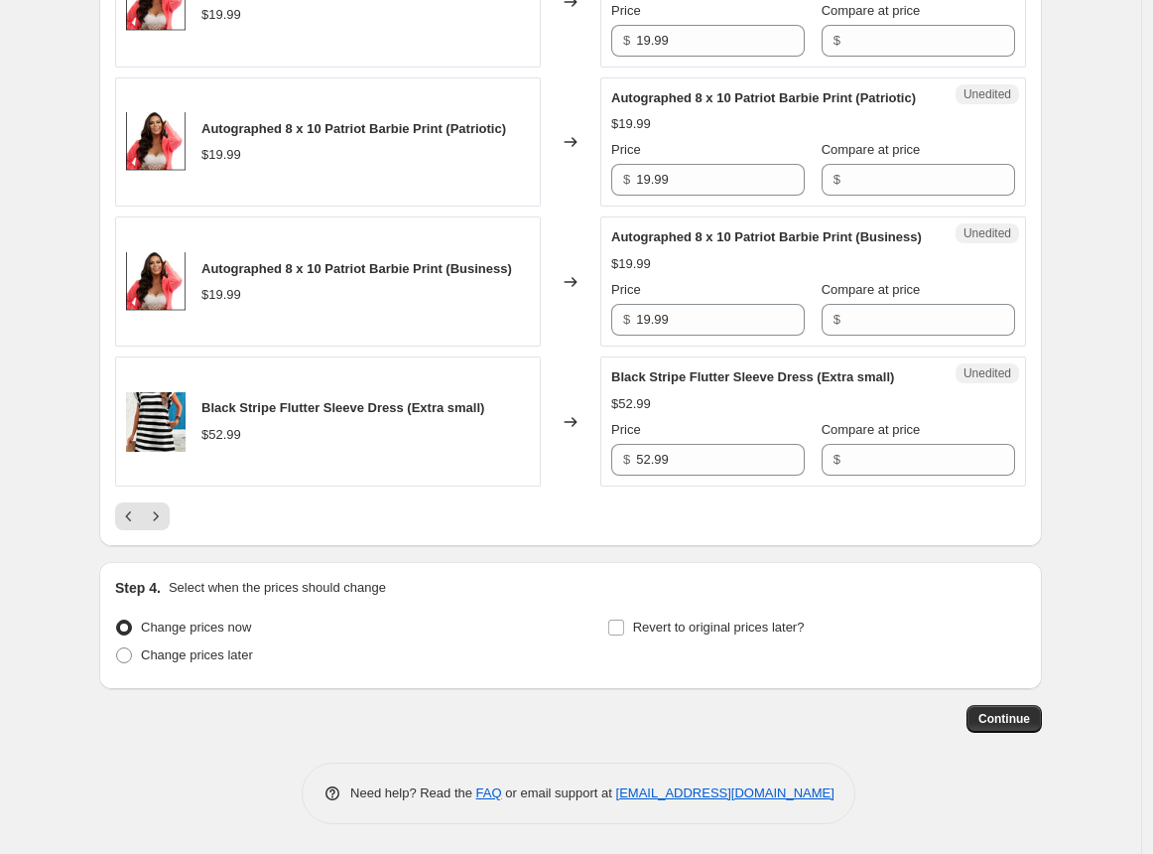
scroll to position [3030, 0]
type input "40"
click at [163, 521] on icon "Next" at bounding box center [156, 516] width 20 height 20
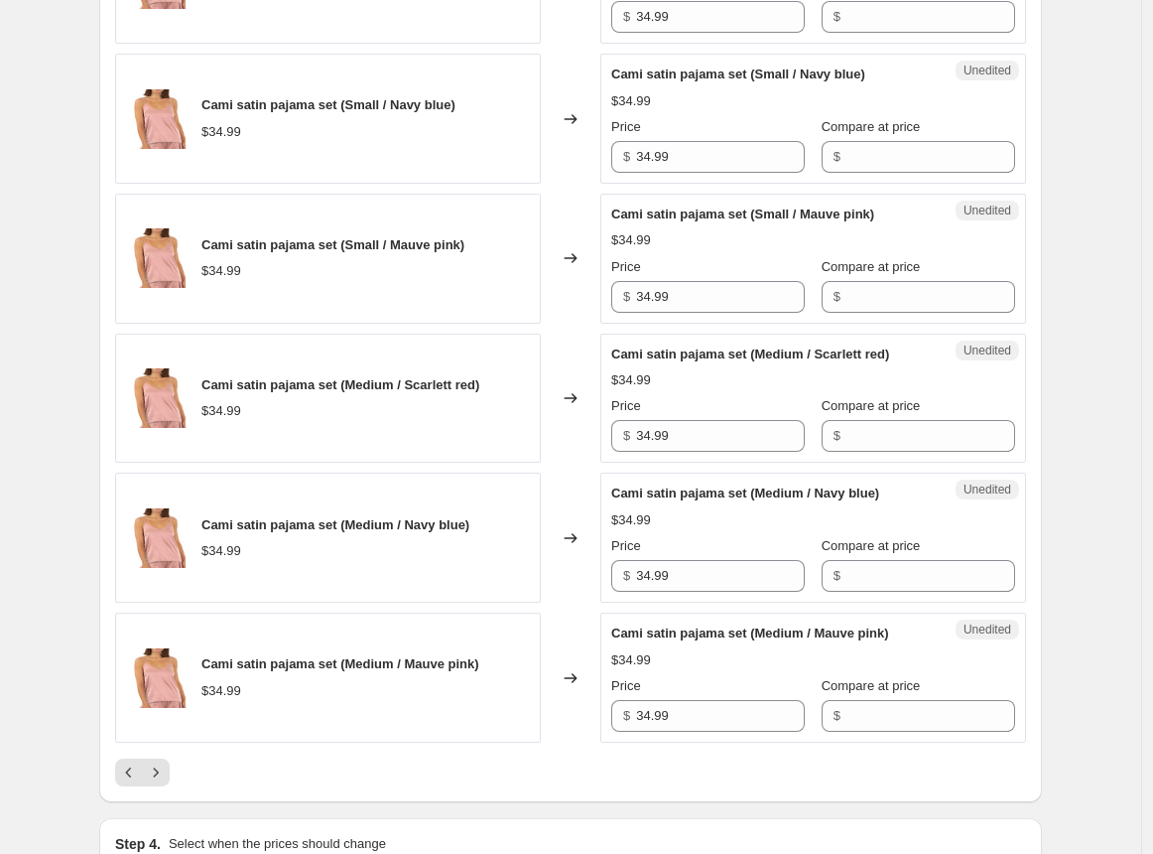
scroll to position [3011, 0]
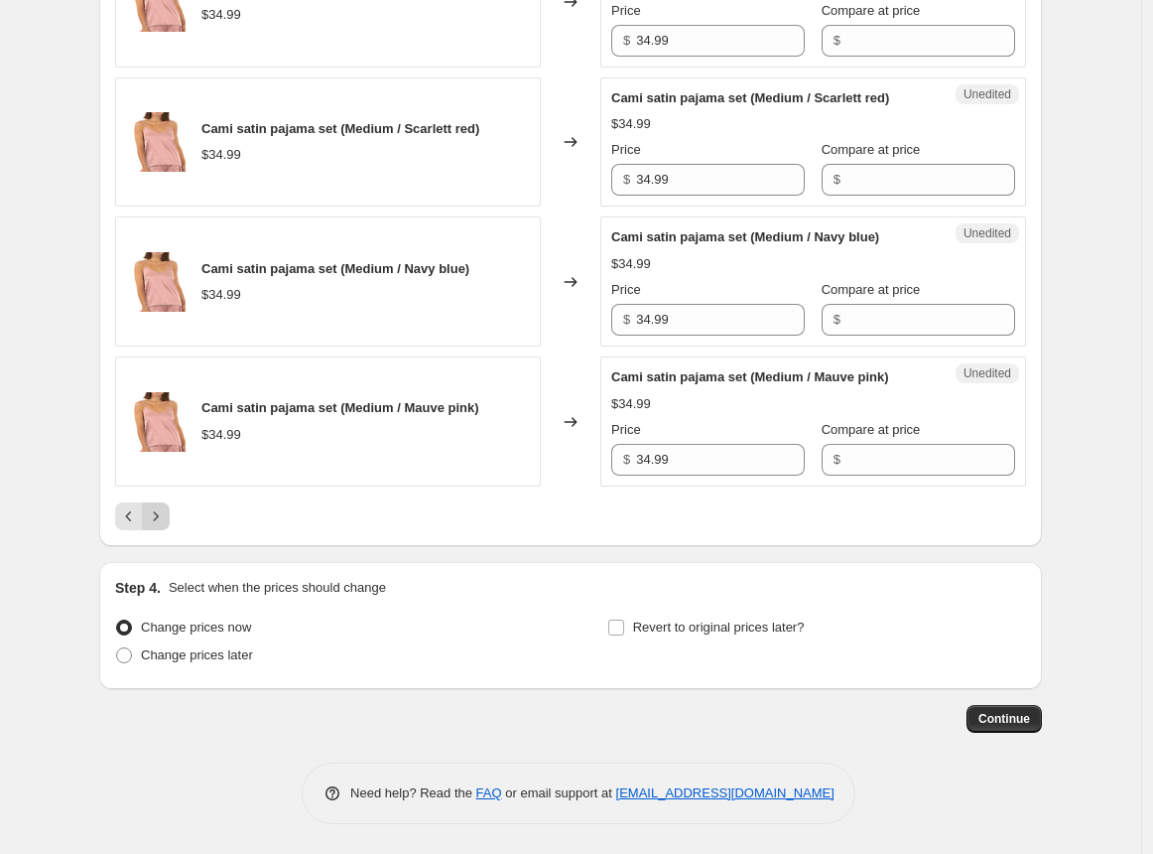
click at [163, 515] on icon "Next" at bounding box center [156, 516] width 20 height 20
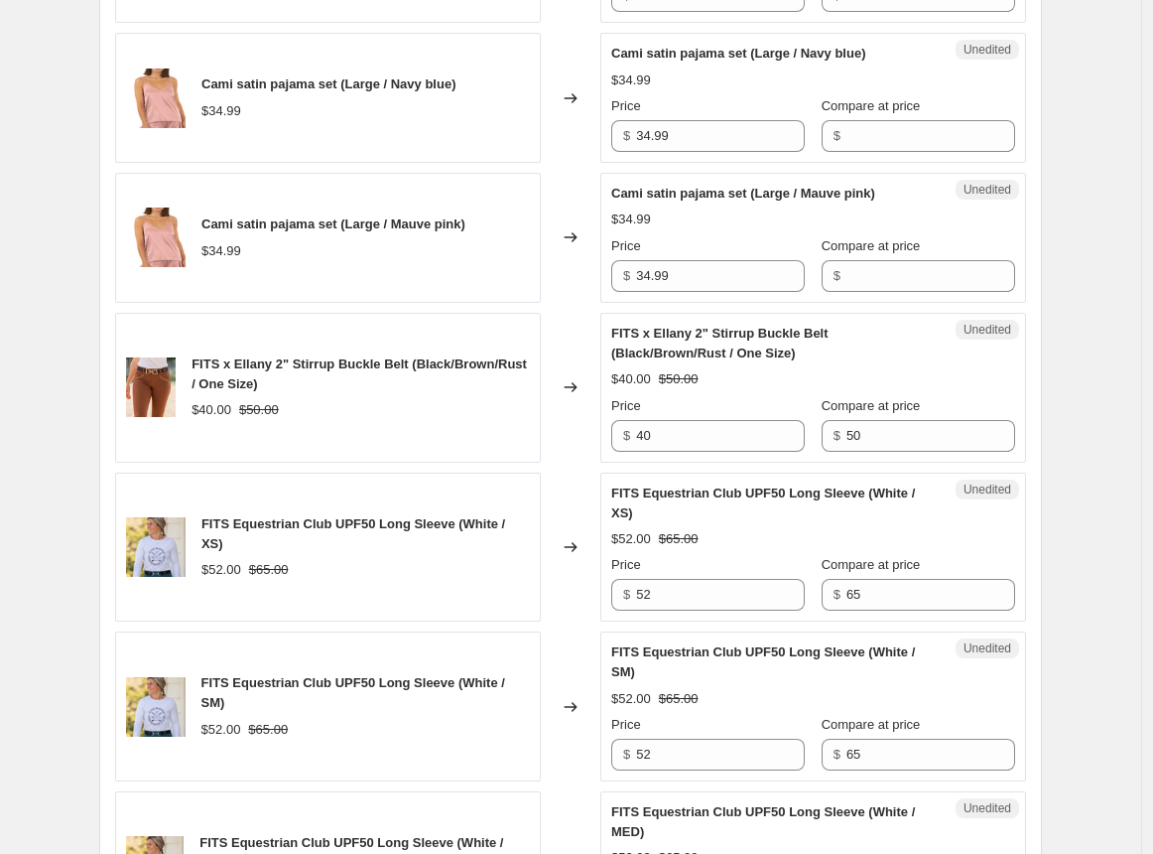
scroll to position [861, 0]
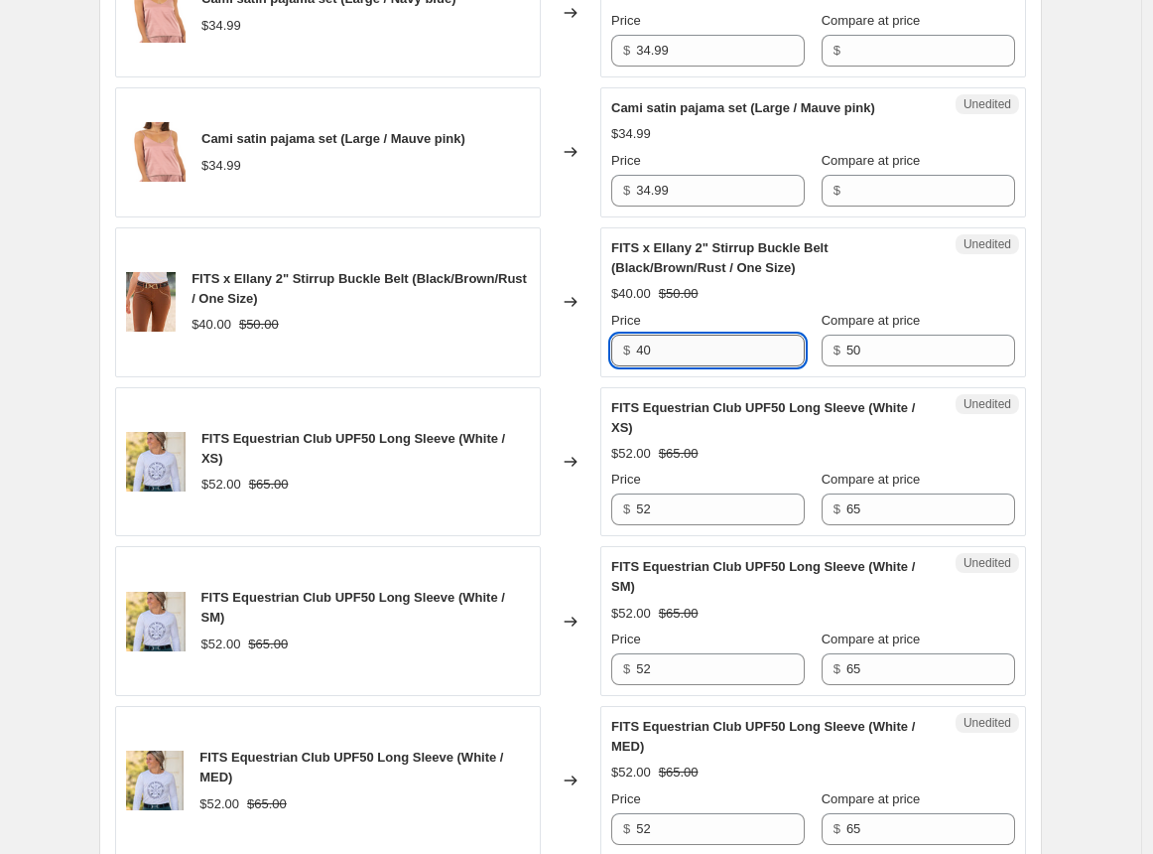
click at [709, 356] on input "40" at bounding box center [720, 351] width 169 height 32
type input "4"
type input "25"
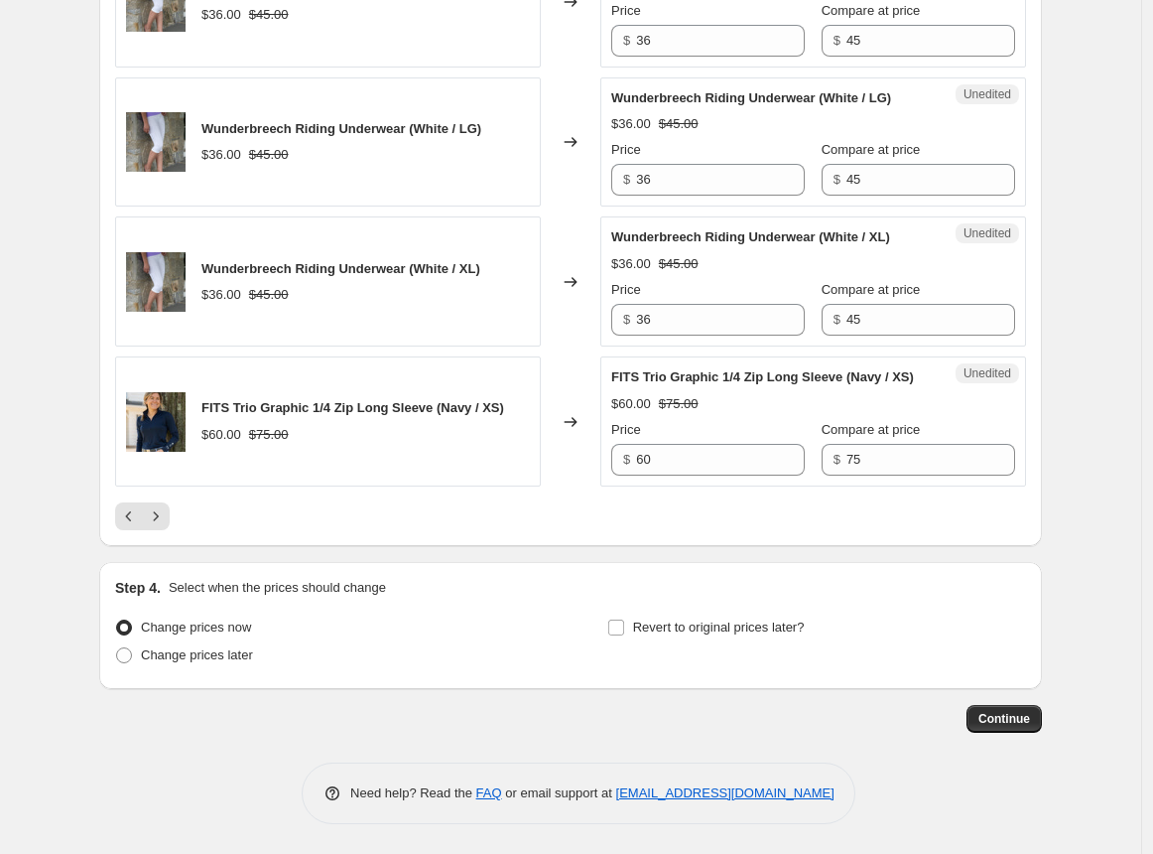
scroll to position [3150, 0]
click at [160, 517] on icon "Next" at bounding box center [156, 516] width 20 height 20
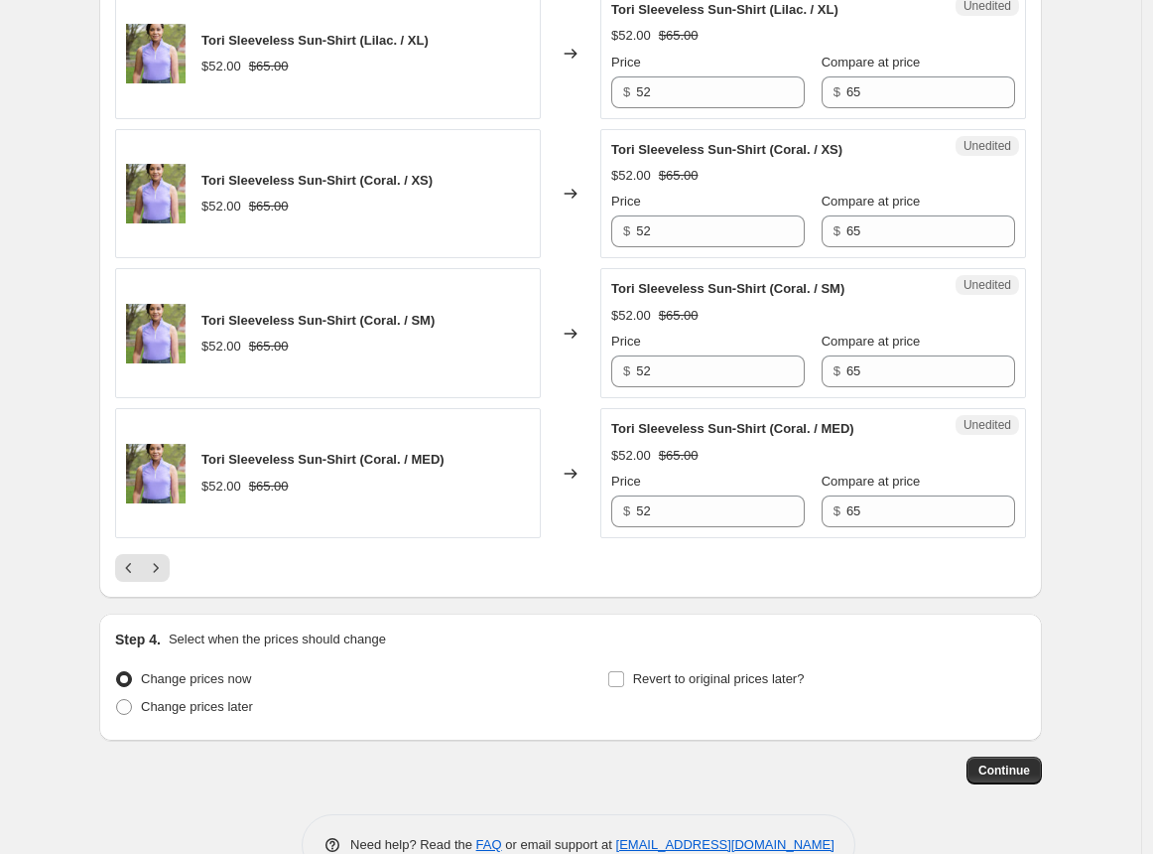
scroll to position [3070, 0]
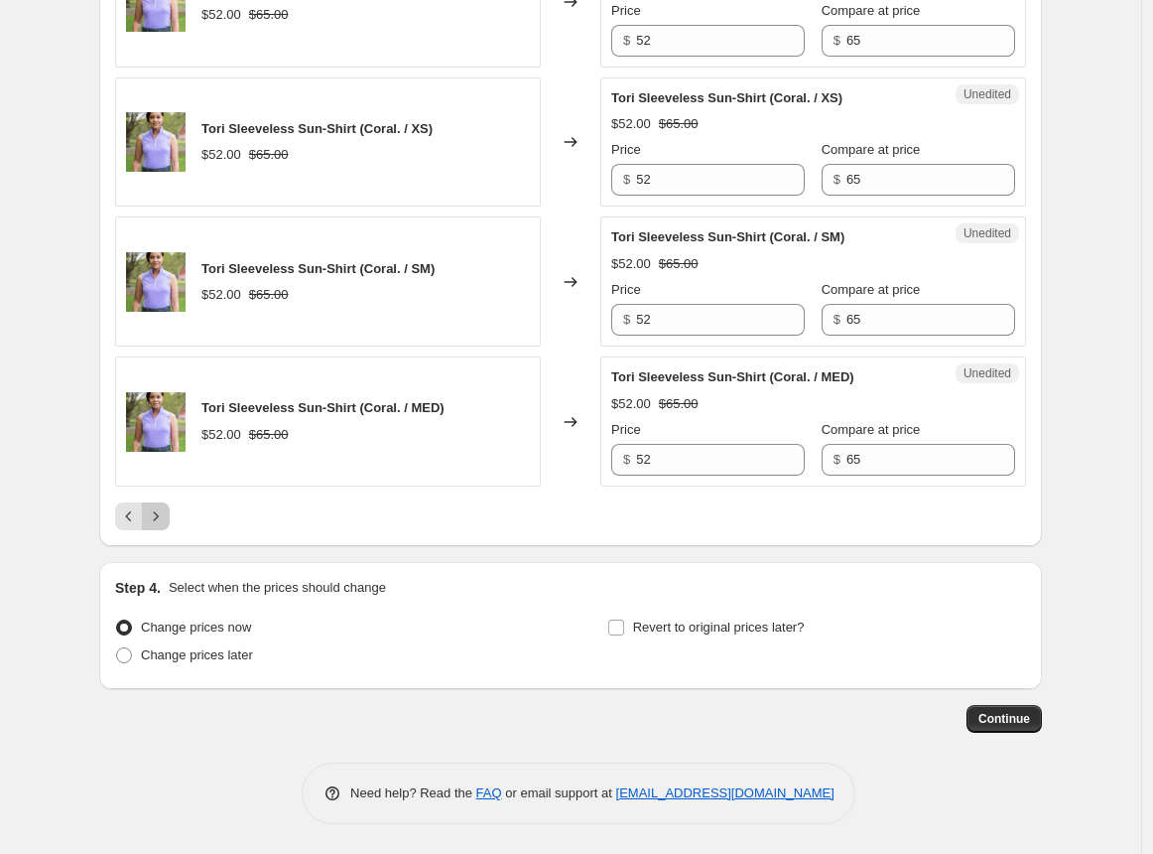
click at [163, 516] on icon "Next" at bounding box center [156, 516] width 20 height 20
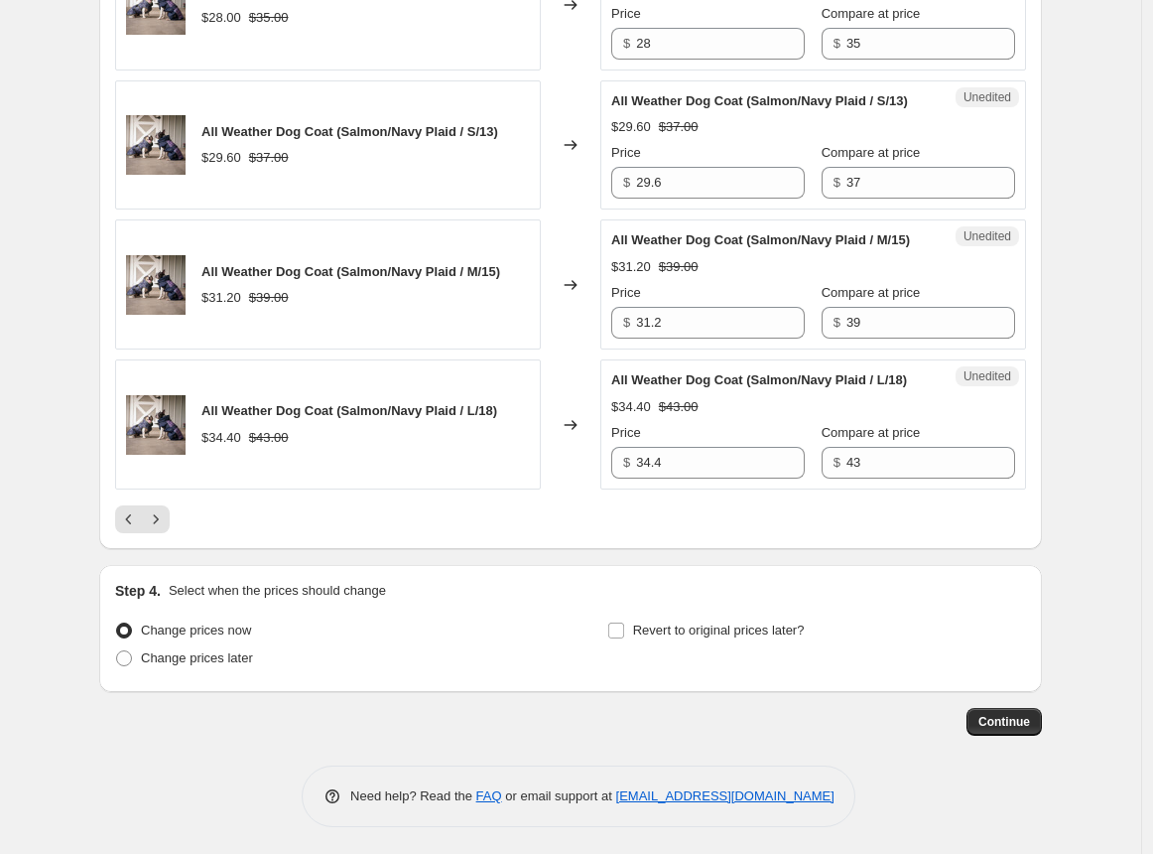
scroll to position [3229, 0]
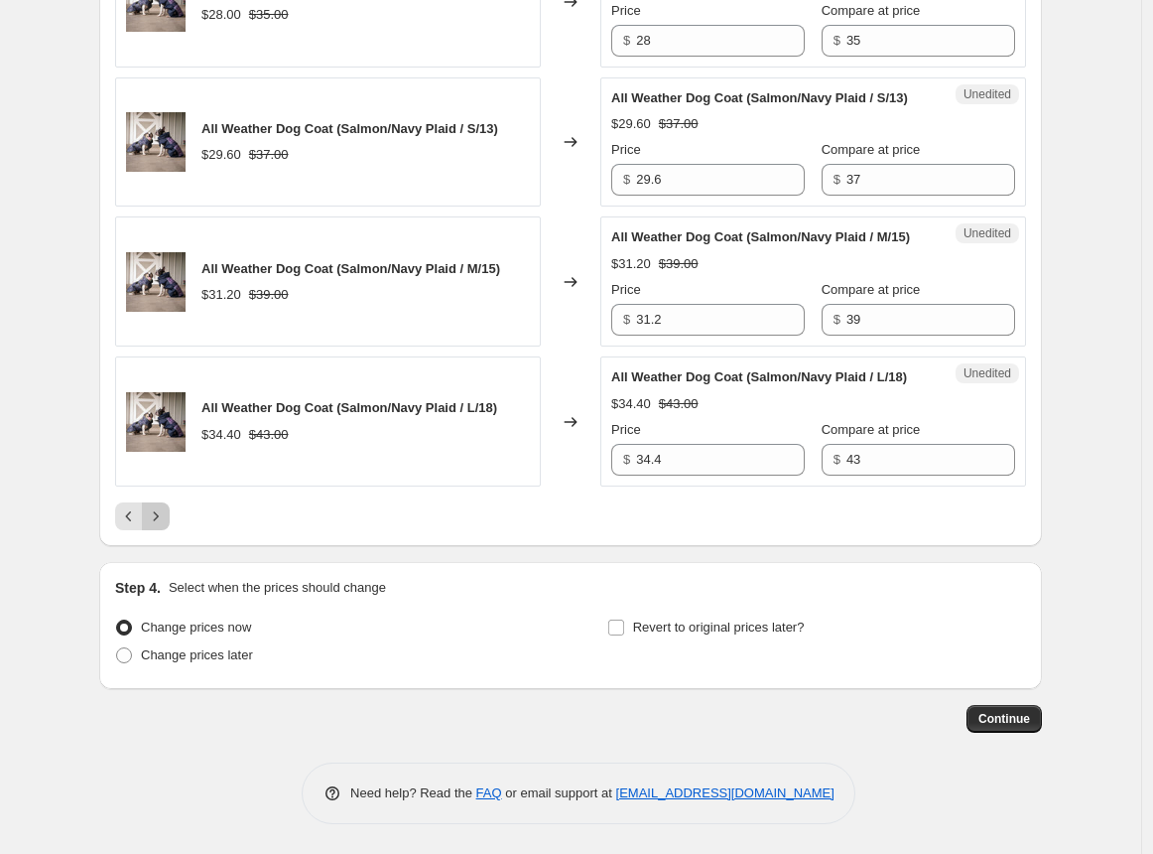
click at [161, 518] on icon "Next" at bounding box center [156, 516] width 20 height 20
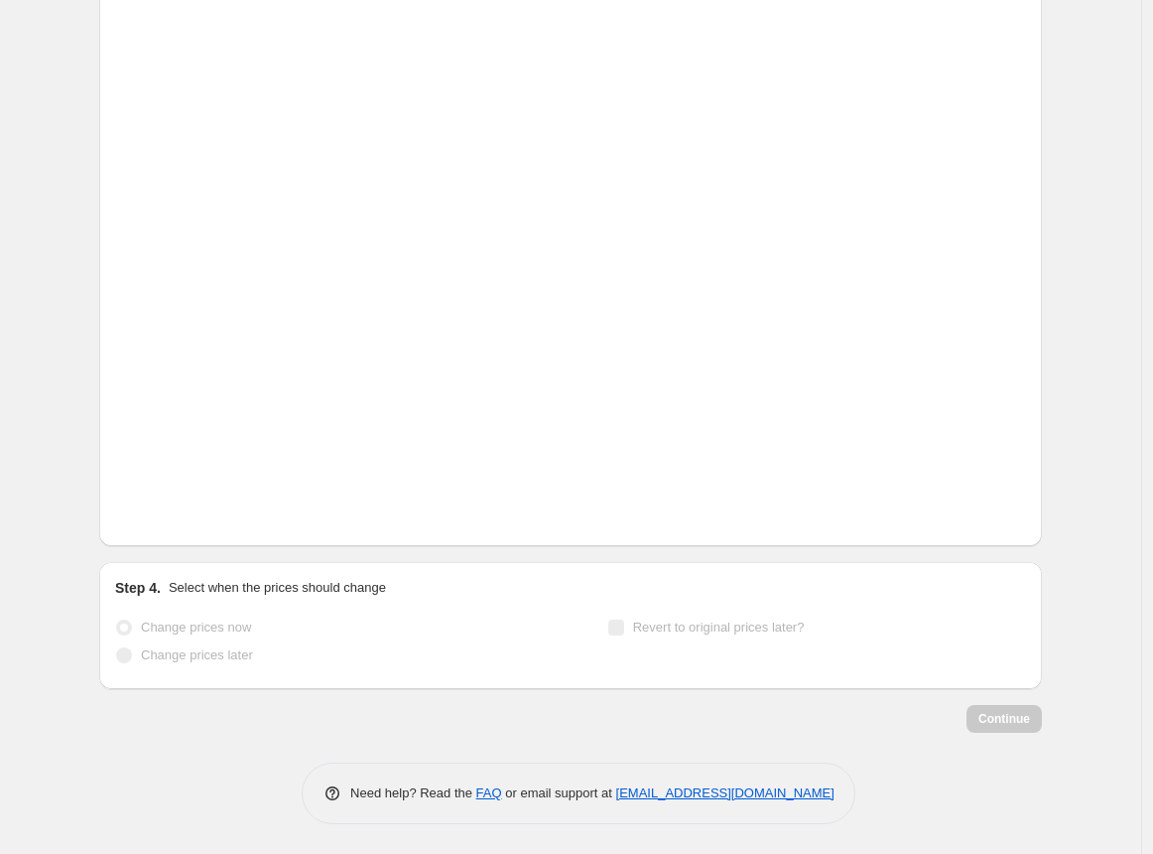
scroll to position [3070, 0]
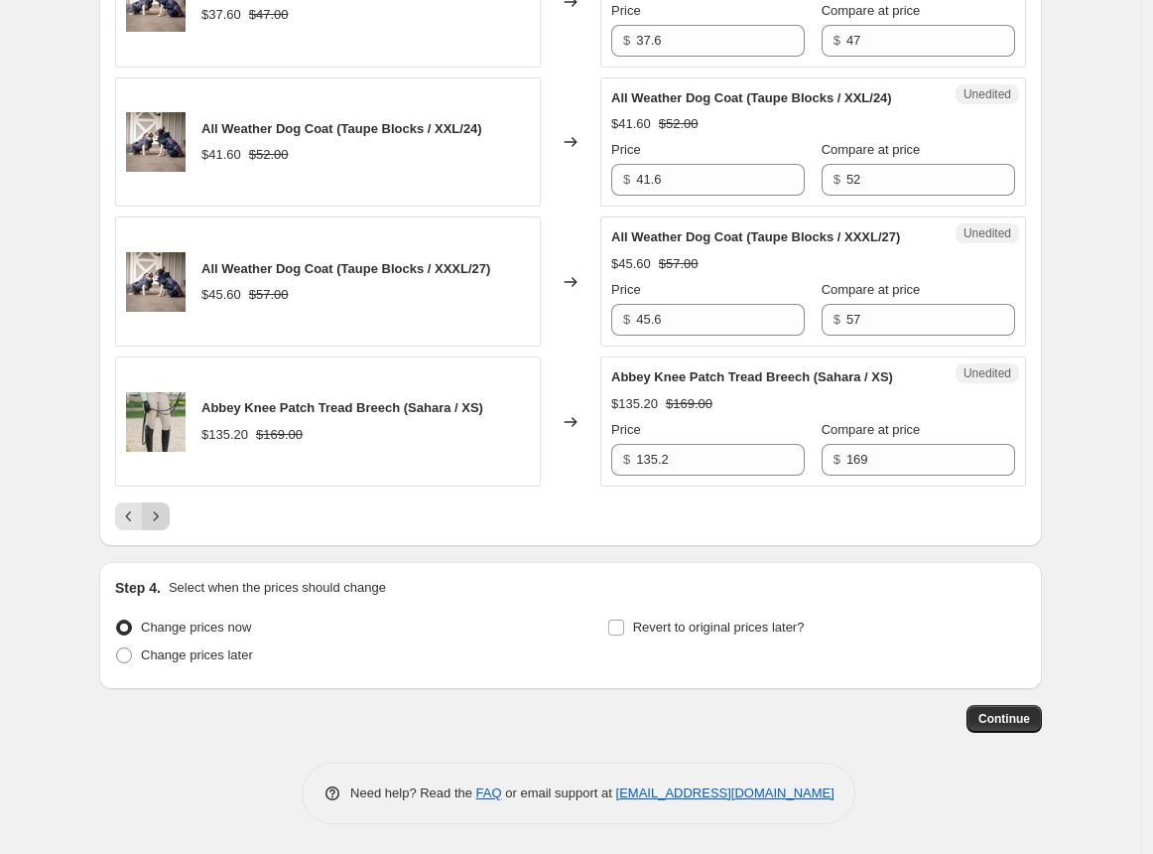
click at [163, 518] on icon "Next" at bounding box center [156, 516] width 20 height 20
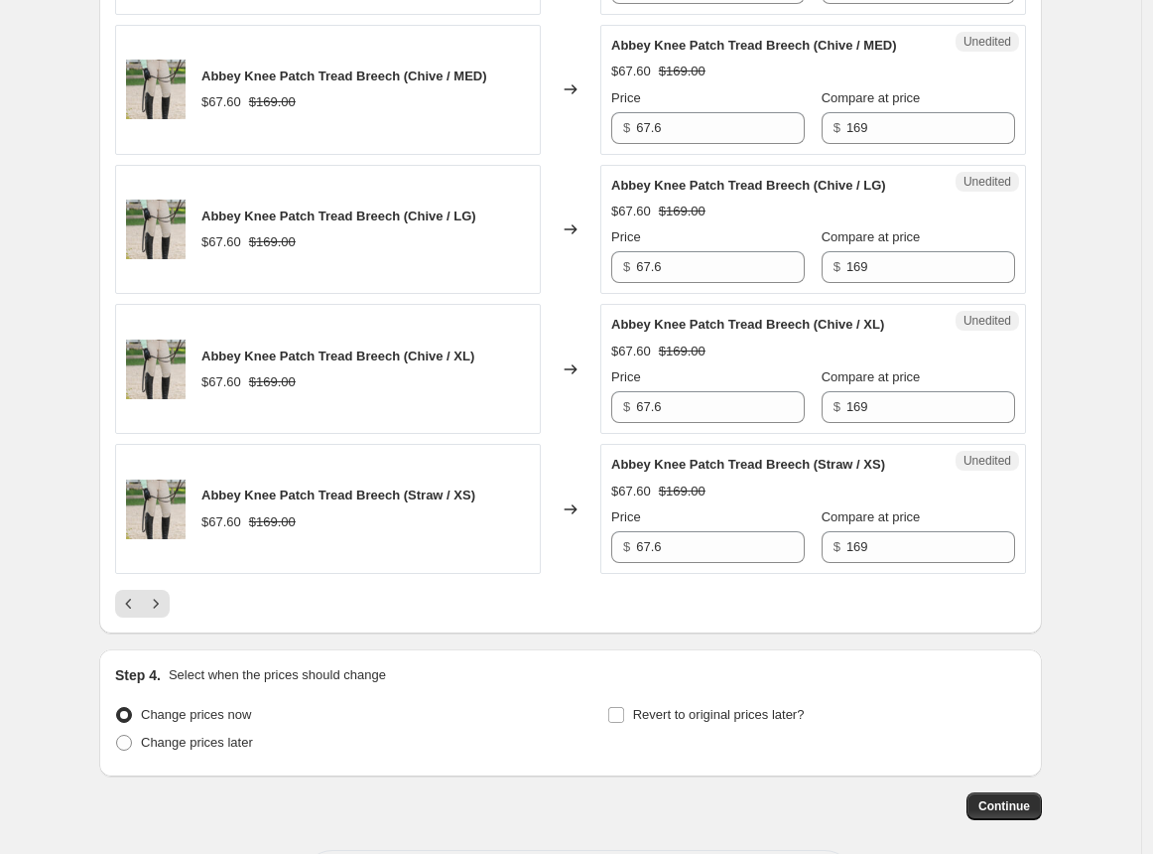
scroll to position [2971, 0]
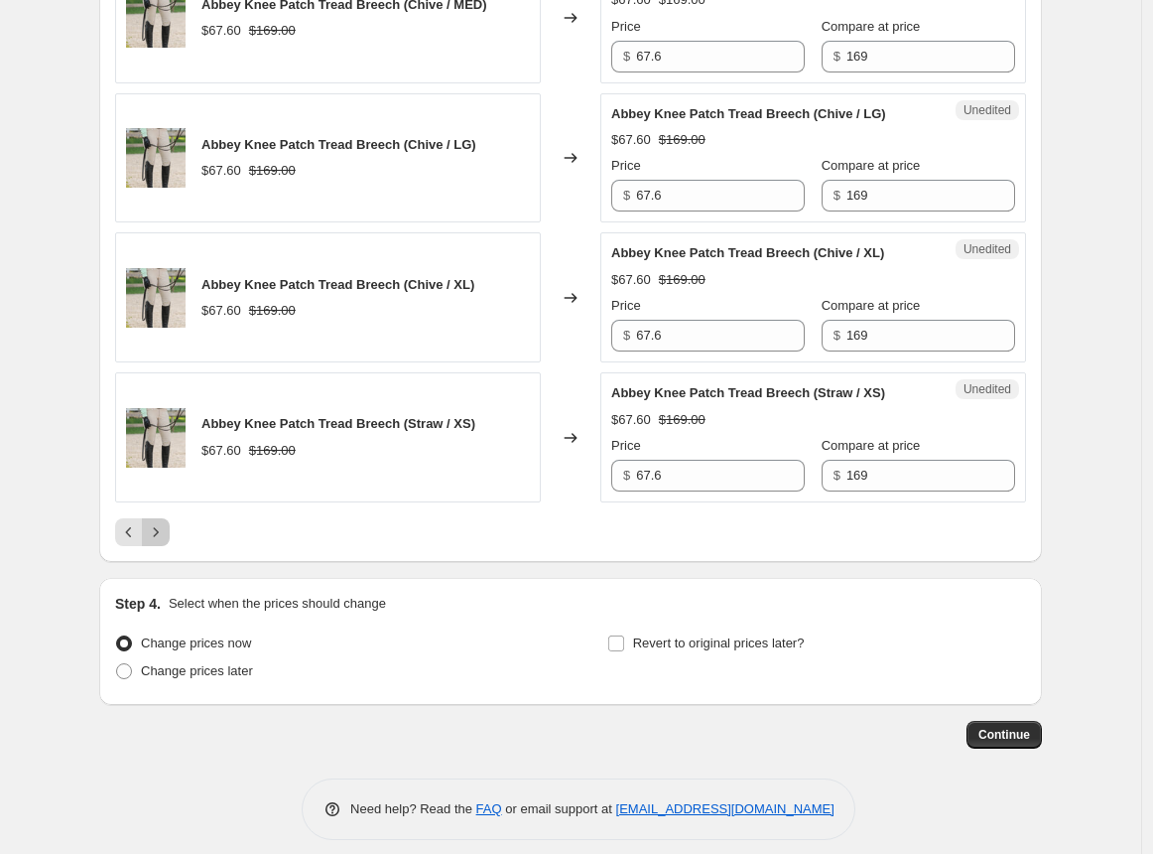
click at [159, 527] on icon "Next" at bounding box center [156, 531] width 5 height 9
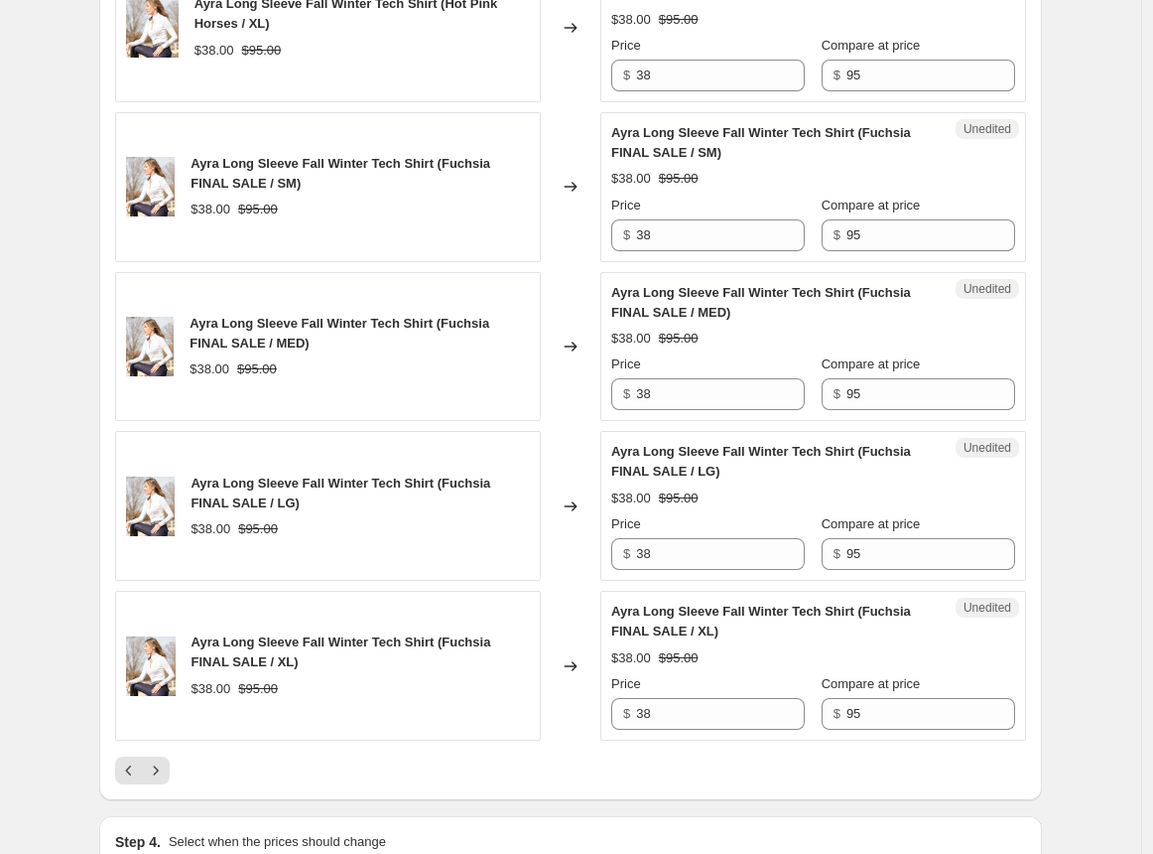
drag, startPoint x: 1152, startPoint y: 621, endPoint x: 1158, endPoint y: 639, distance: 18.8
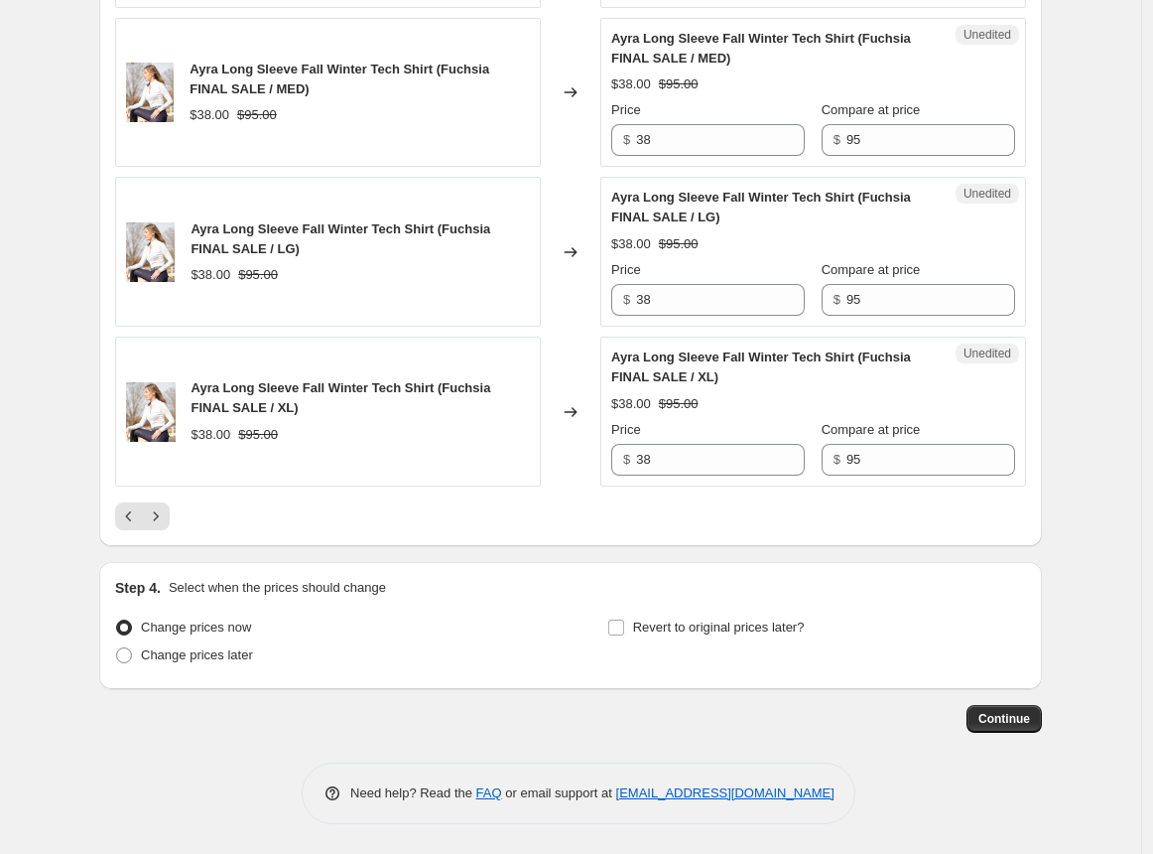
scroll to position [3286, 0]
click at [163, 514] on icon "Next" at bounding box center [156, 516] width 20 height 20
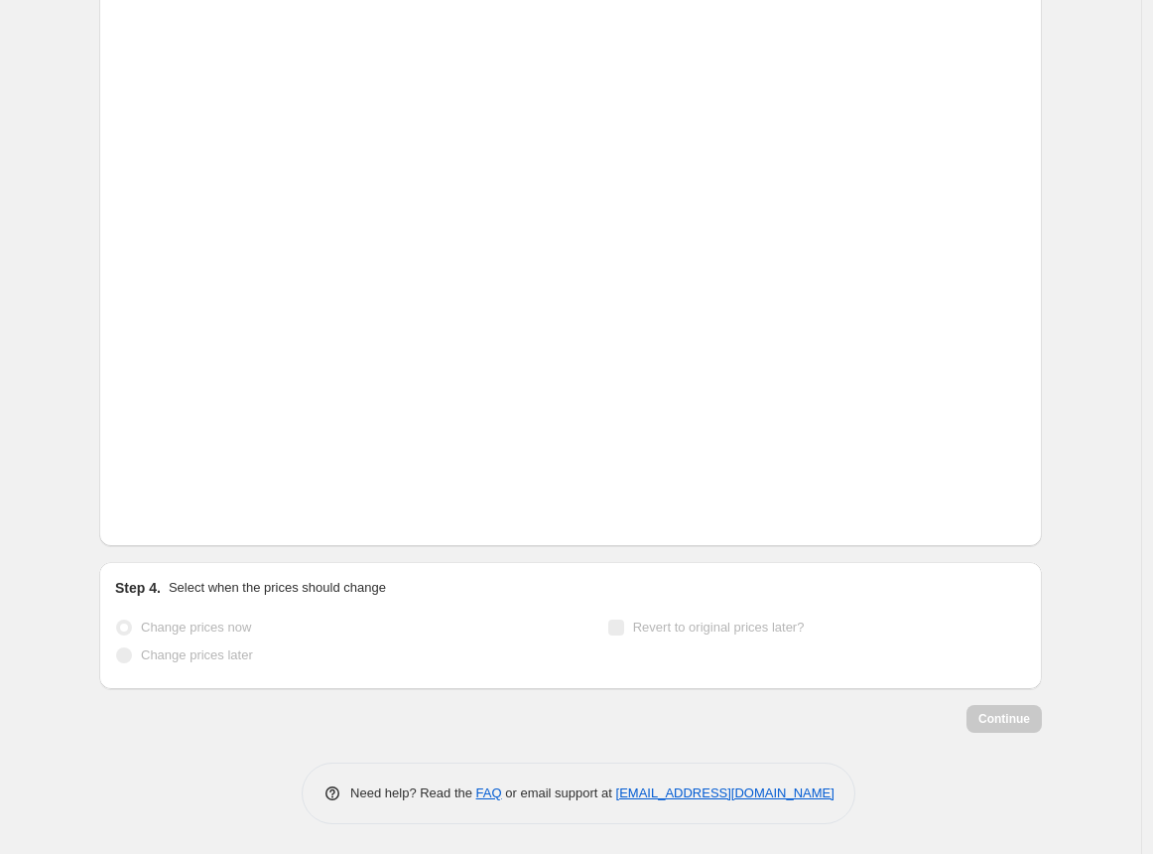
scroll to position [3169, 0]
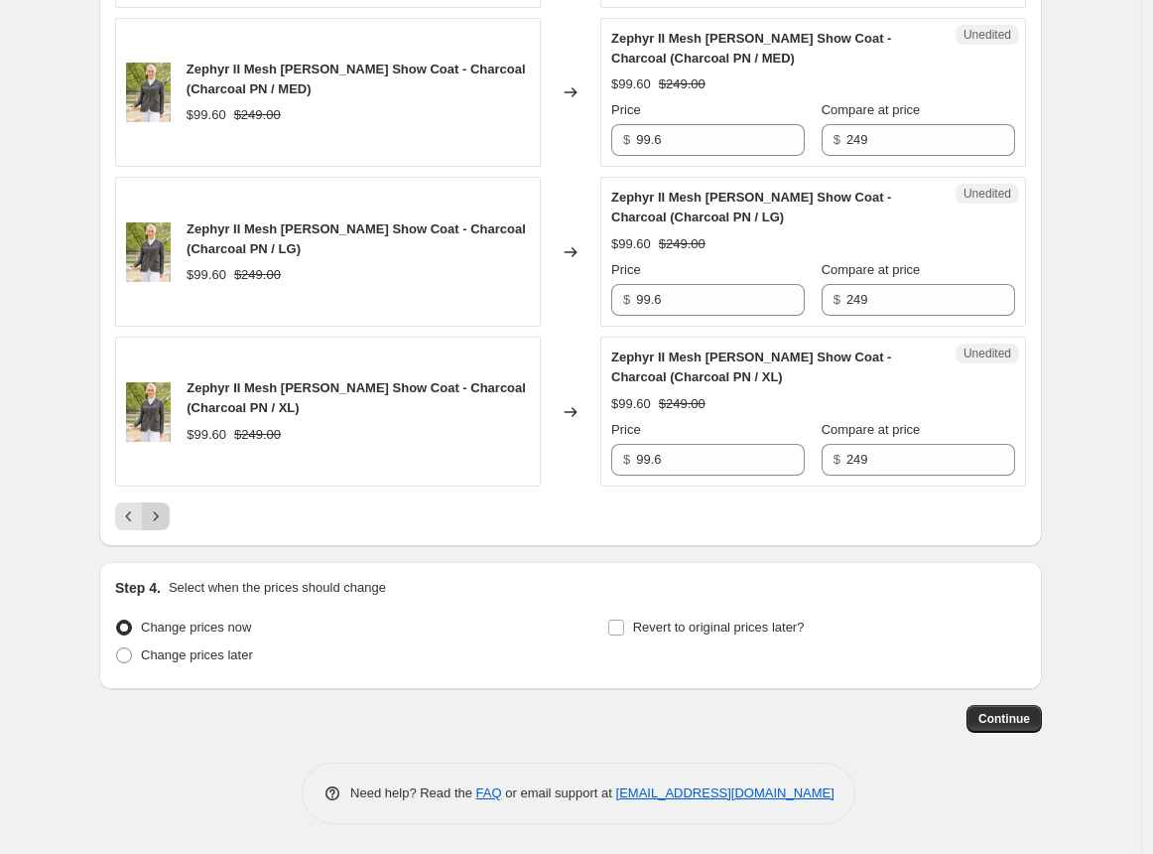
click at [166, 517] on icon "Next" at bounding box center [156, 516] width 20 height 20
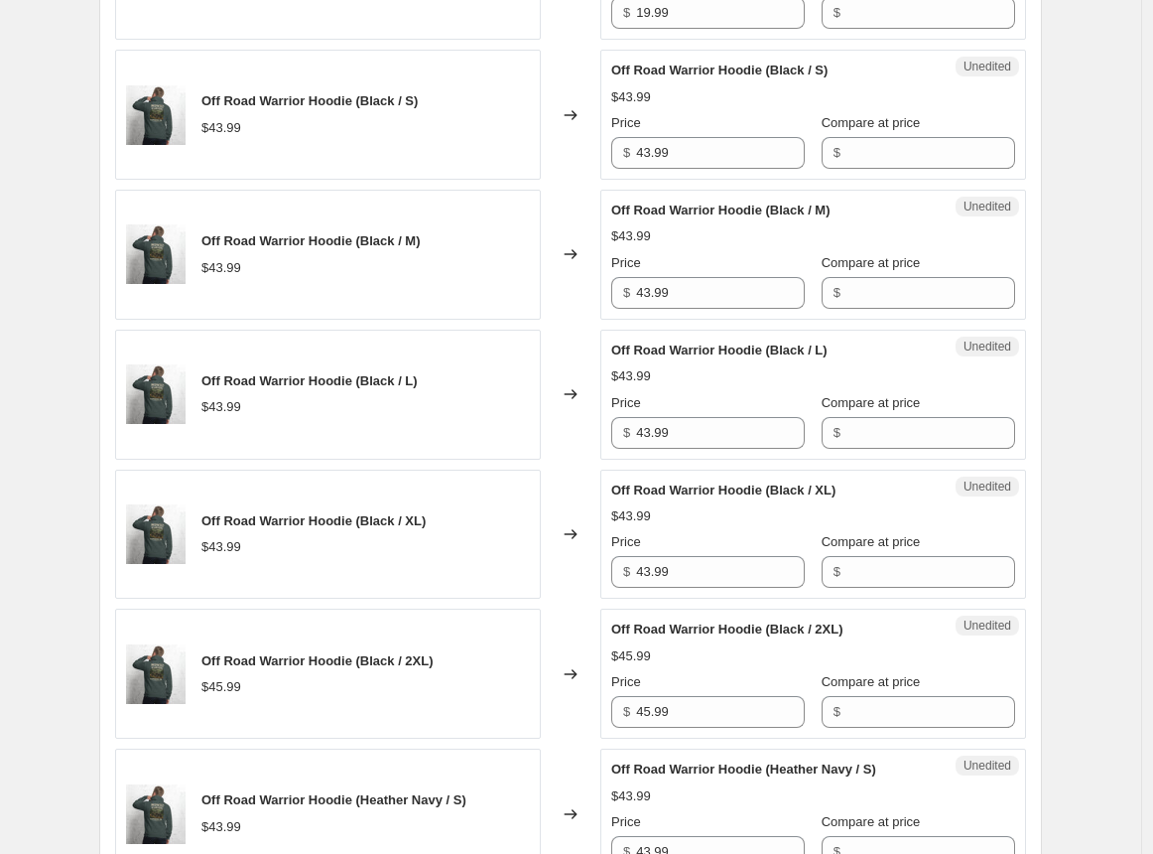
scroll to position [1285, 0]
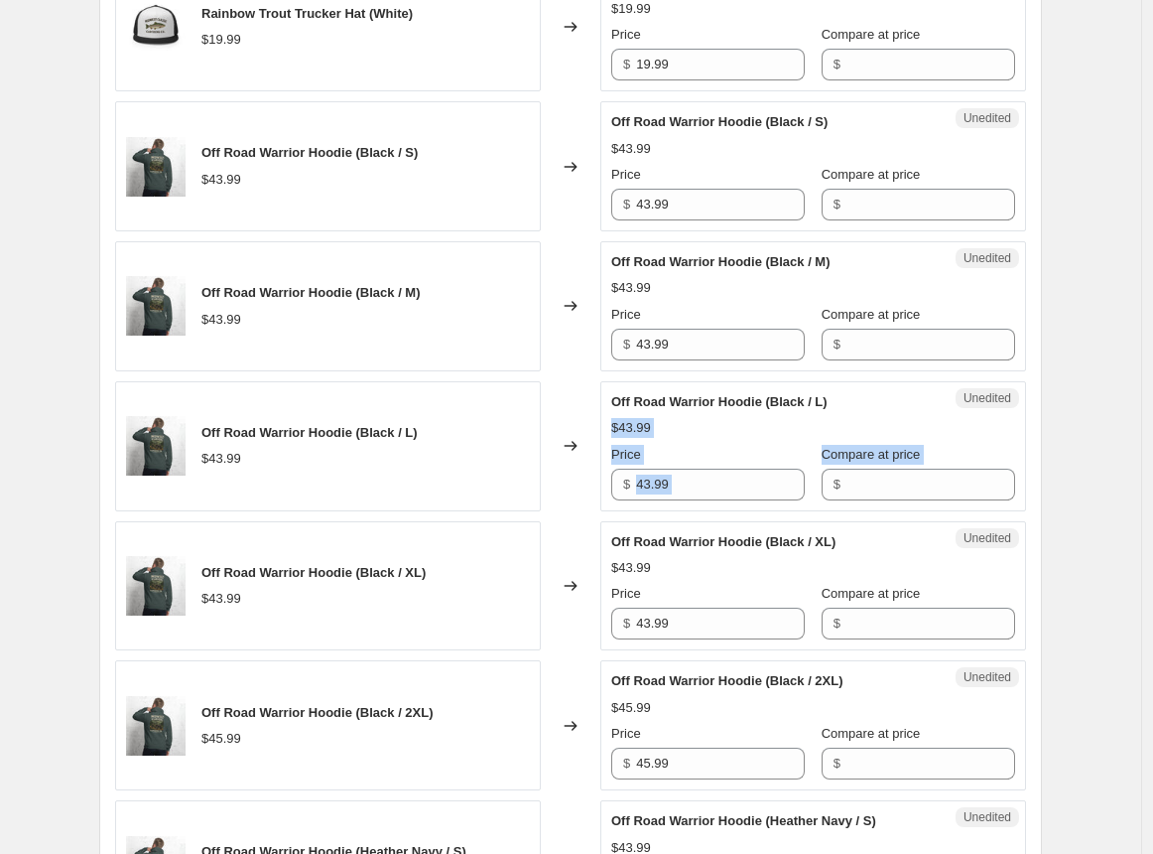
drag, startPoint x: 1152, startPoint y: 425, endPoint x: 1163, endPoint y: 505, distance: 81.1
click at [1090, 577] on div "Create new price change job. This page is ready Create new price change job Dra…" at bounding box center [570, 635] width 1141 height 3840
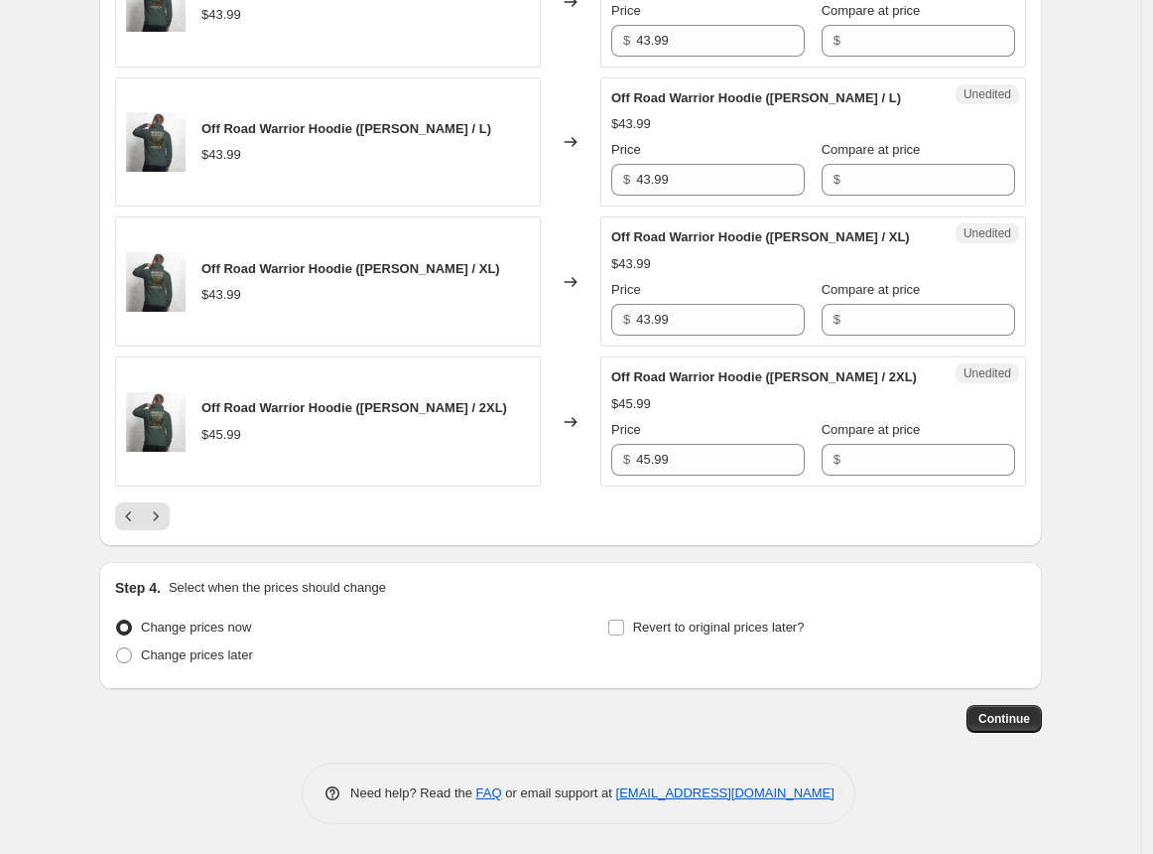
scroll to position [3050, 0]
click at [1007, 721] on span "Continue" at bounding box center [1005, 719] width 52 height 16
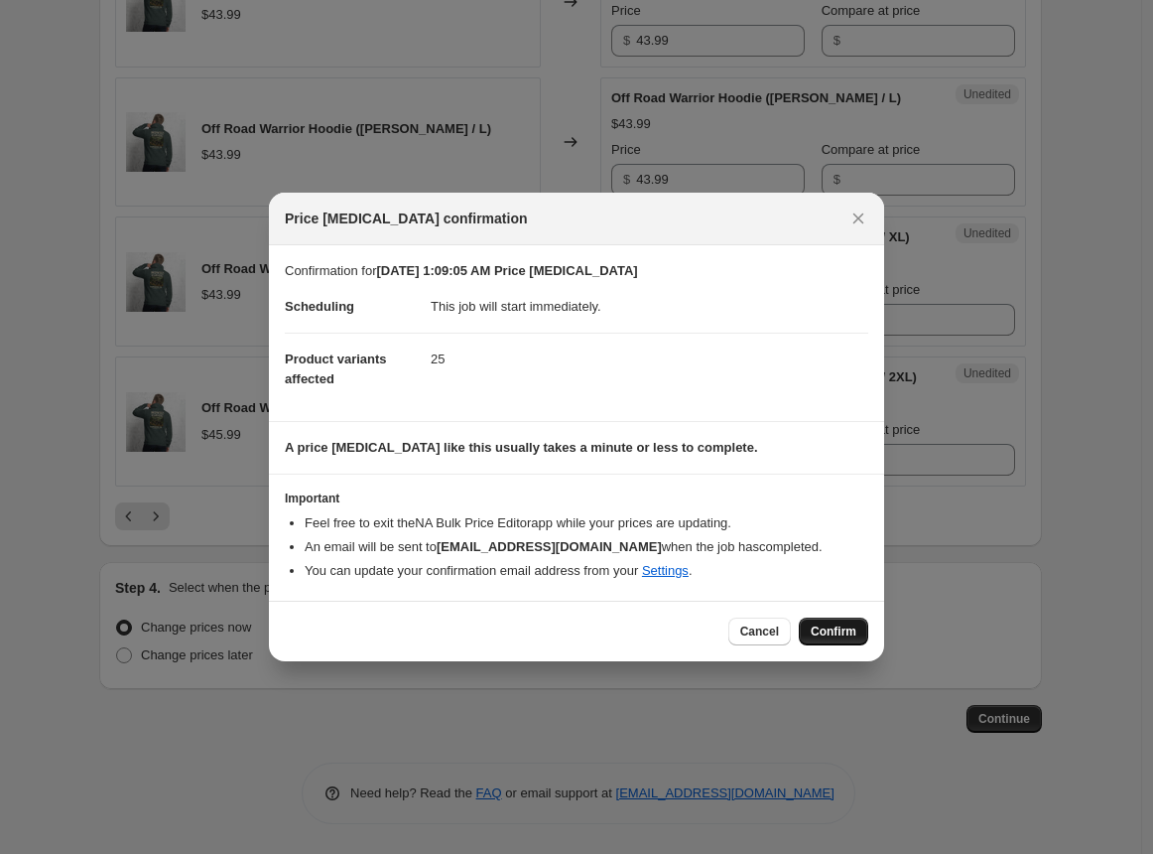
click at [839, 630] on span "Confirm" at bounding box center [834, 631] width 46 height 16
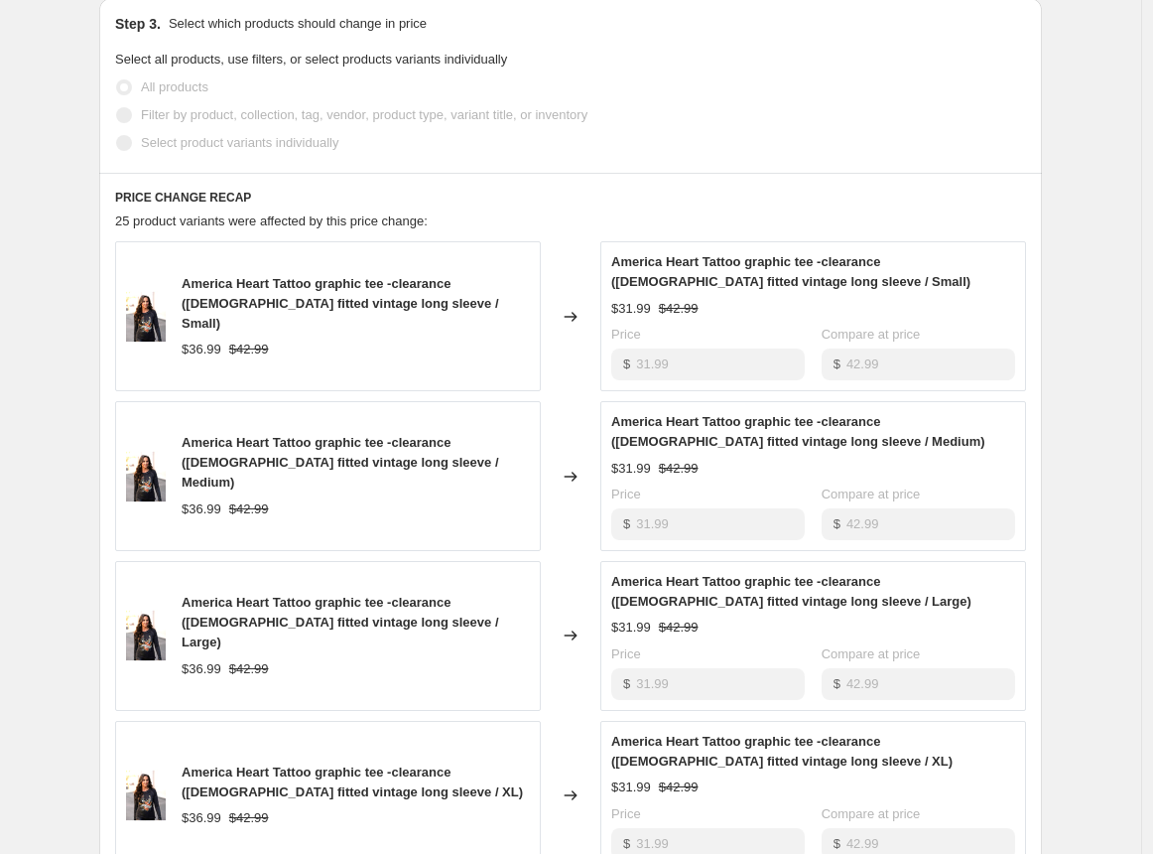
scroll to position [618, 0]
